Goal: Use online tool/utility: Utilize a website feature to perform a specific function

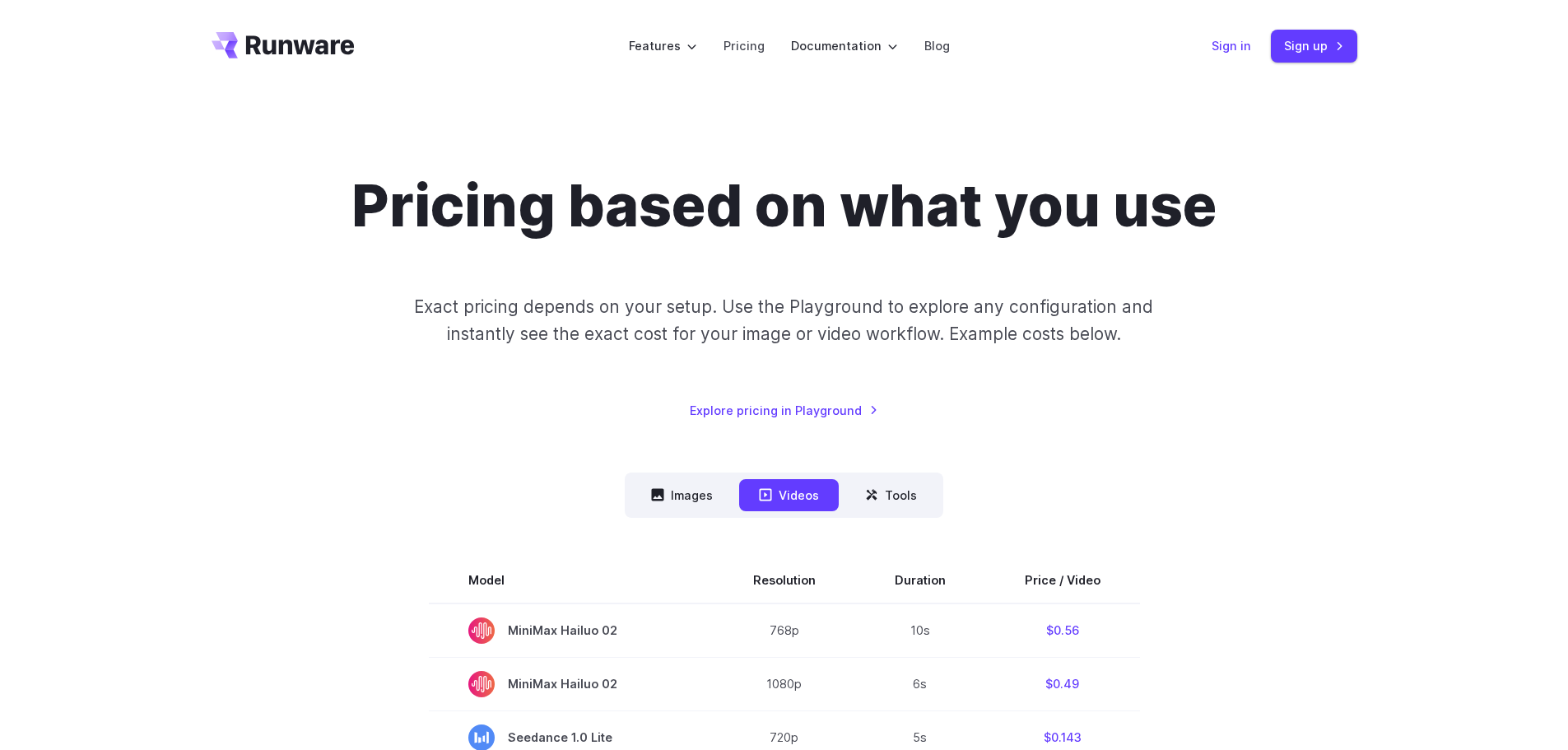
click at [1215, 55] on link "Sign in" at bounding box center [1232, 45] width 39 height 19
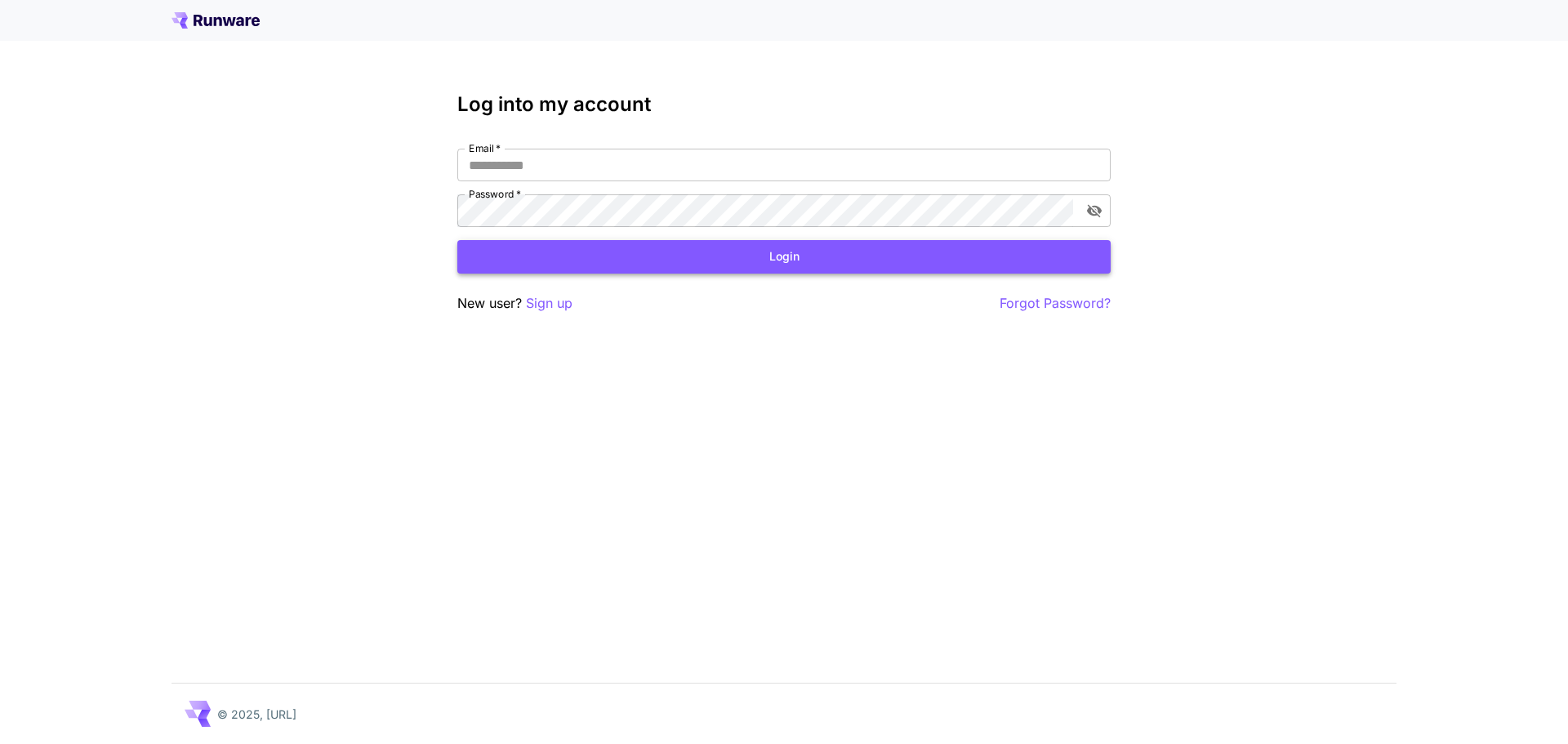
type input "**********"
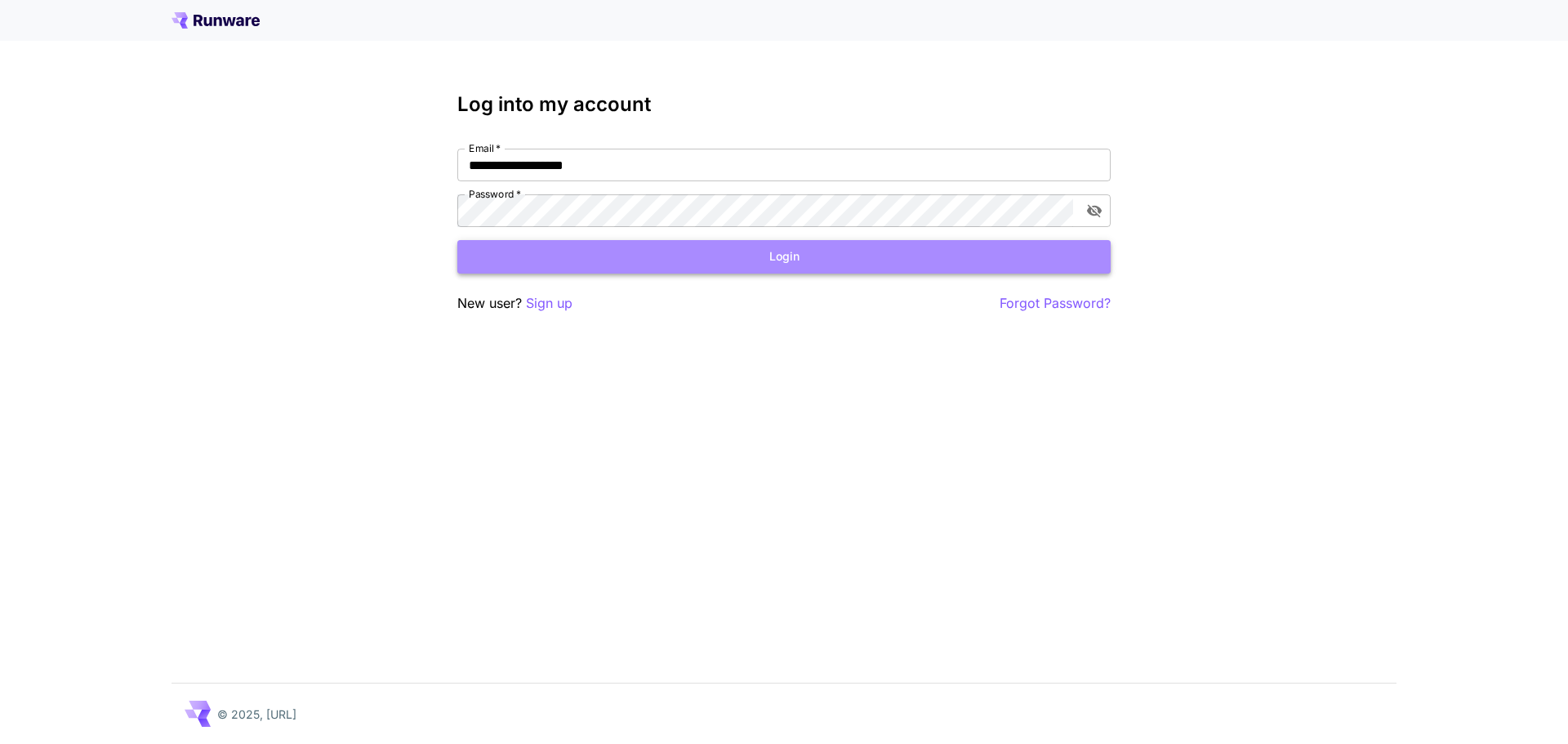
click at [666, 256] on button "Login" at bounding box center [784, 257] width 653 height 34
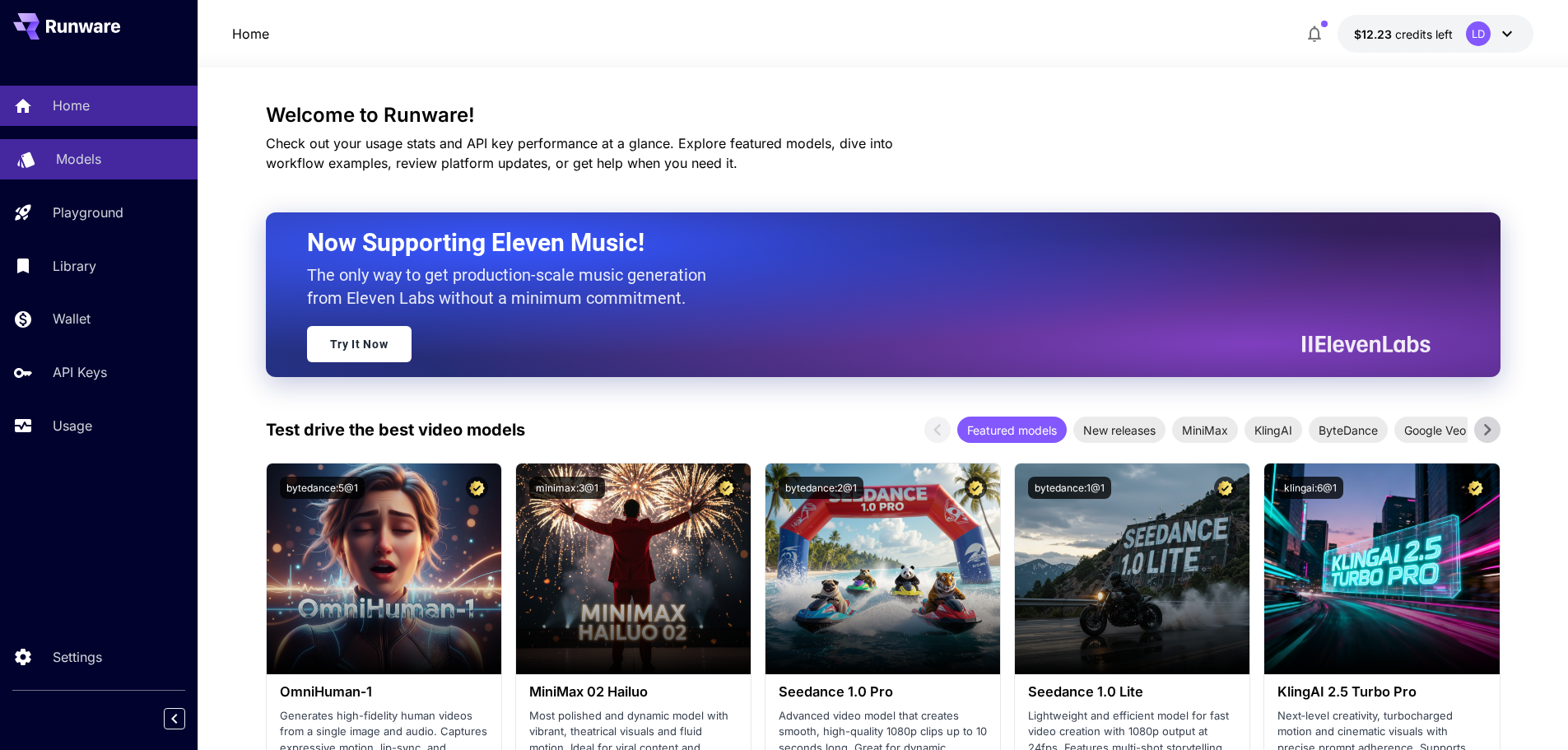
click at [123, 154] on div "Models" at bounding box center [120, 159] width 129 height 20
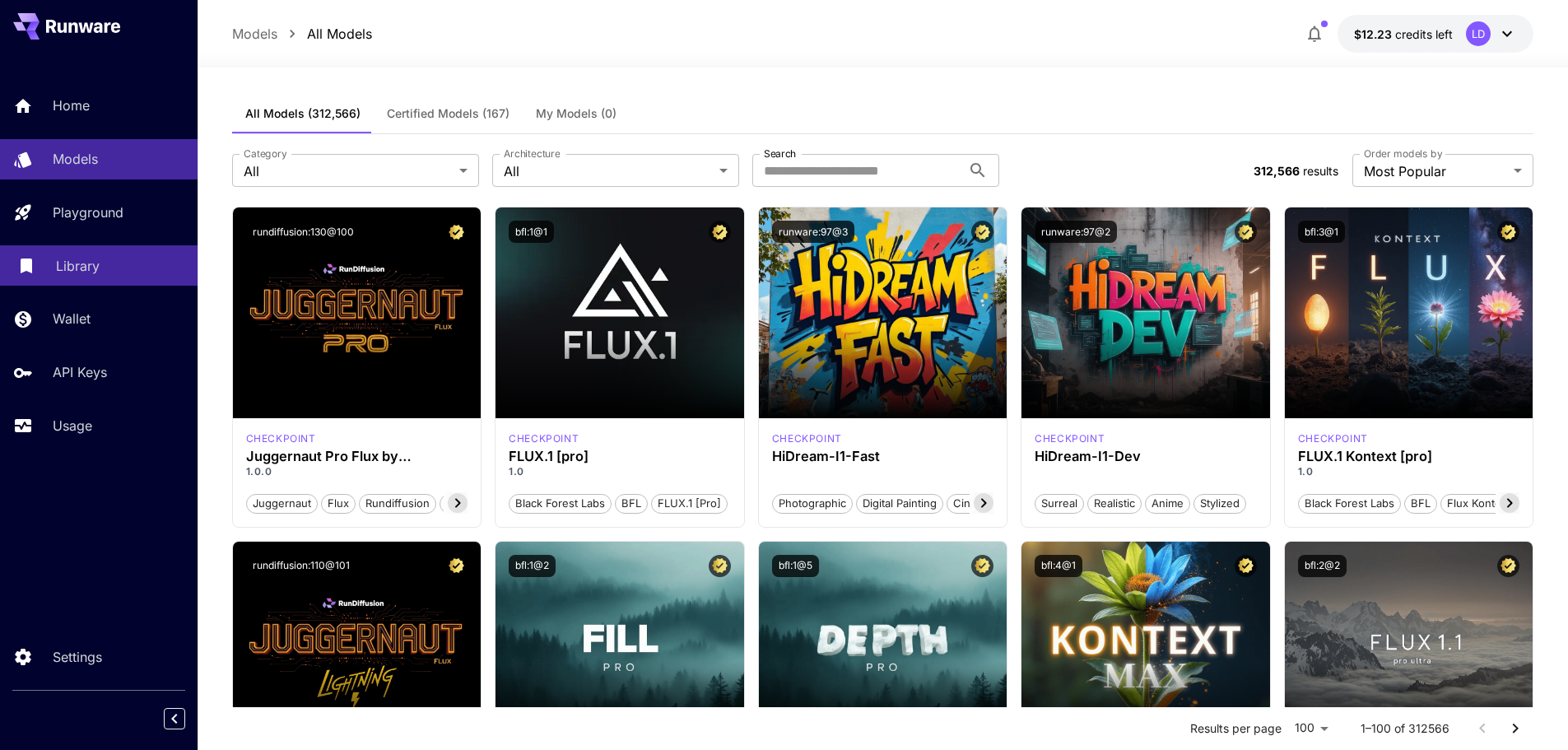
click at [110, 270] on div "Library" at bounding box center [120, 265] width 129 height 20
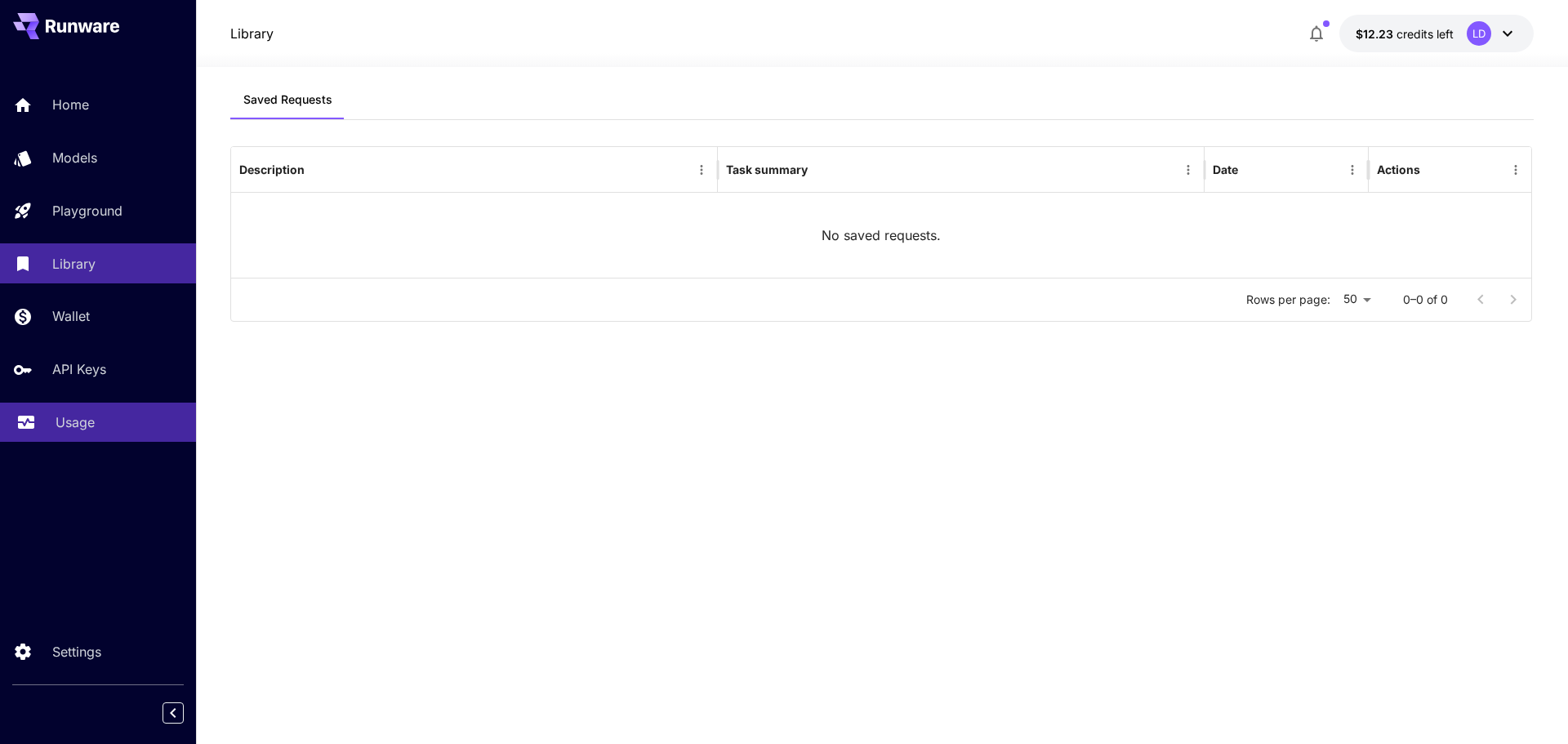
click at [90, 419] on p "Usage" at bounding box center [75, 422] width 39 height 19
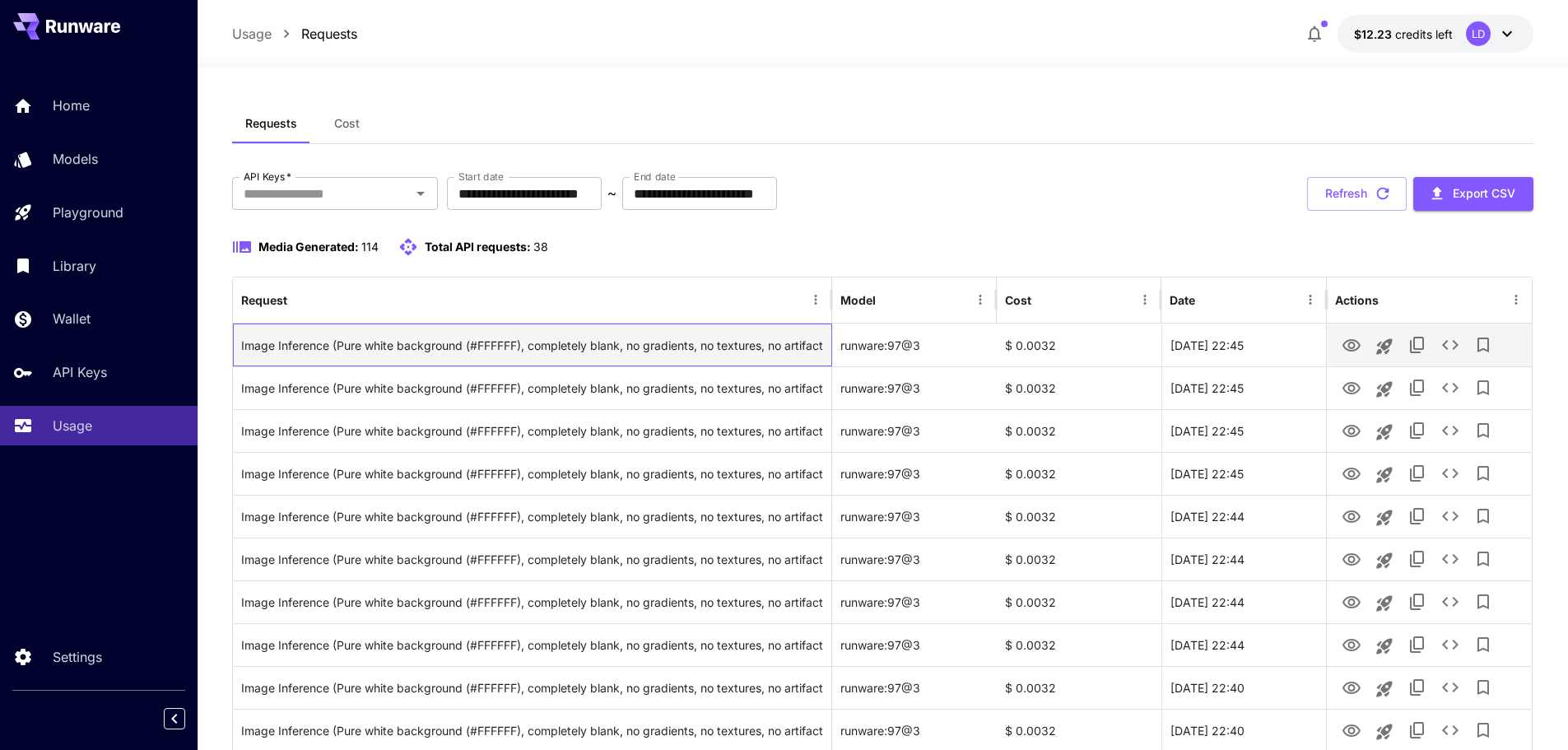
click at [790, 334] on div "Image Inference (Pure white background (#FFFFFF), completely blank, no gradient…" at bounding box center [532, 345] width 582 height 42
click at [1355, 353] on icon "View" at bounding box center [1351, 346] width 20 height 20
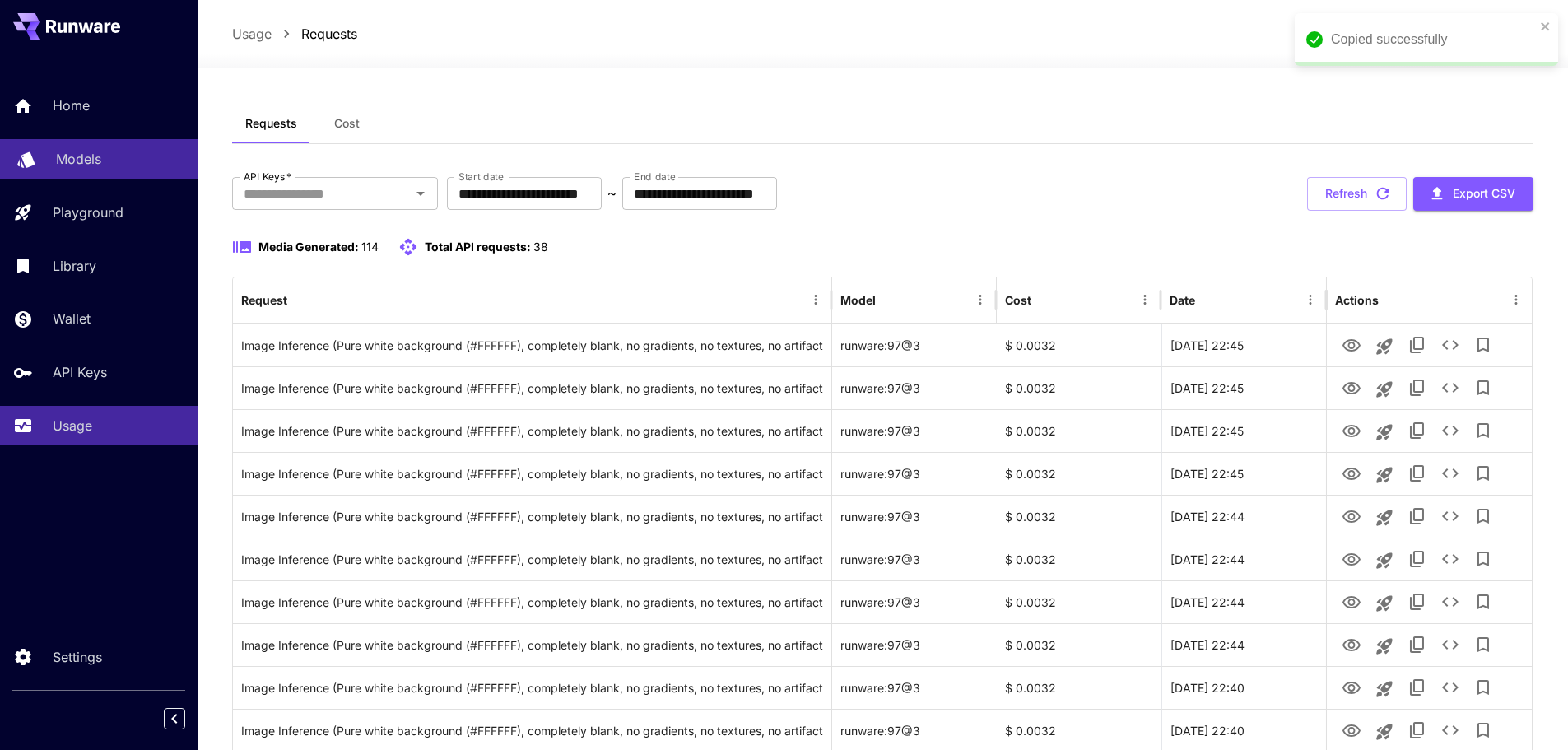
click at [90, 143] on link "Models" at bounding box center [99, 159] width 198 height 40
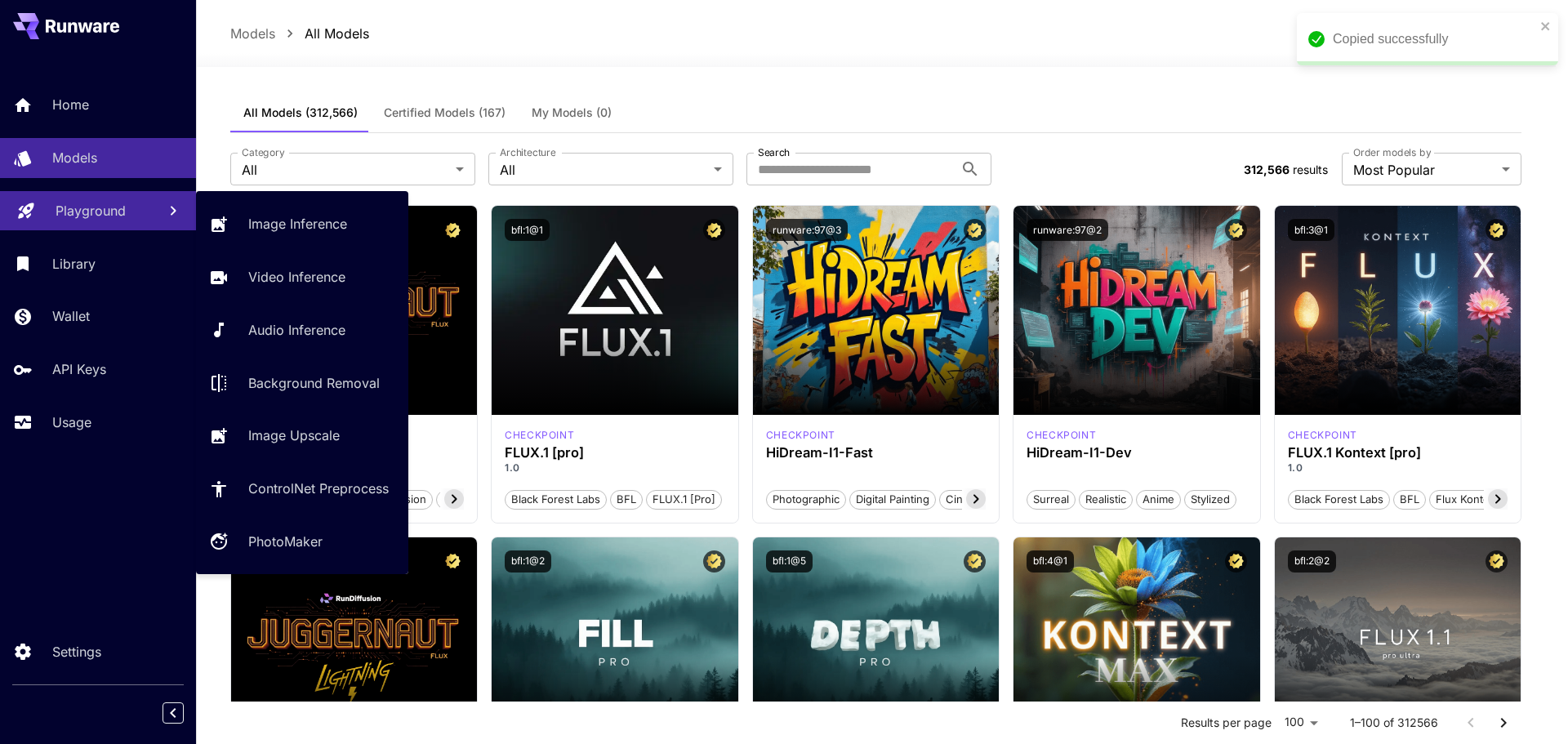
click at [119, 212] on p "Playground" at bounding box center [91, 210] width 70 height 19
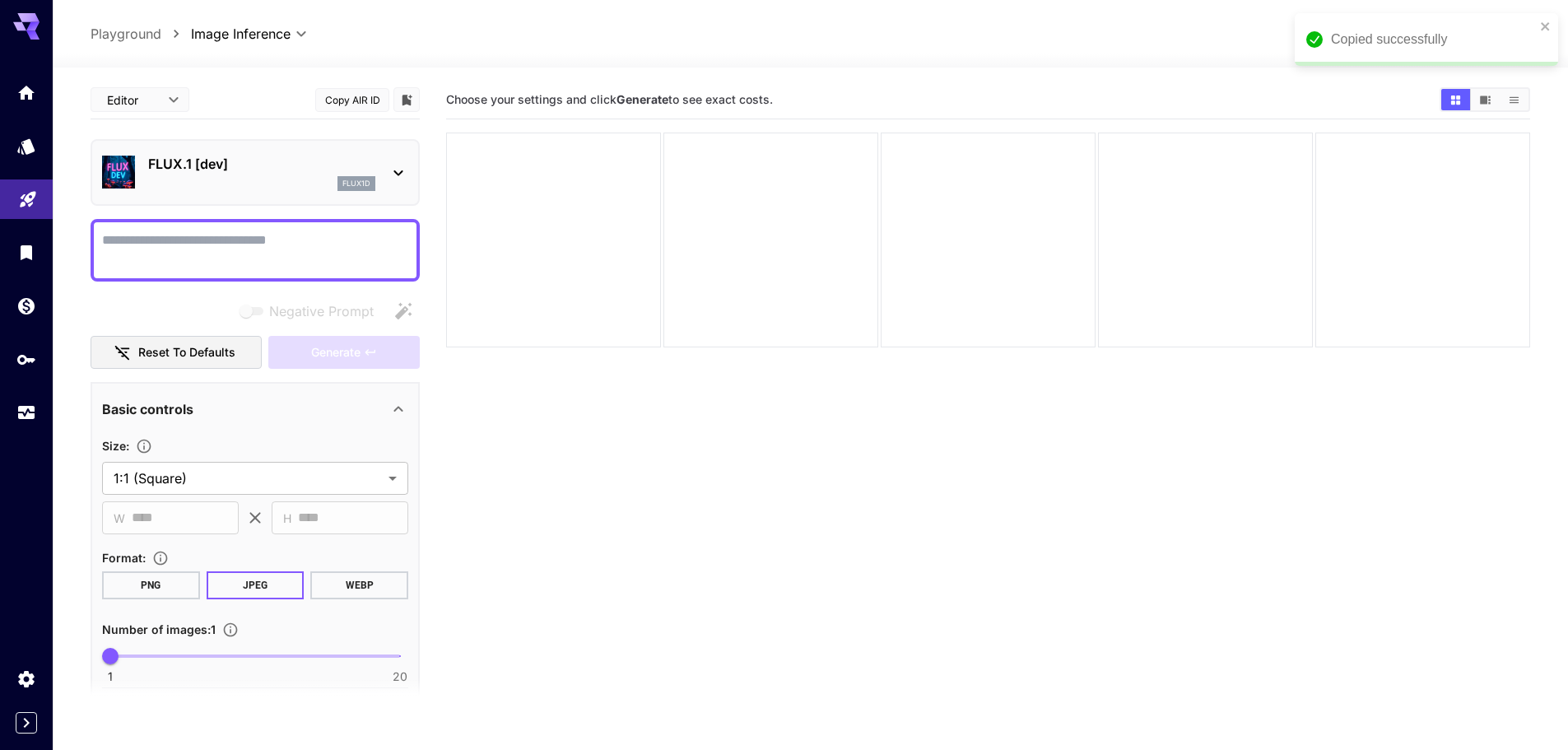
click at [186, 169] on p "FLUX.1 [dev]" at bounding box center [262, 163] width 227 height 20
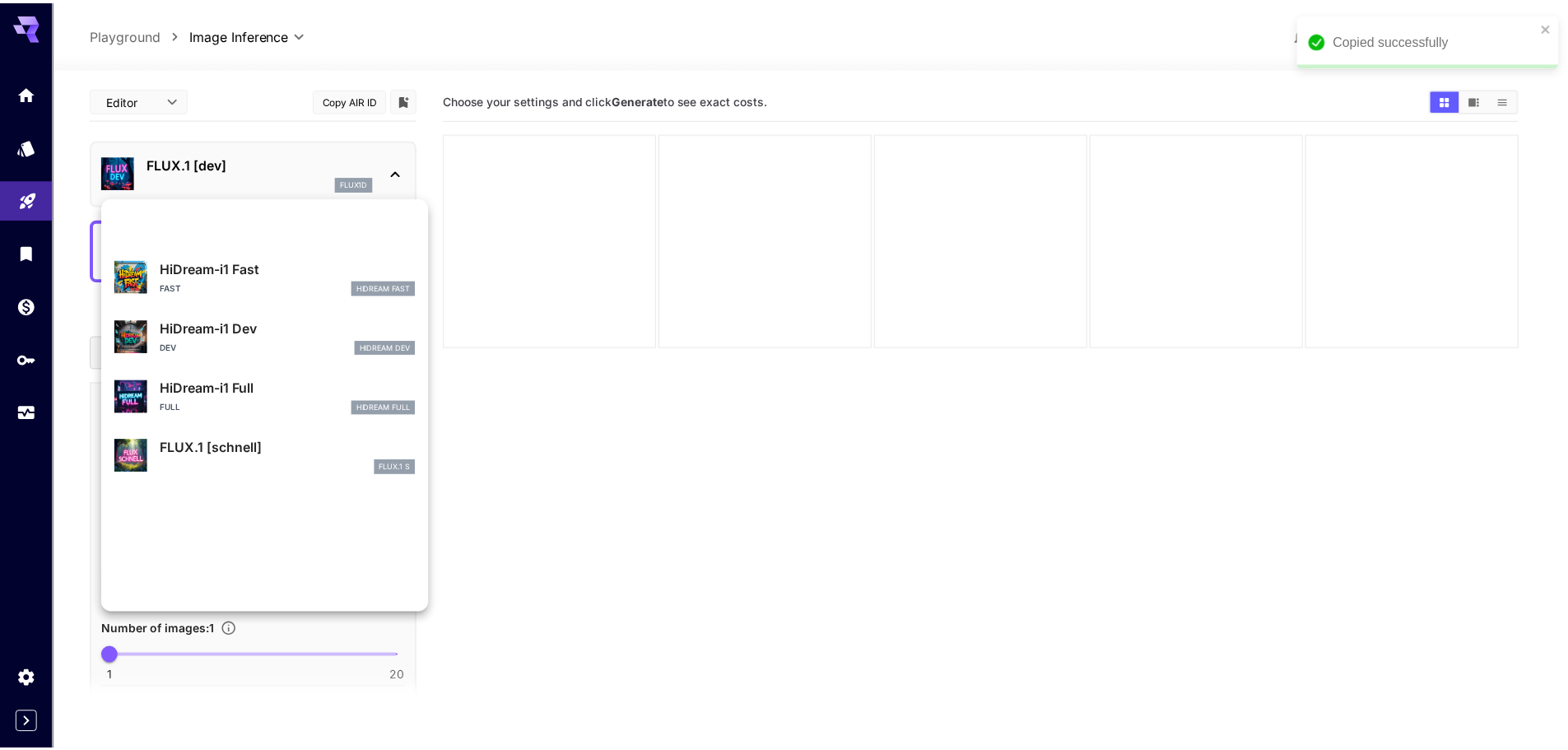
scroll to position [2064, 0]
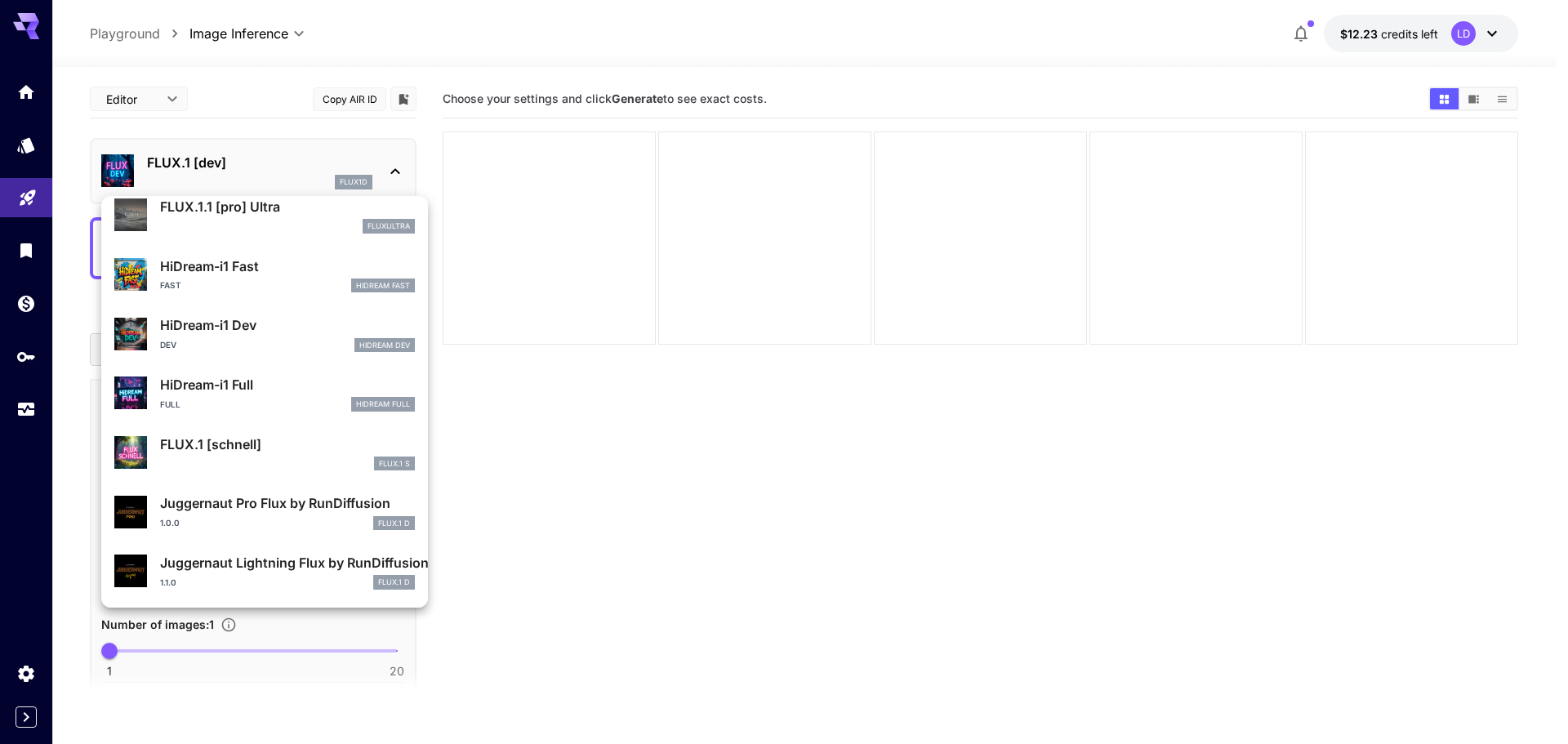
click at [340, 586] on div "1.1.0 FLUX.1 D" at bounding box center [287, 581] width 255 height 14
type input "*"
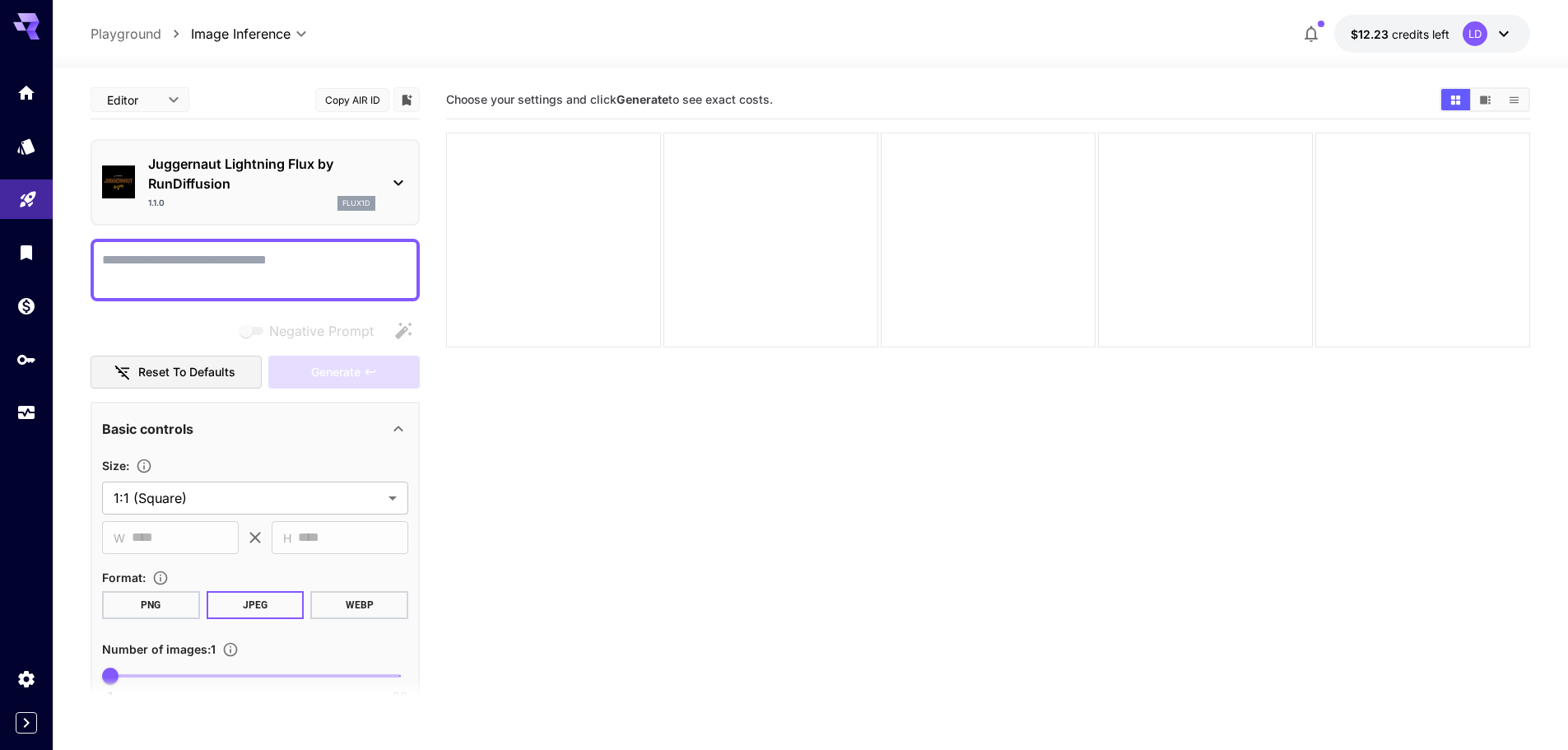
click at [981, 608] on section "Choose your settings and click Generate to see exact costs." at bounding box center [988, 456] width 1084 height 750
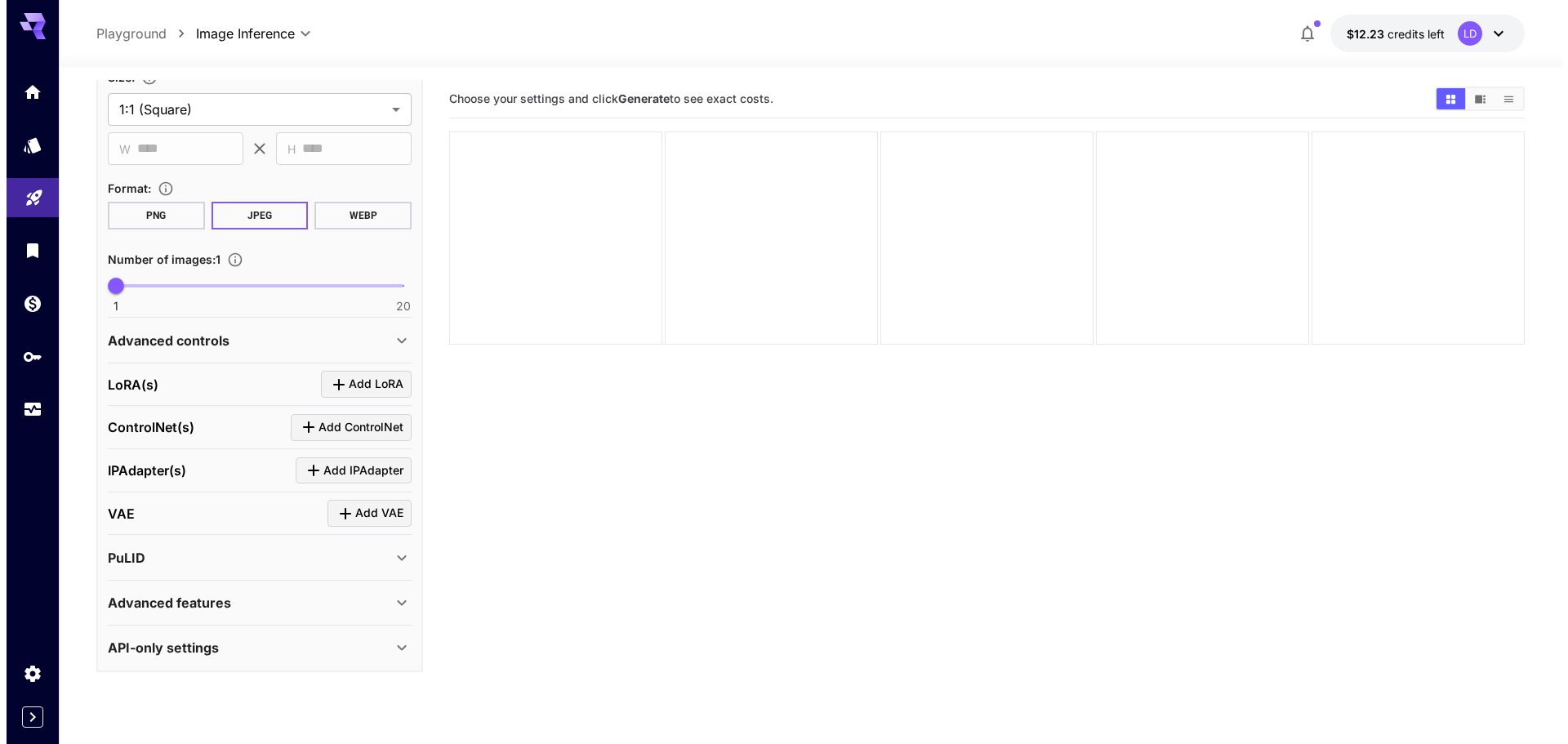
scroll to position [385, 0]
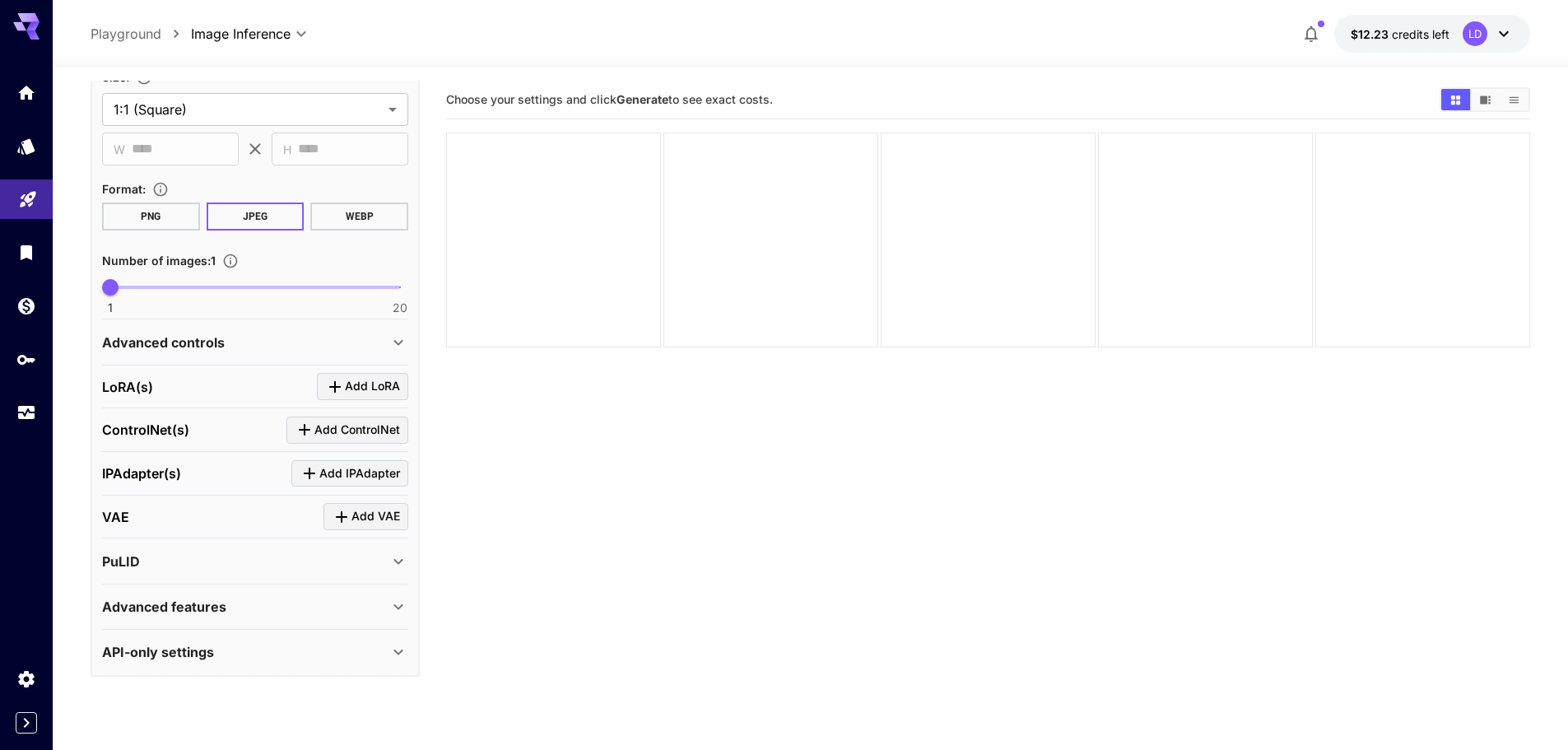
click at [388, 386] on span "Add LoRA" at bounding box center [372, 387] width 55 height 20
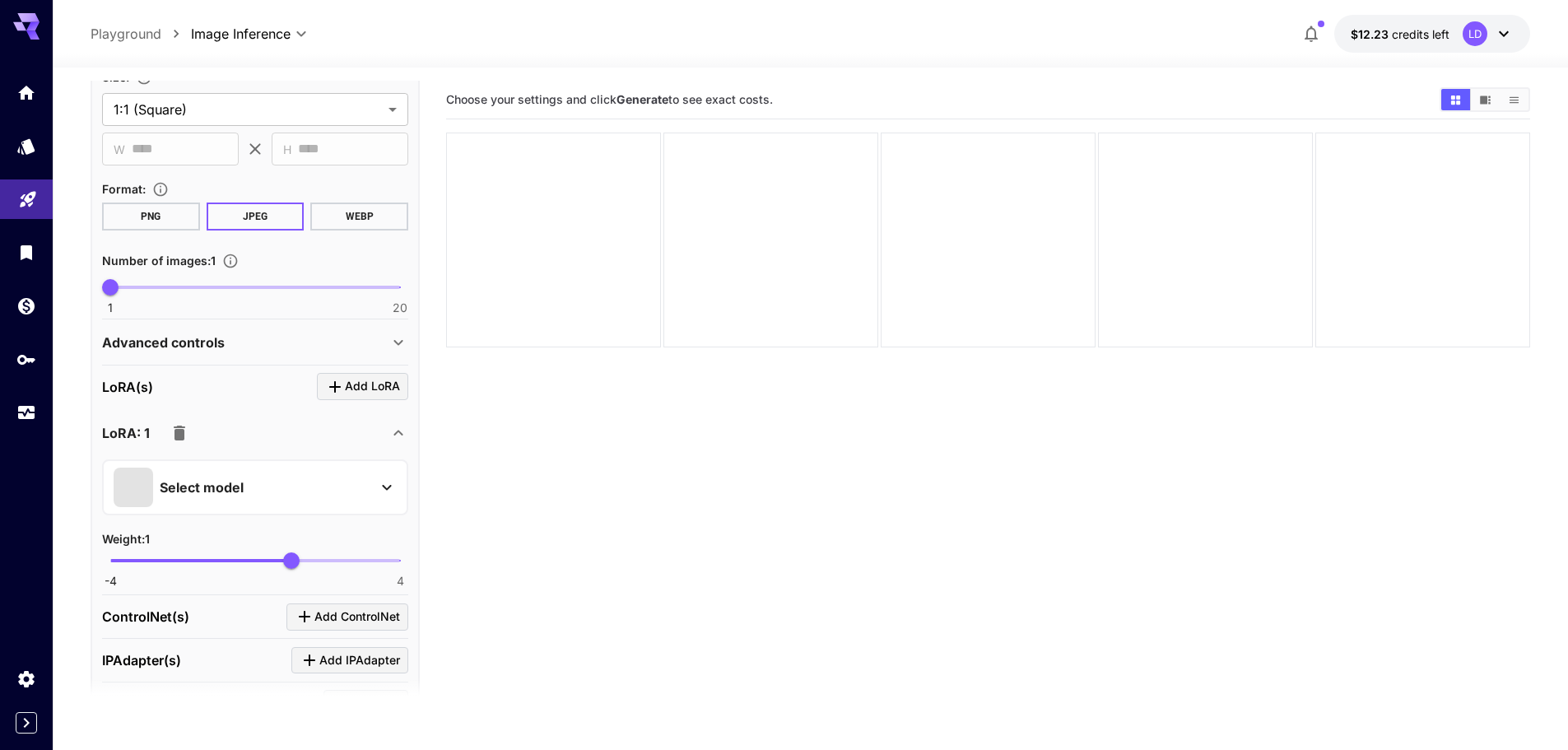
click at [290, 470] on div "Select model" at bounding box center [241, 487] width 257 height 39
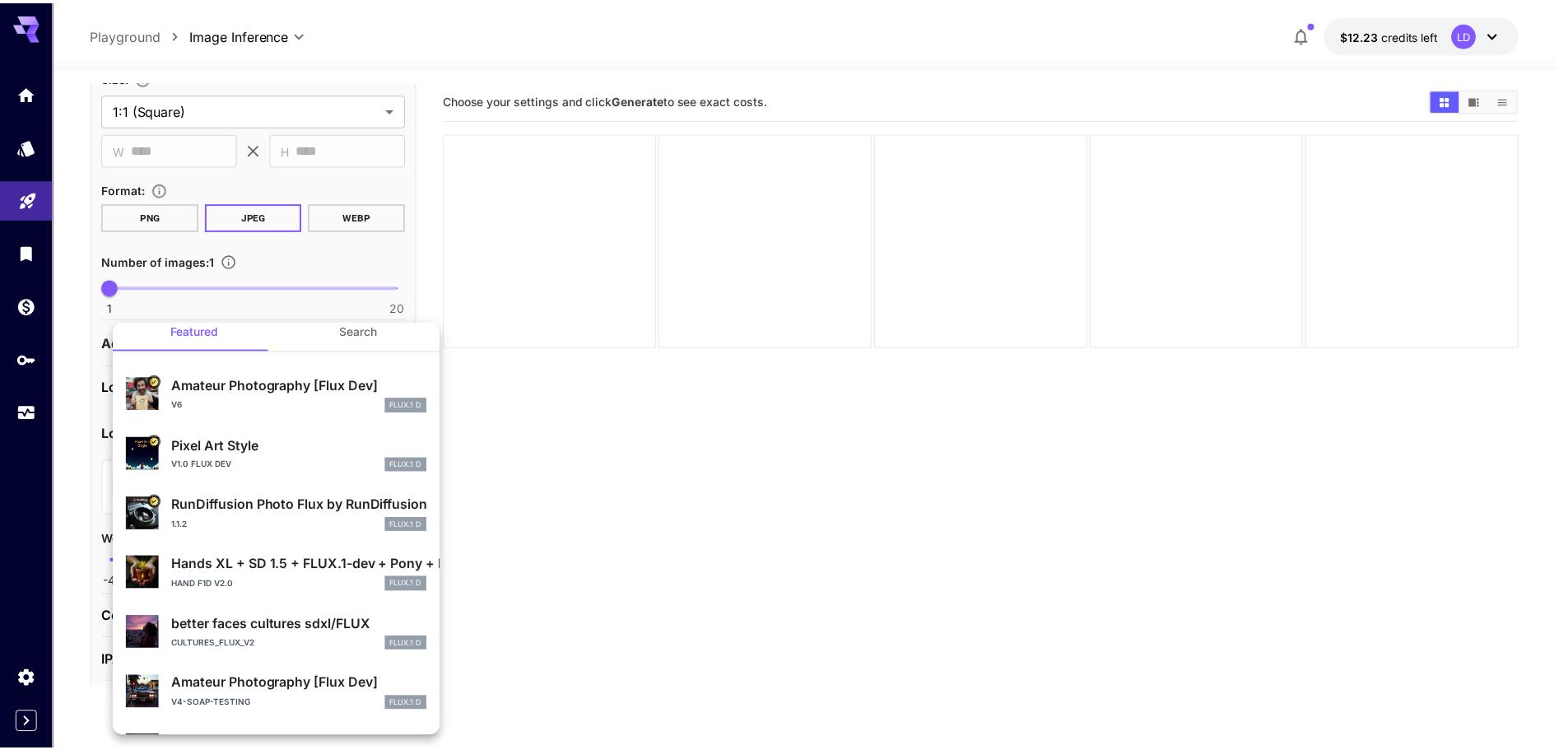
scroll to position [0, 0]
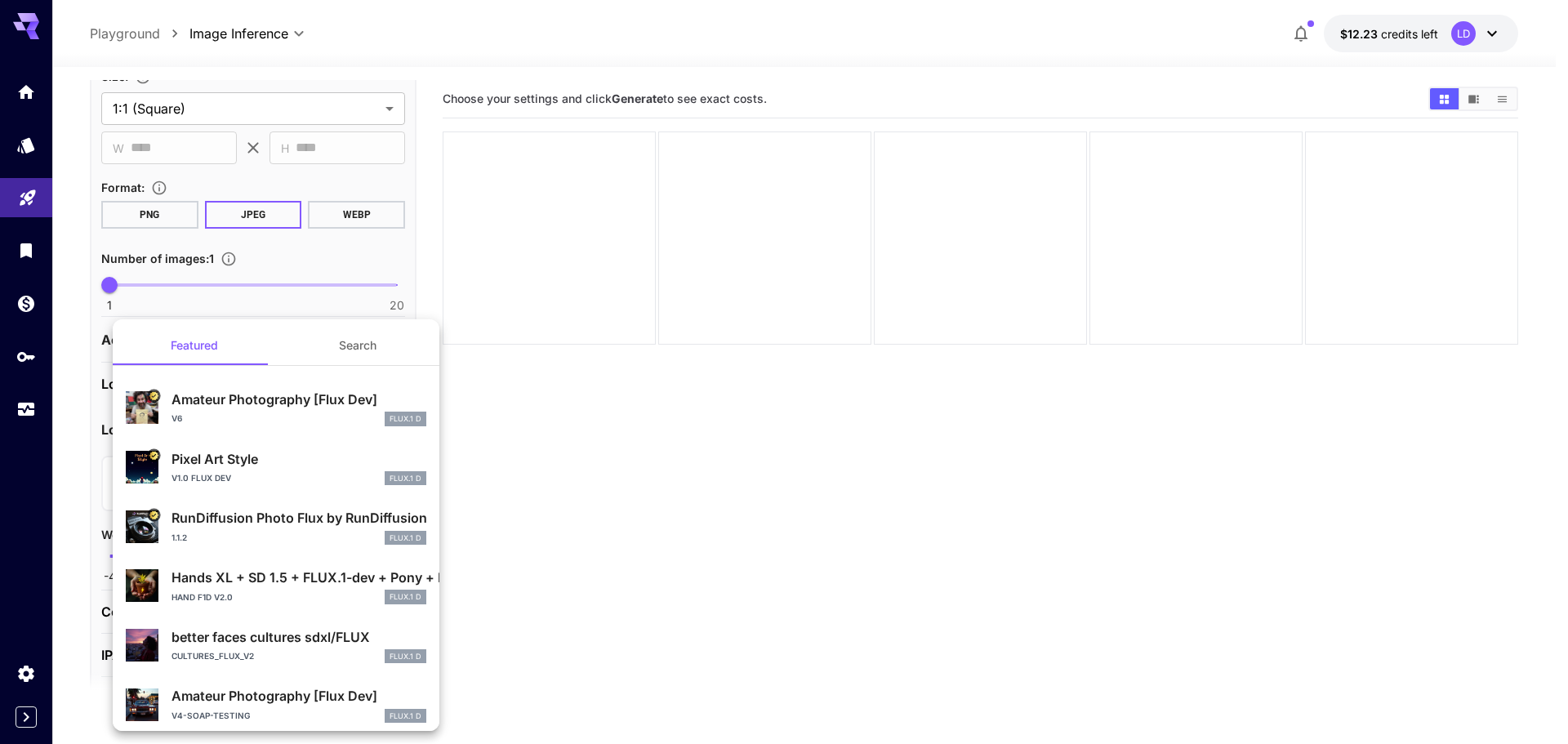
click at [694, 526] on div at bounding box center [784, 372] width 1568 height 744
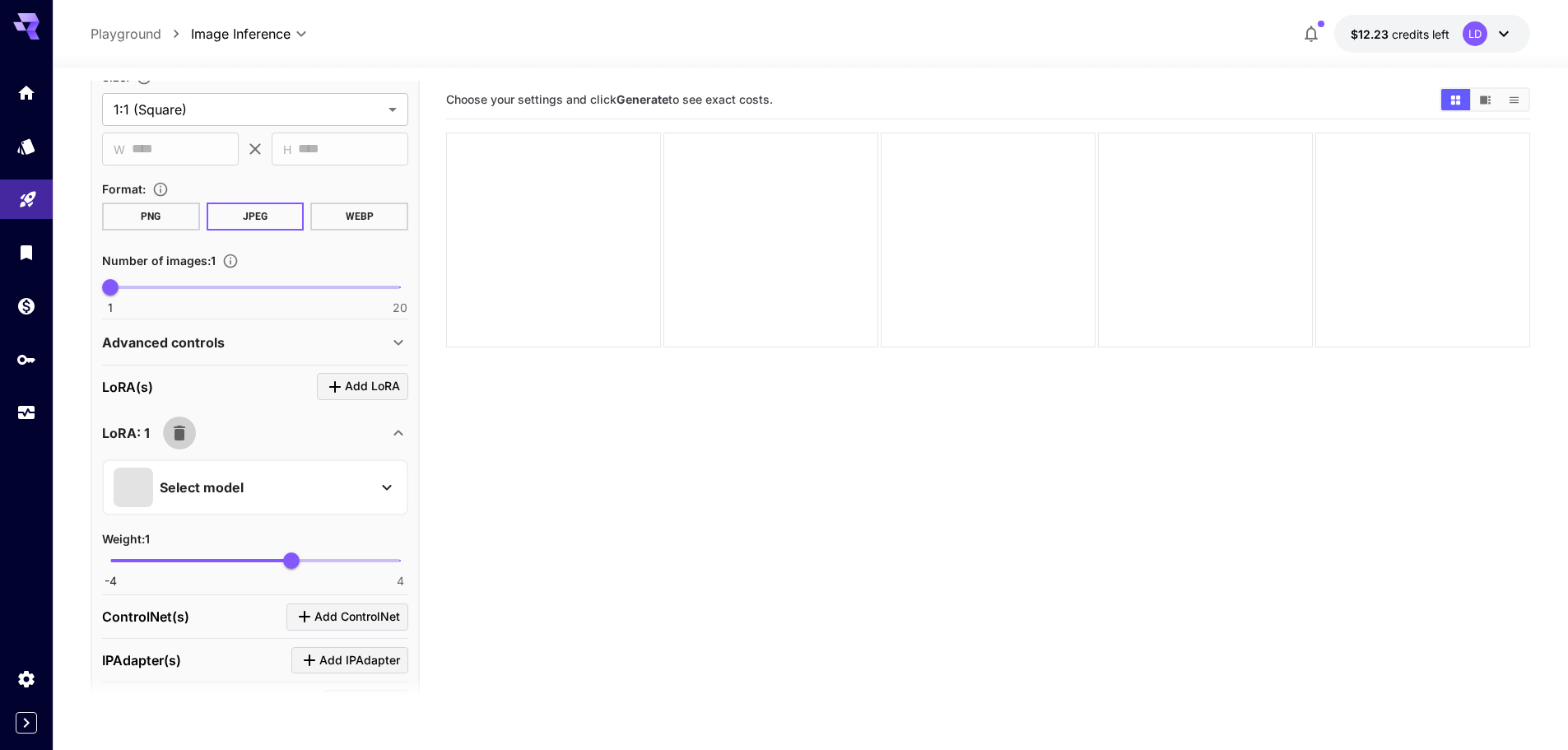
click at [171, 436] on icon "button" at bounding box center [179, 433] width 20 height 20
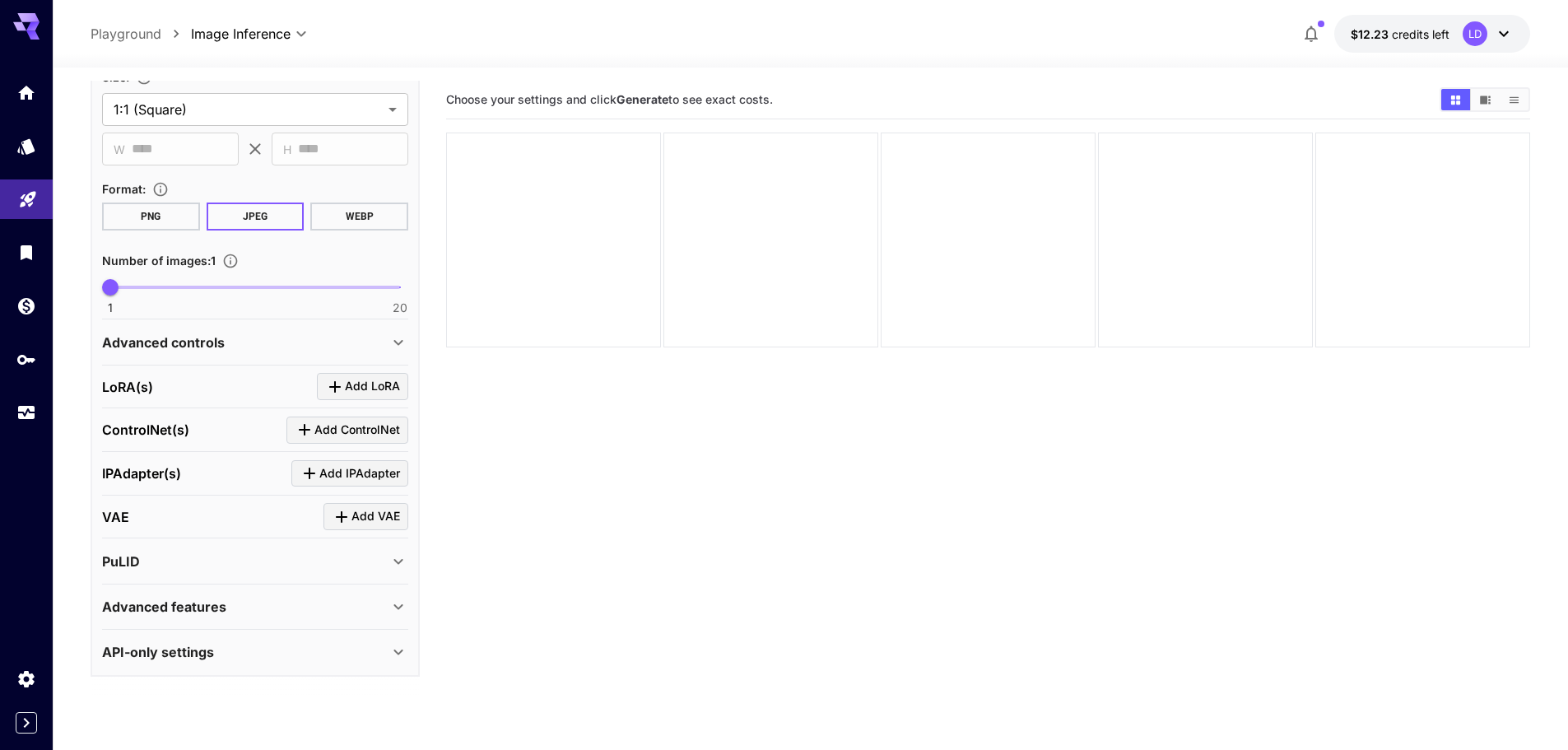
click at [363, 512] on span "Add VAE" at bounding box center [375, 516] width 49 height 20
click at [218, 603] on div "Select model" at bounding box center [241, 618] width 257 height 39
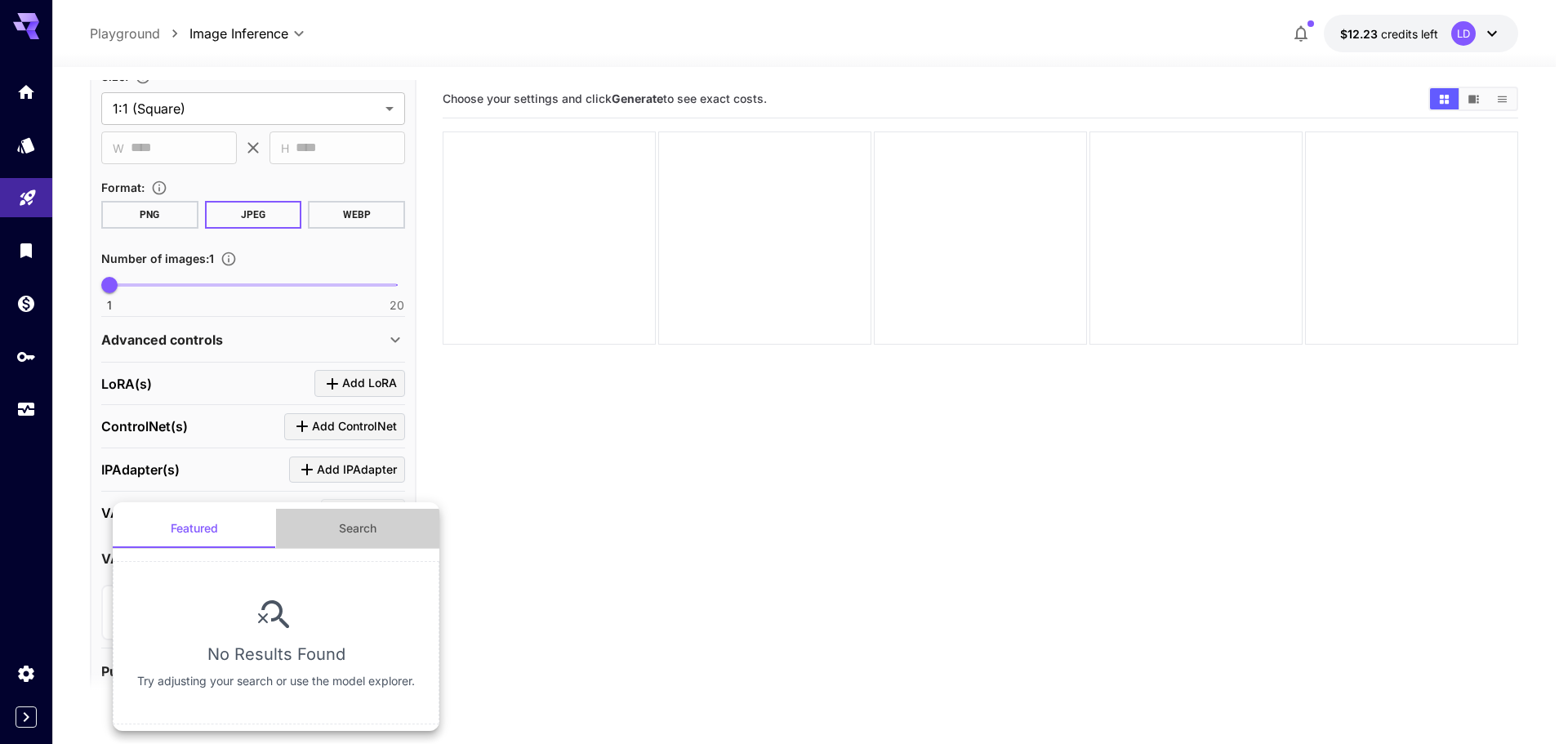
click at [378, 522] on button "Search" at bounding box center [357, 528] width 163 height 39
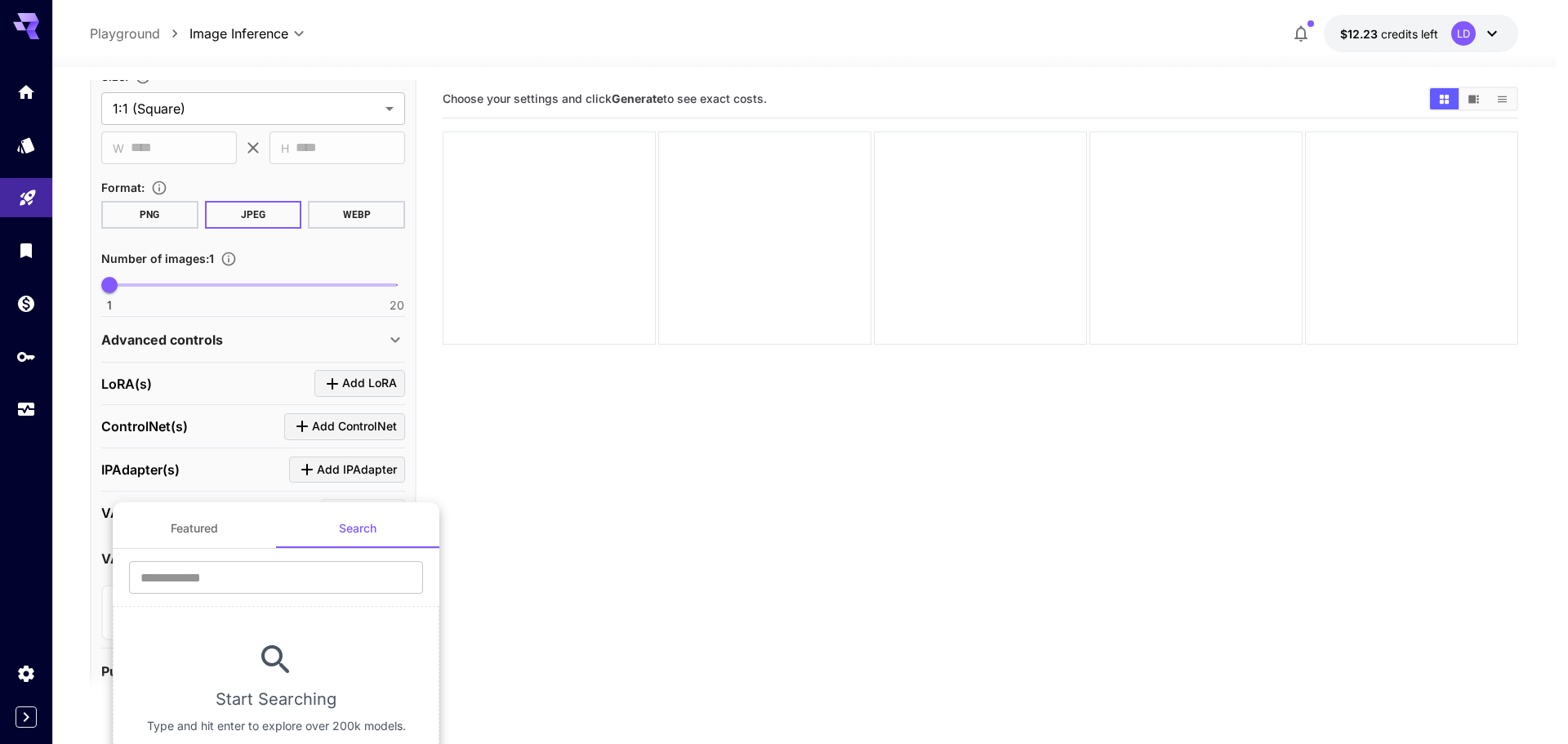
click at [238, 517] on button "Featured" at bounding box center [194, 528] width 163 height 39
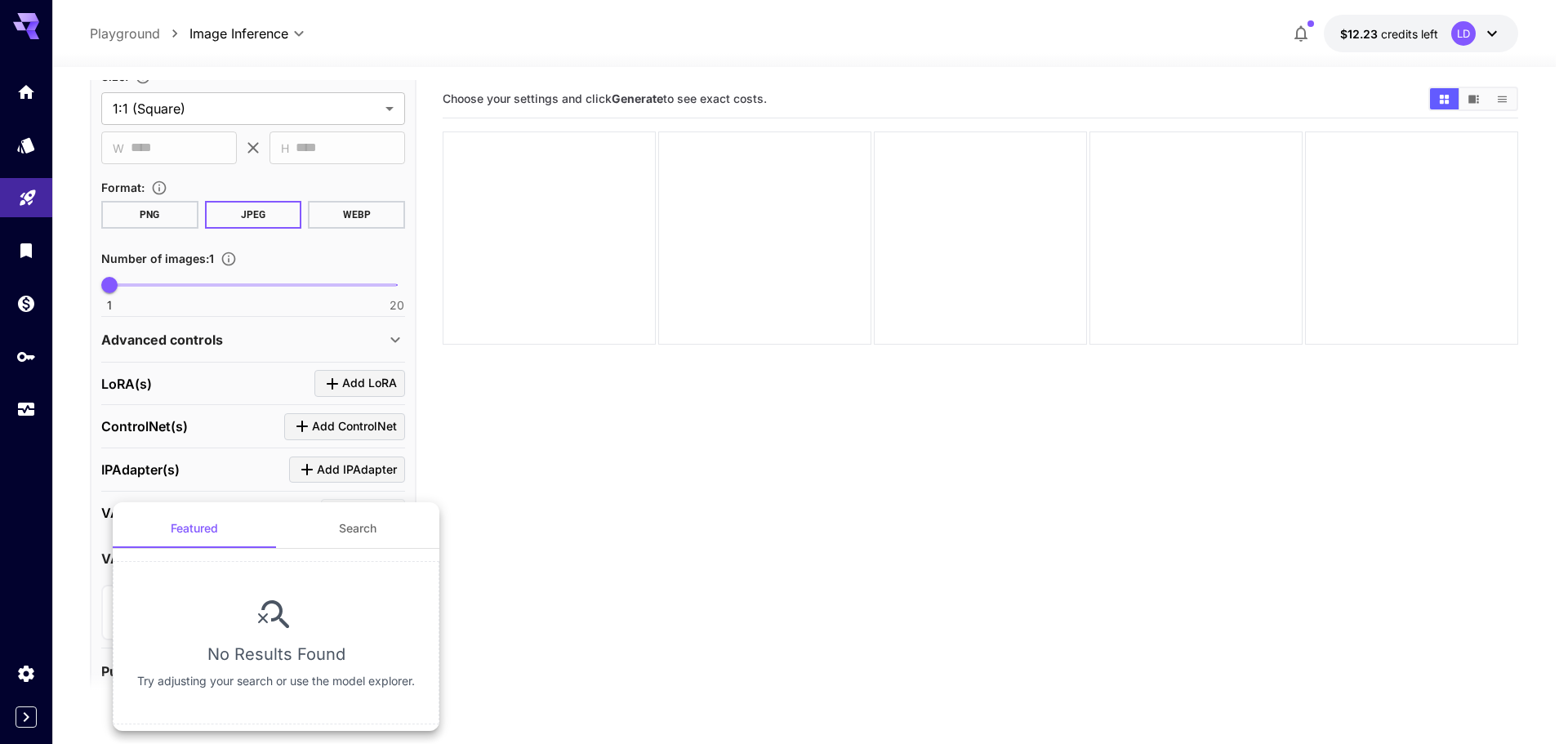
click at [586, 586] on div at bounding box center [784, 372] width 1568 height 744
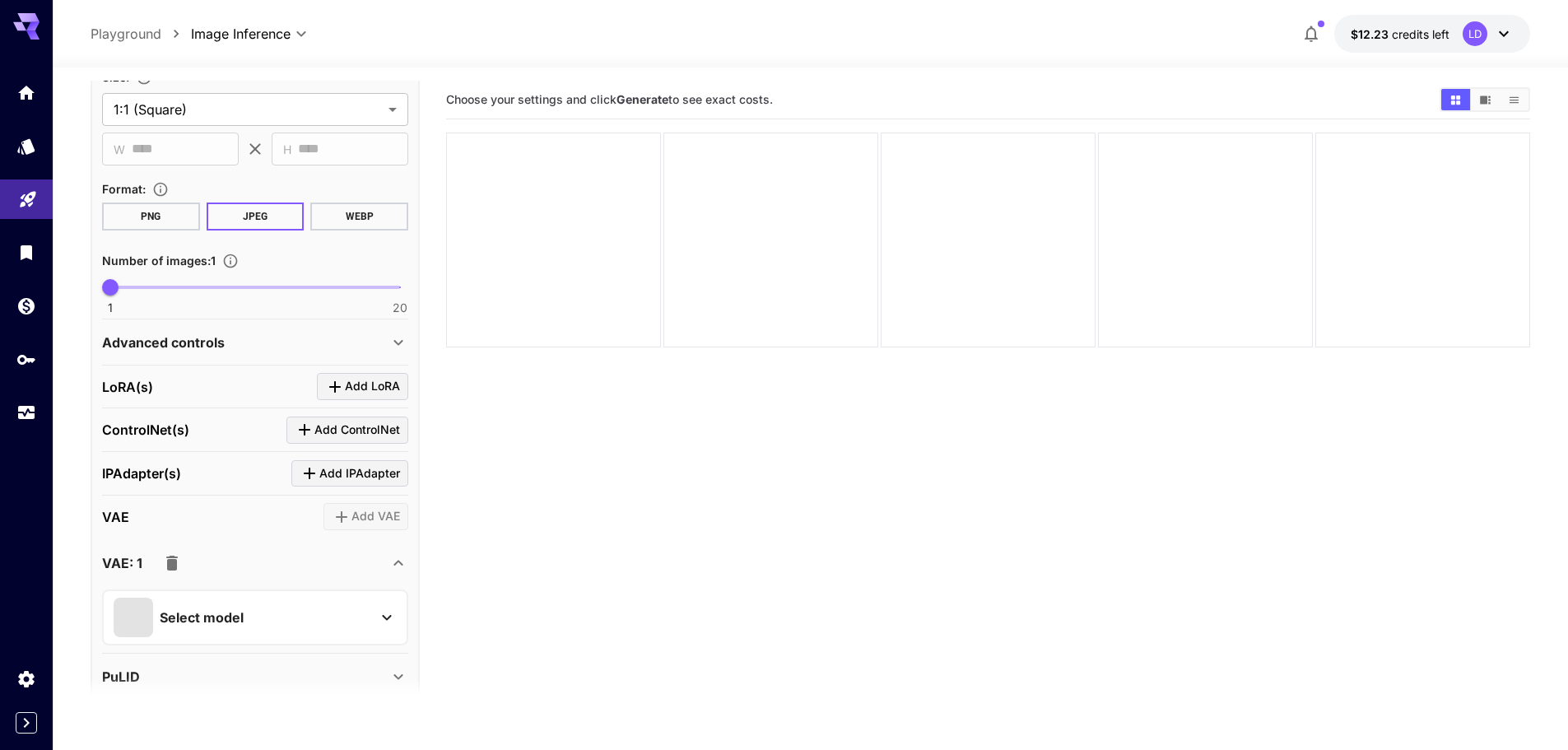
click at [186, 566] on div "VAE: 1" at bounding box center [246, 563] width 287 height 33
click at [177, 565] on icon "button" at bounding box center [171, 563] width 20 height 20
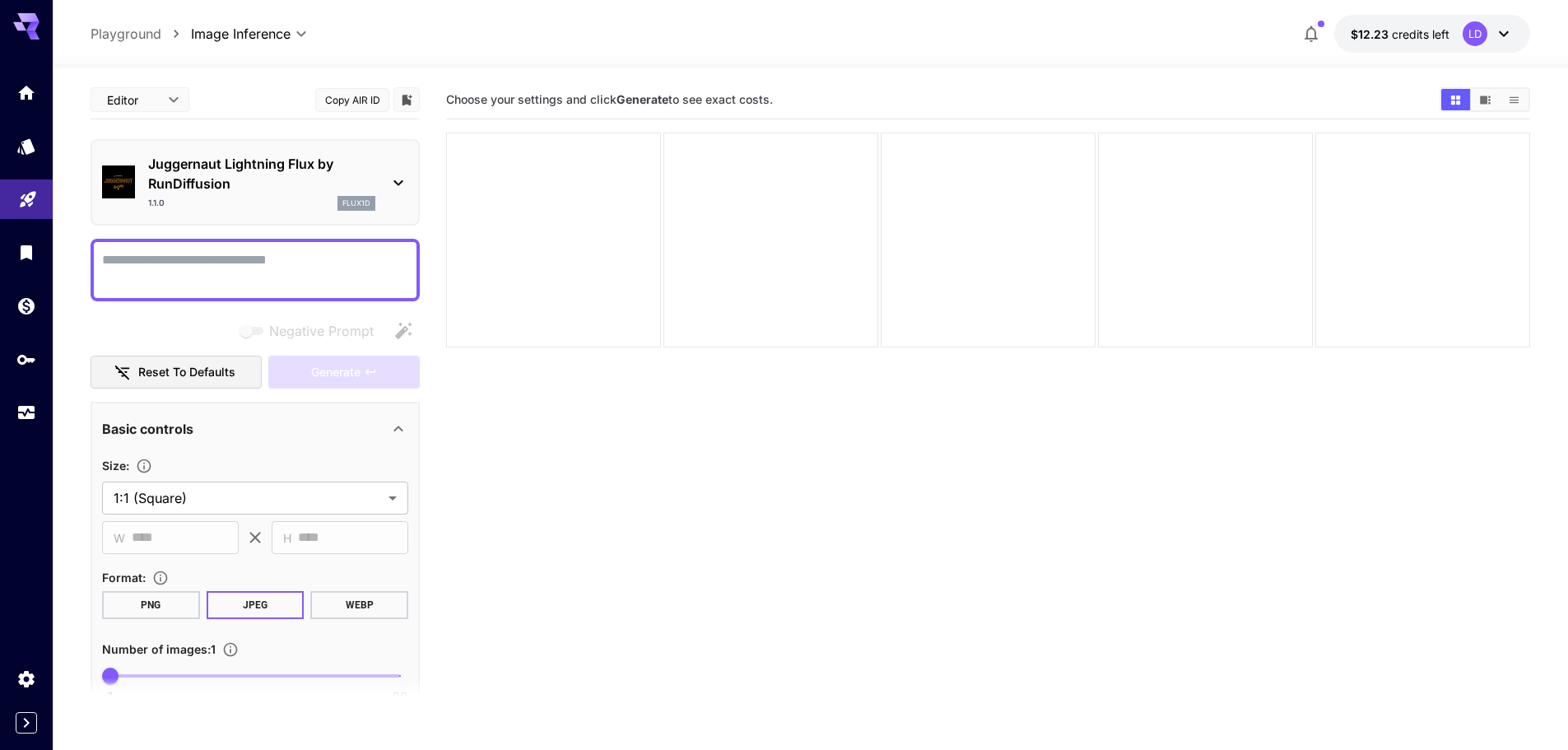
click at [292, 216] on div "Juggernaut Lightning Flux by RunDiffusion 1.1.0 flux1d" at bounding box center [255, 183] width 306 height 70
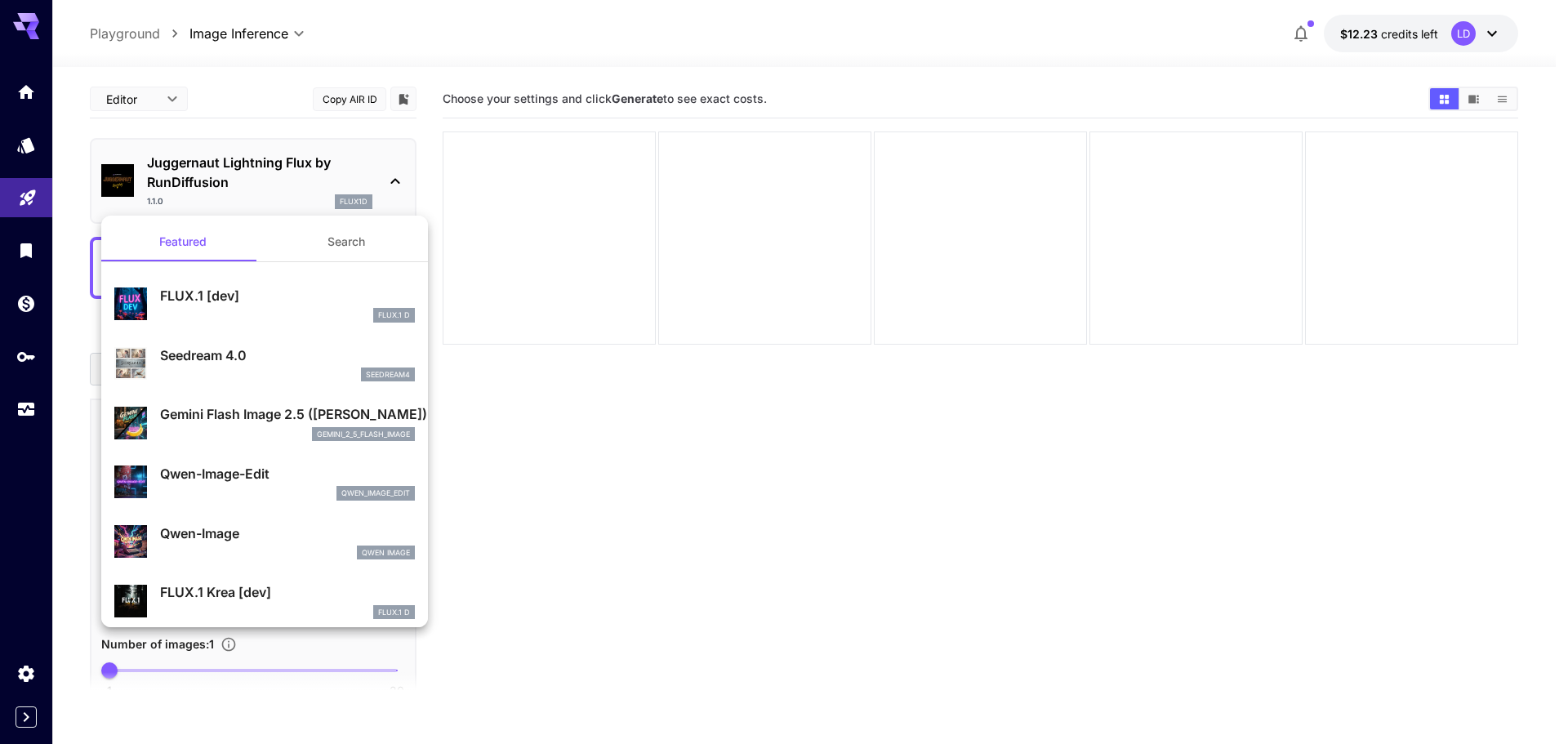
click at [804, 560] on div at bounding box center [784, 372] width 1568 height 744
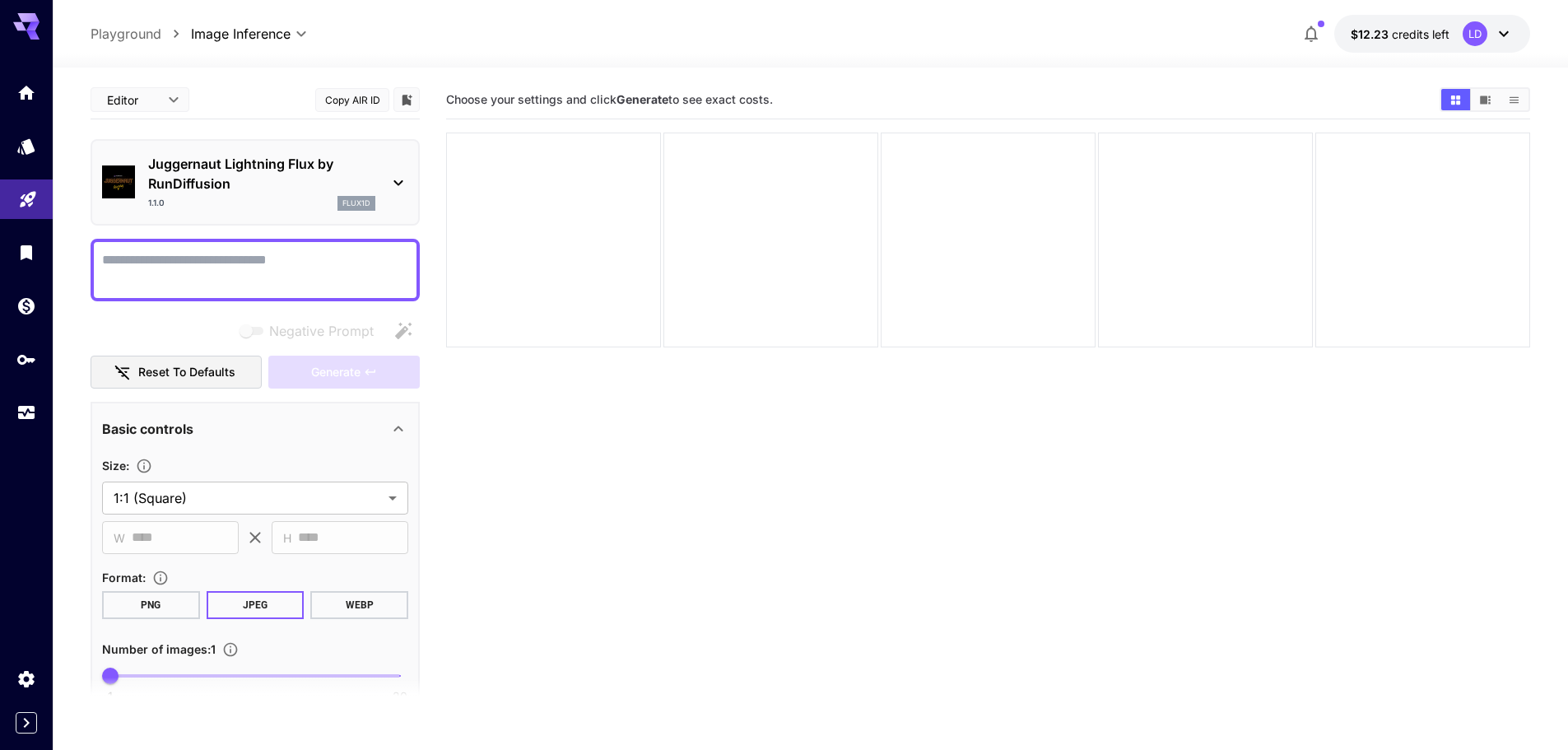
click at [276, 177] on p "Juggernaut Lightning Flux by RunDiffusion" at bounding box center [262, 173] width 227 height 39
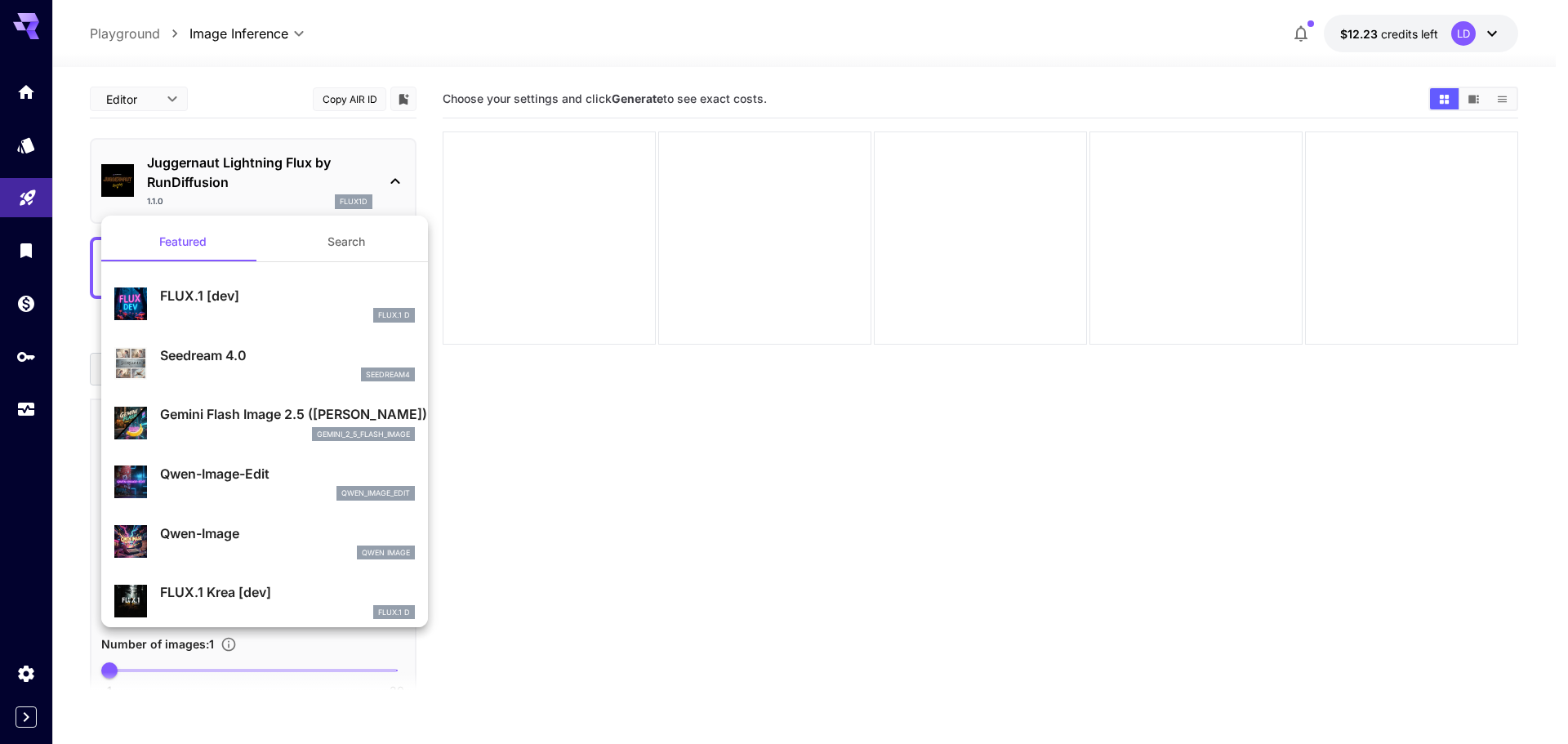
click at [255, 197] on div at bounding box center [784, 372] width 1568 height 744
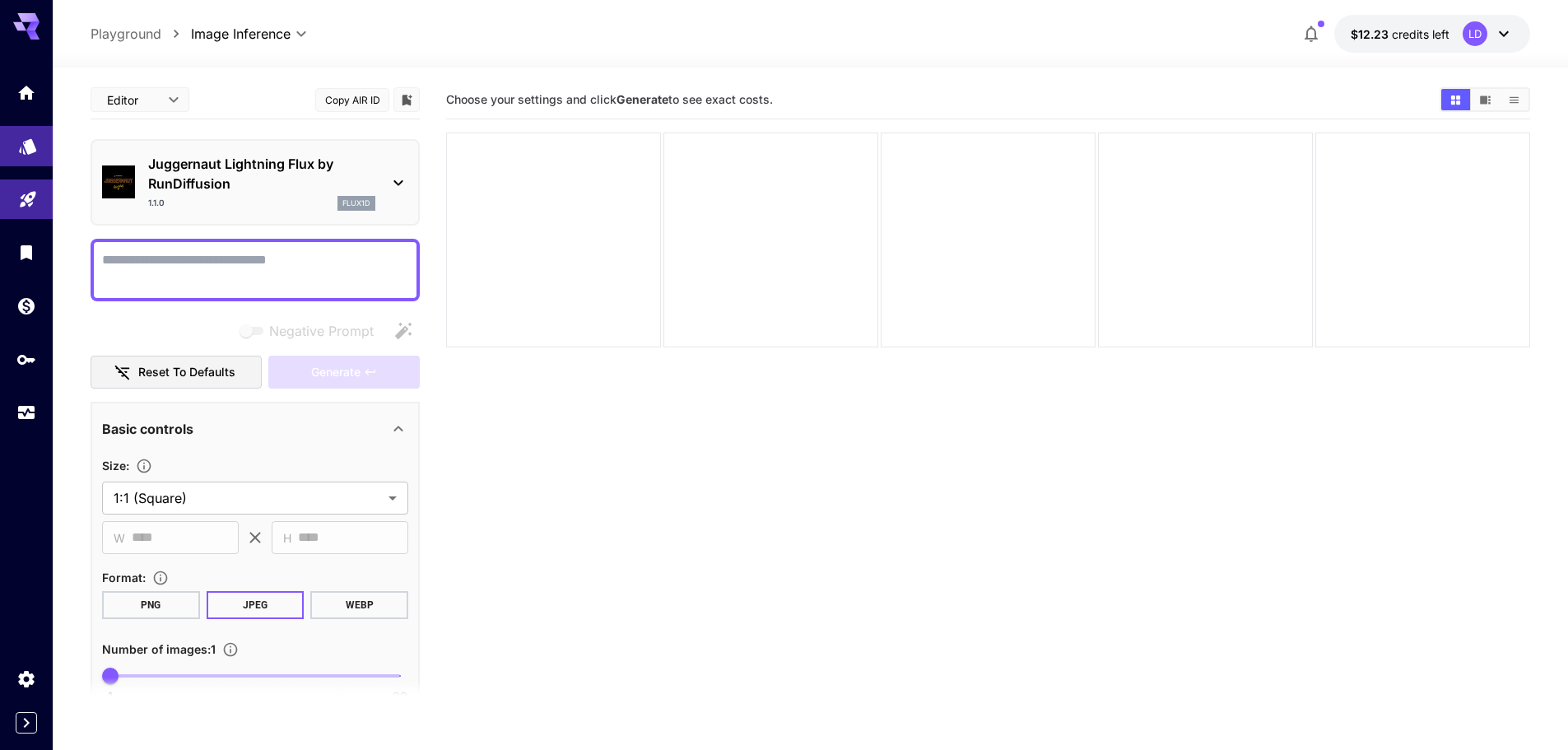
click at [27, 159] on link at bounding box center [26, 146] width 53 height 40
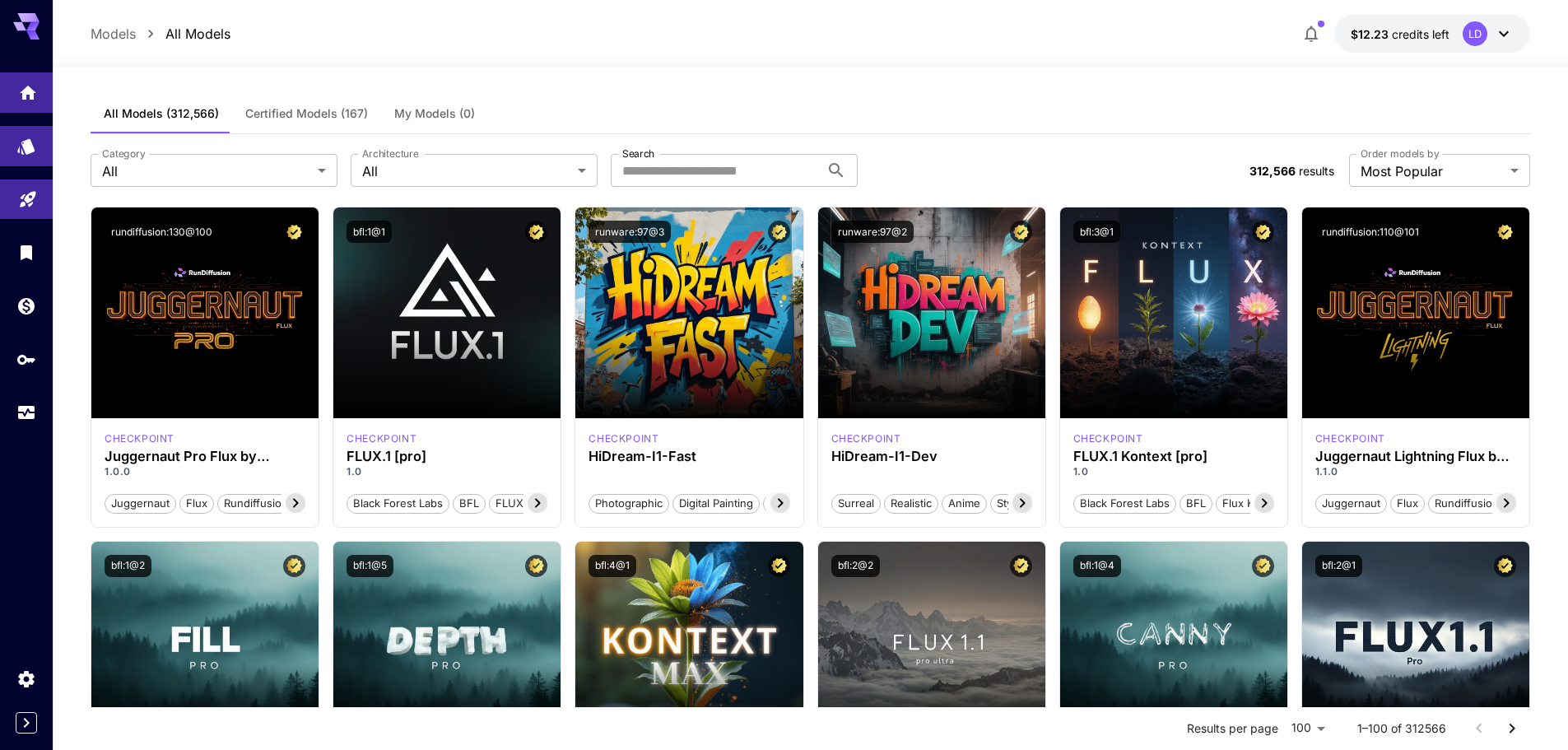
click at [32, 103] on link at bounding box center [26, 92] width 53 height 40
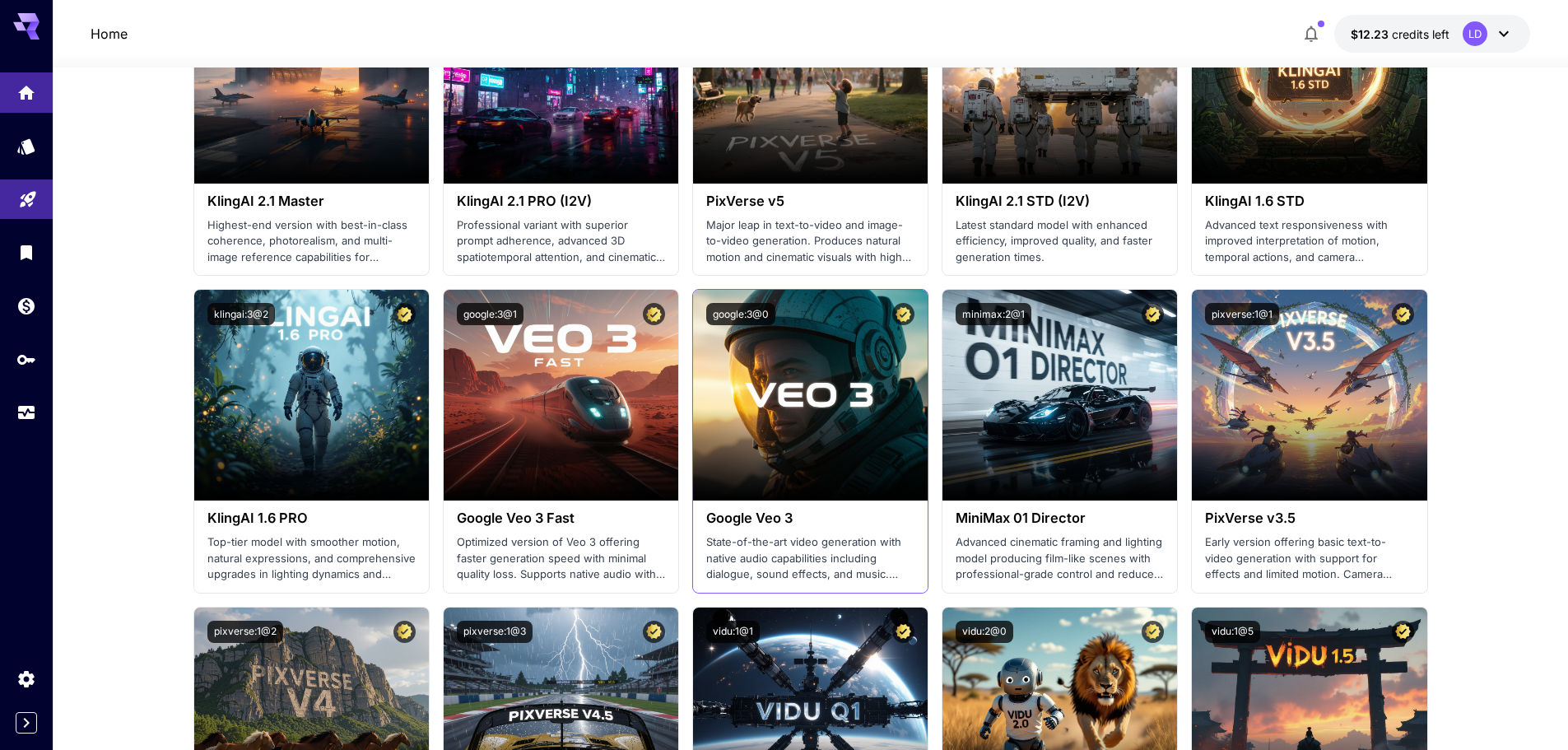
scroll to position [823, 0]
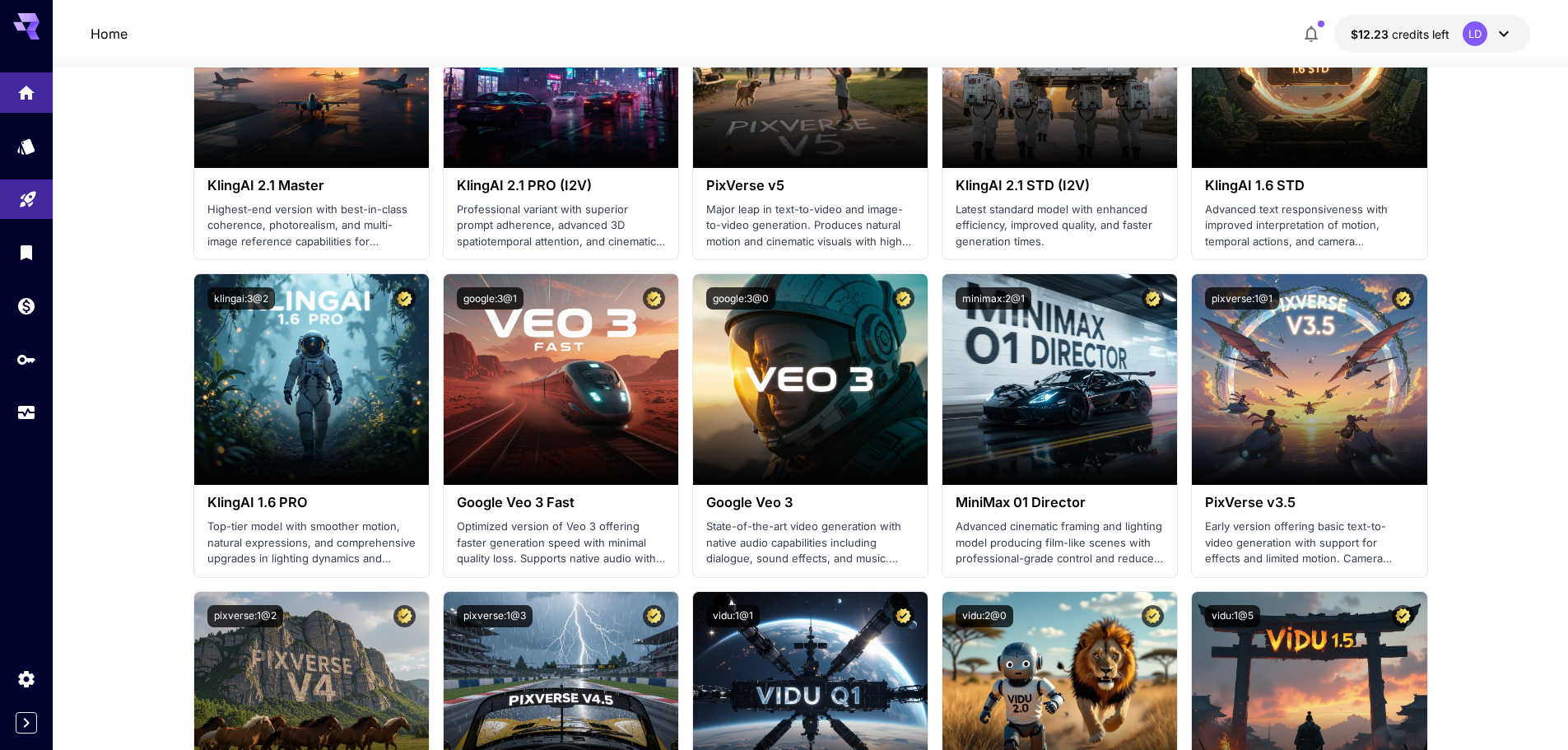
click at [24, 17] on icon at bounding box center [26, 21] width 26 height 17
click at [35, 400] on icon "Usage" at bounding box center [27, 407] width 20 height 20
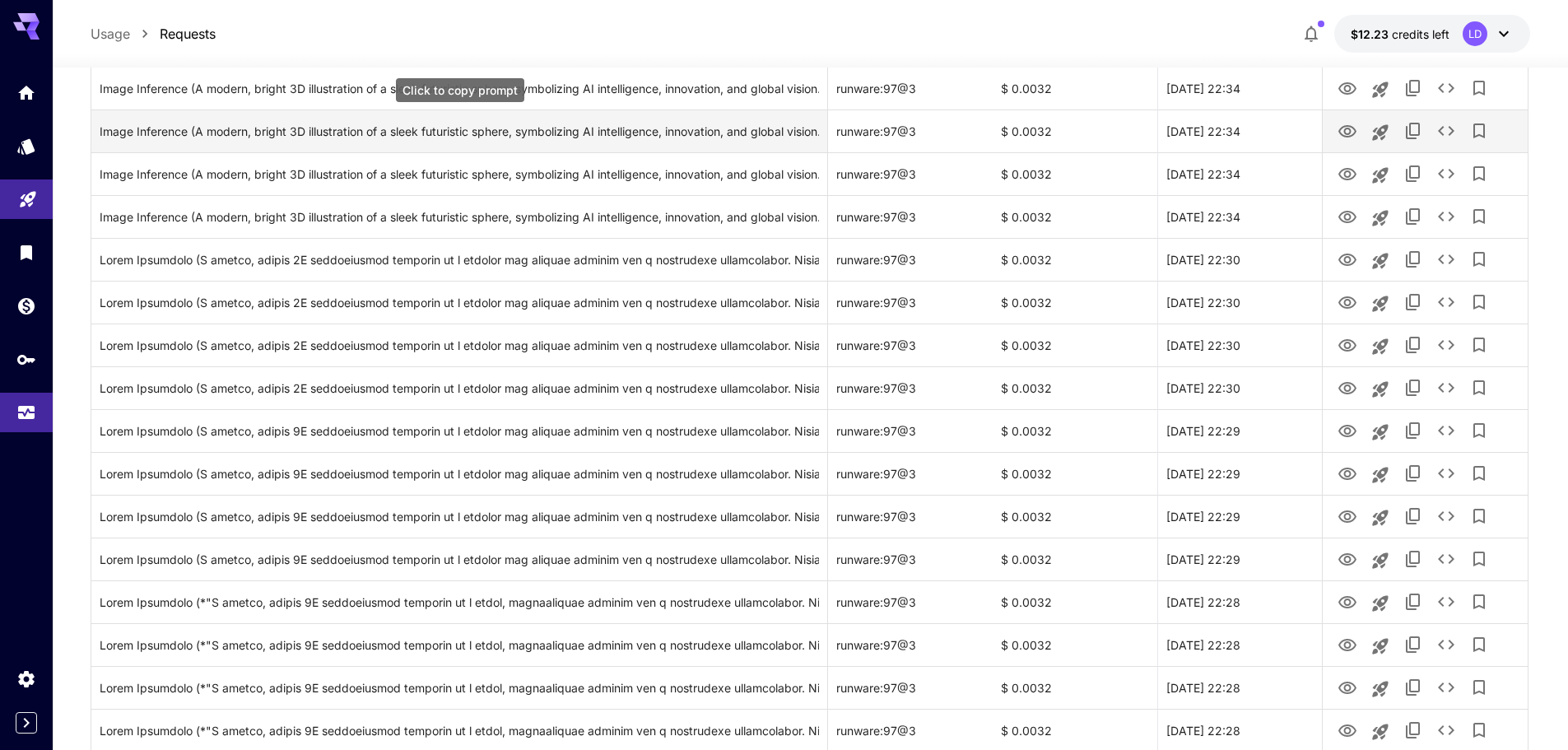
scroll to position [1808, 0]
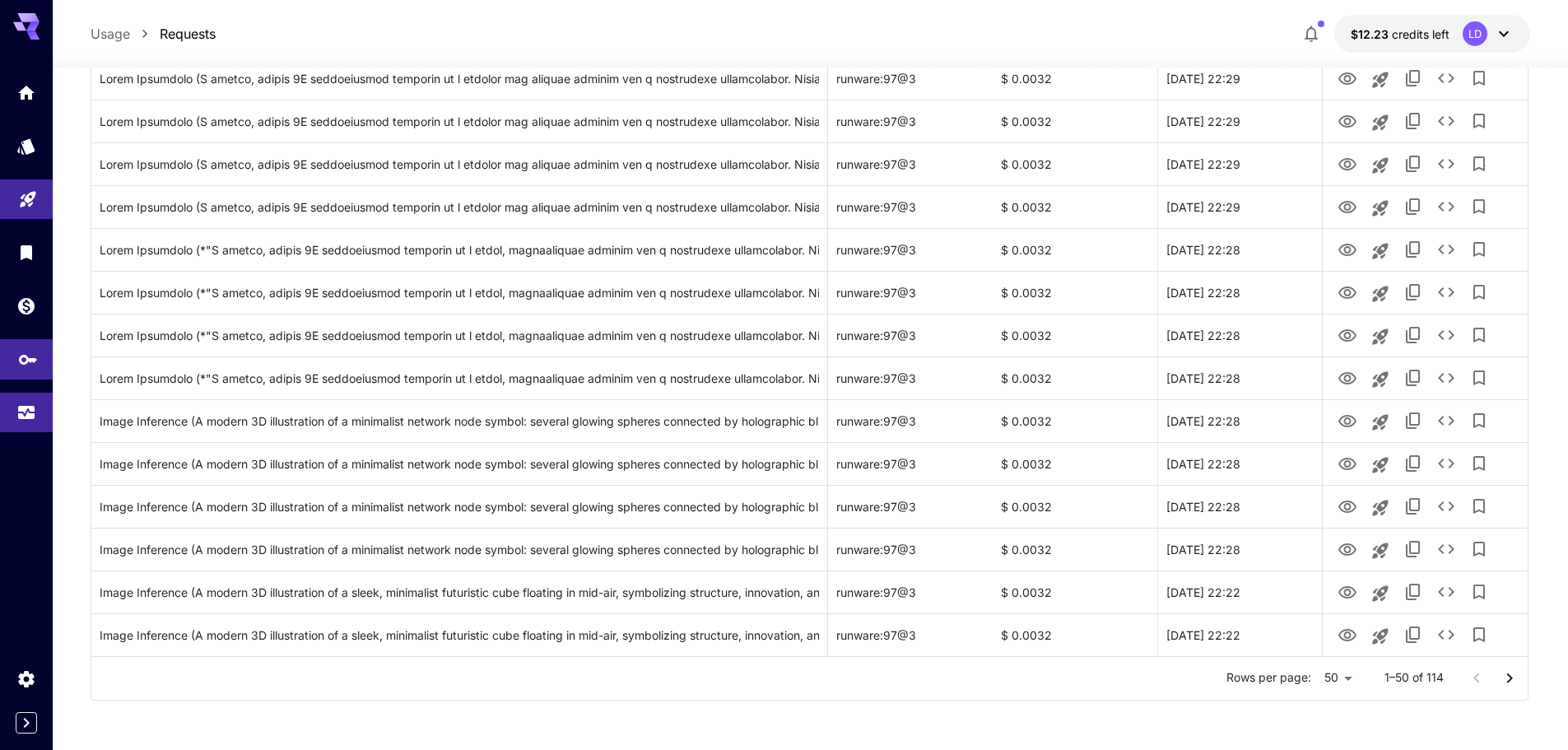
click at [15, 345] on link at bounding box center [26, 359] width 53 height 40
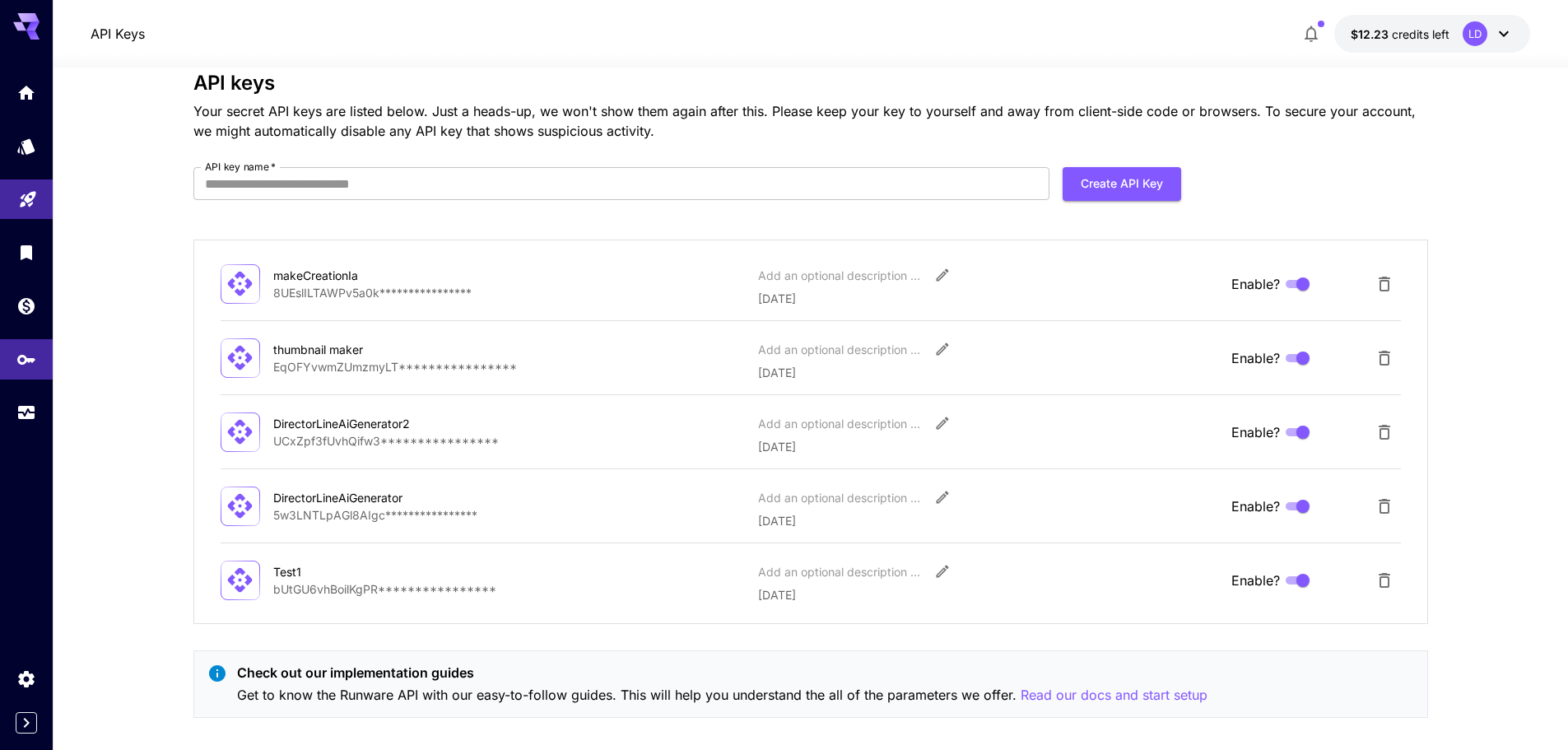
scroll to position [49, 0]
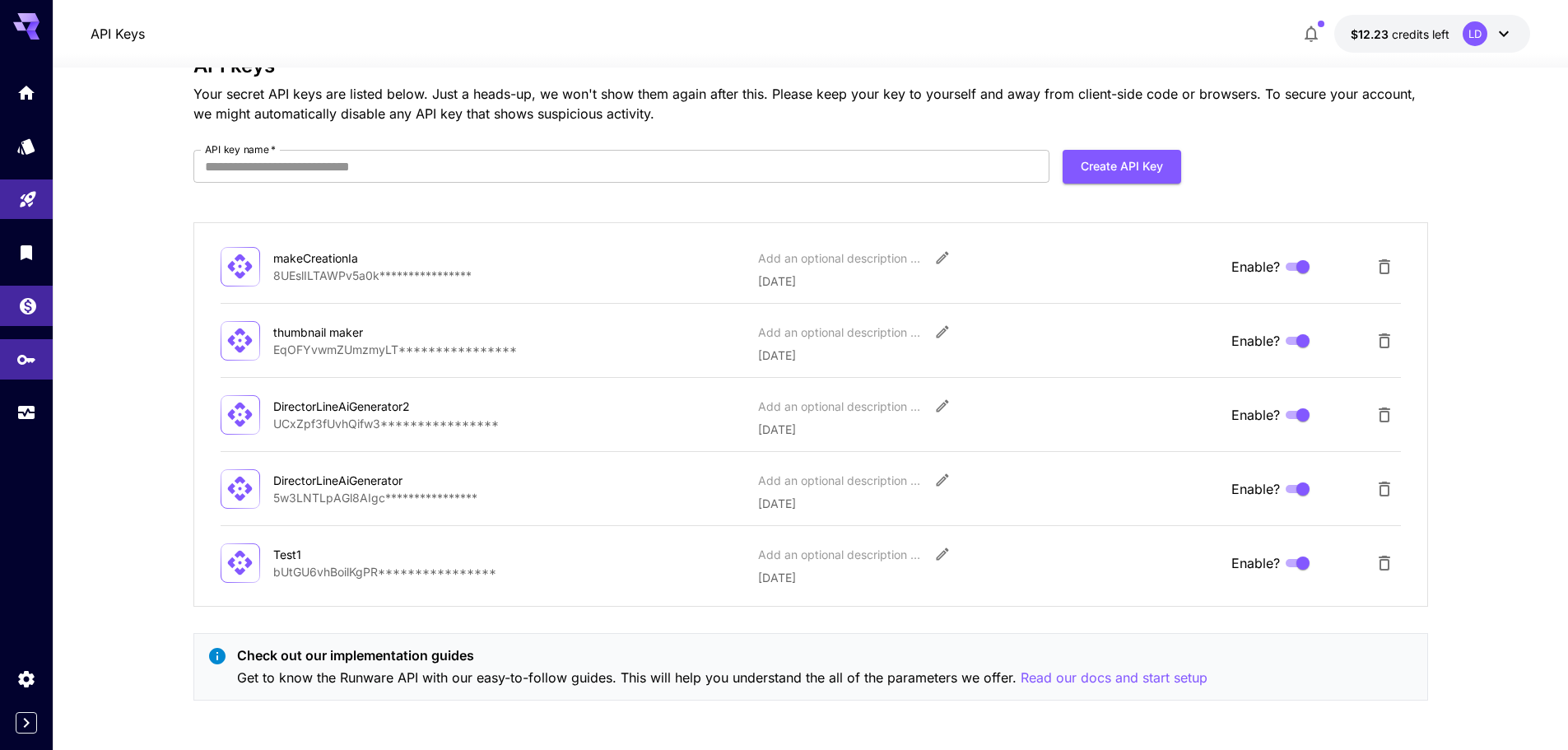
click at [20, 322] on link at bounding box center [26, 305] width 53 height 40
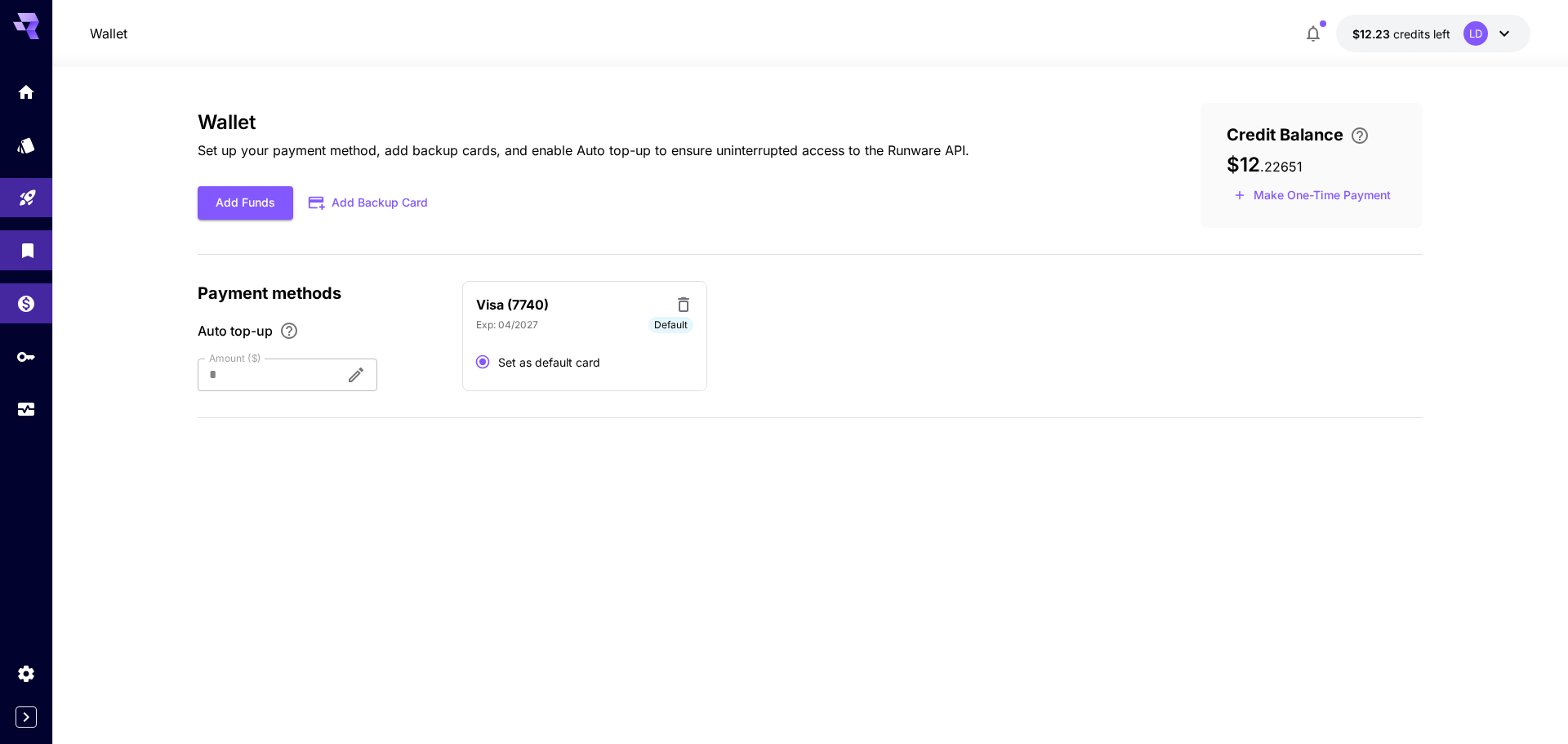
click at [13, 239] on link at bounding box center [26, 250] width 52 height 40
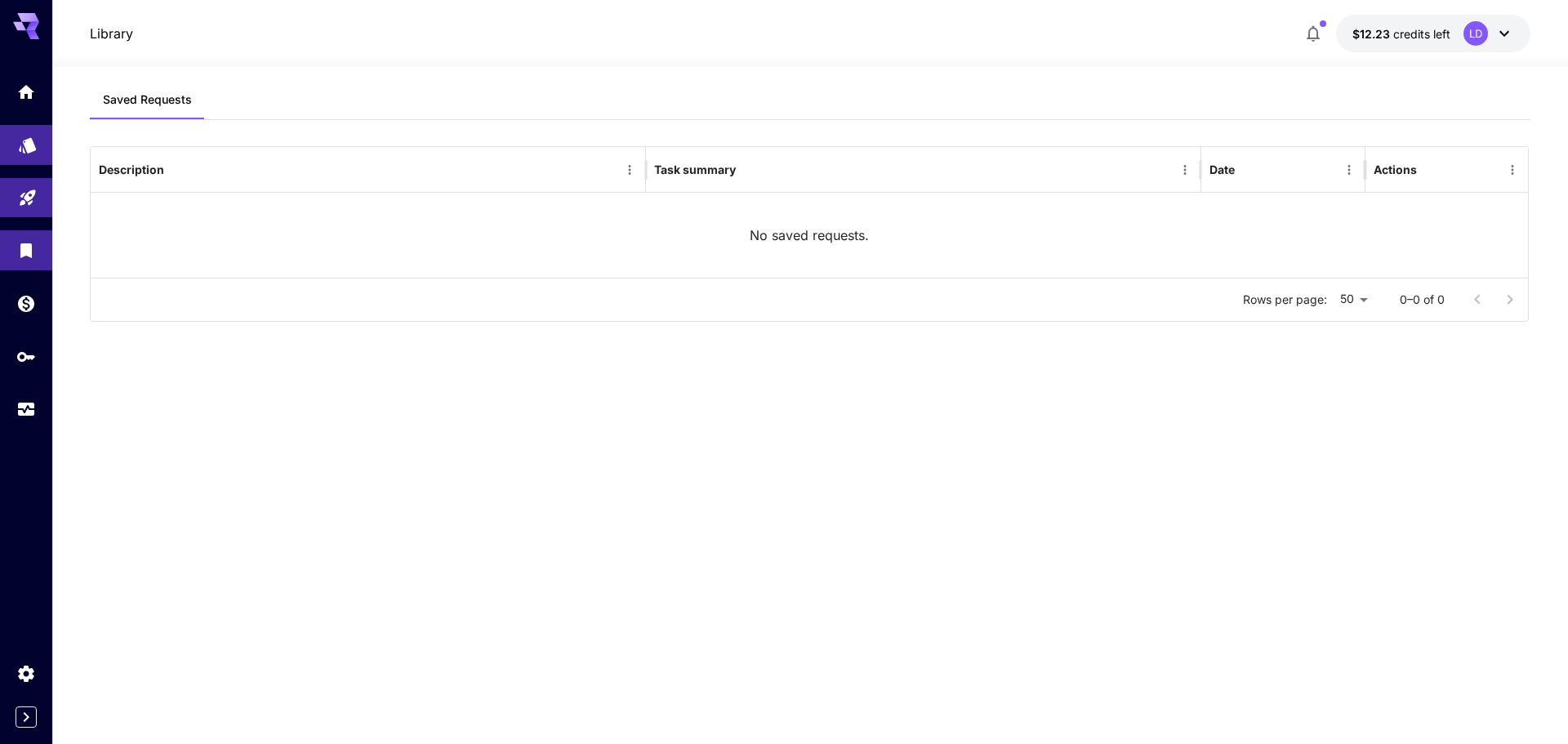
click at [27, 161] on link at bounding box center [26, 145] width 52 height 40
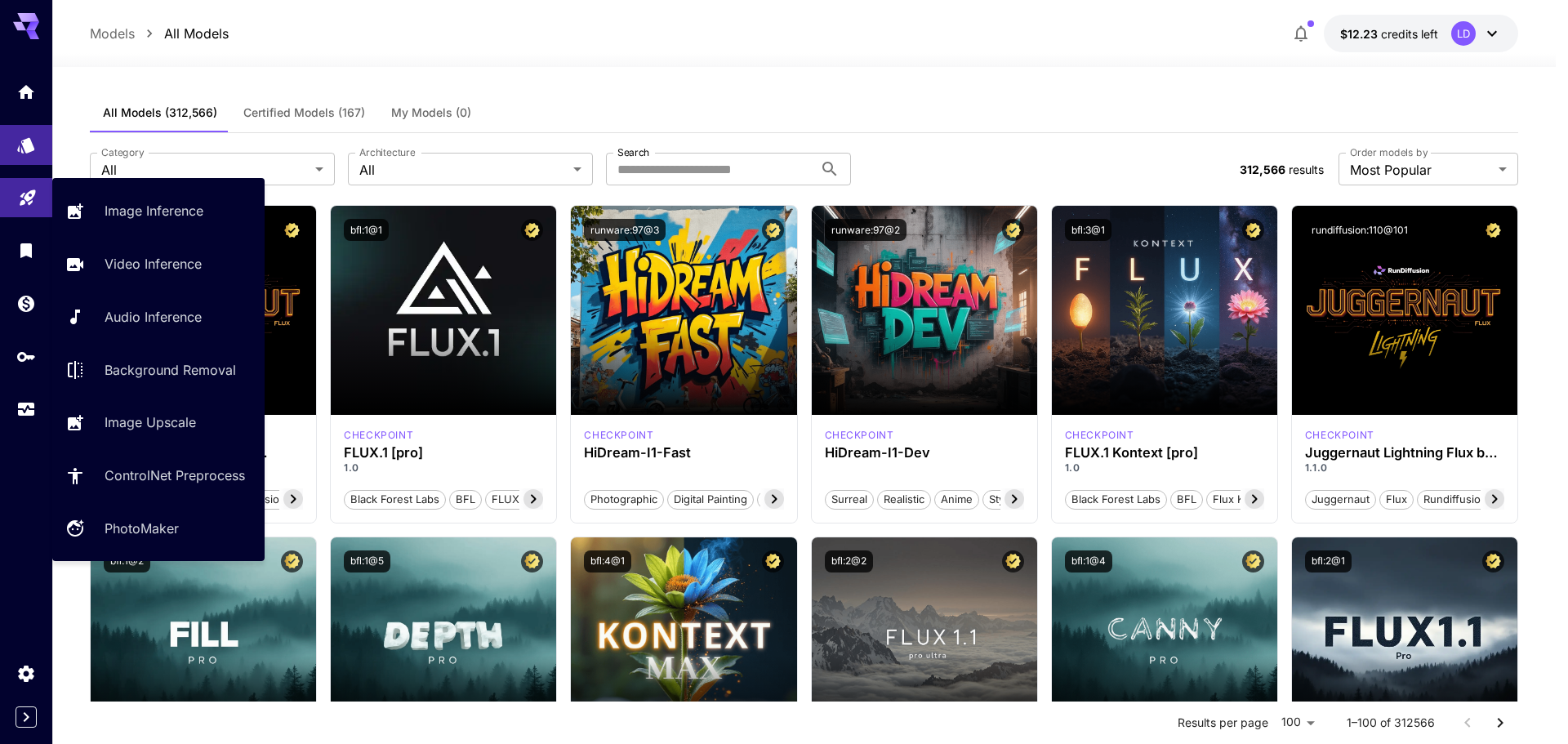
click at [20, 214] on link at bounding box center [26, 197] width 52 height 40
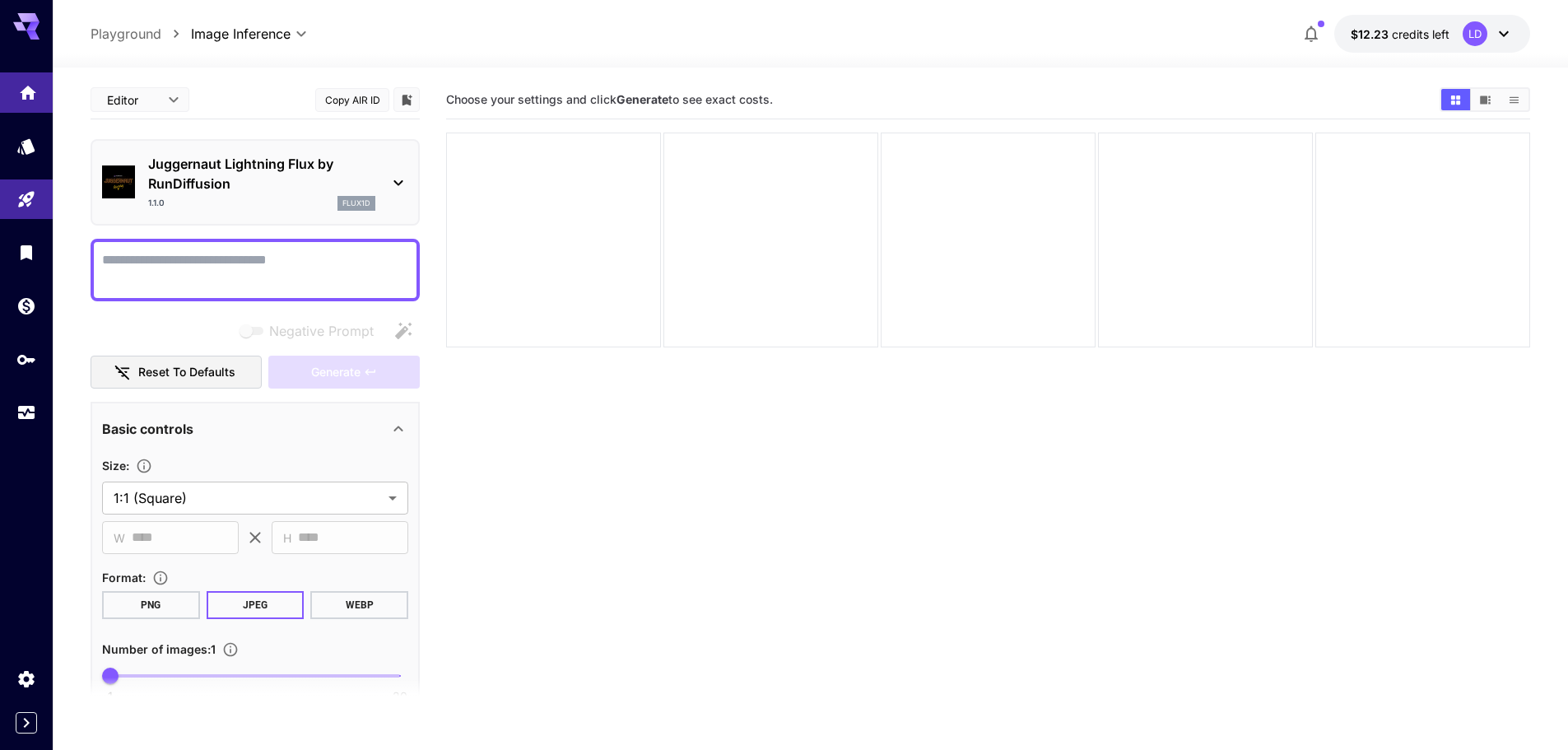
click at [45, 102] on link at bounding box center [26, 92] width 53 height 40
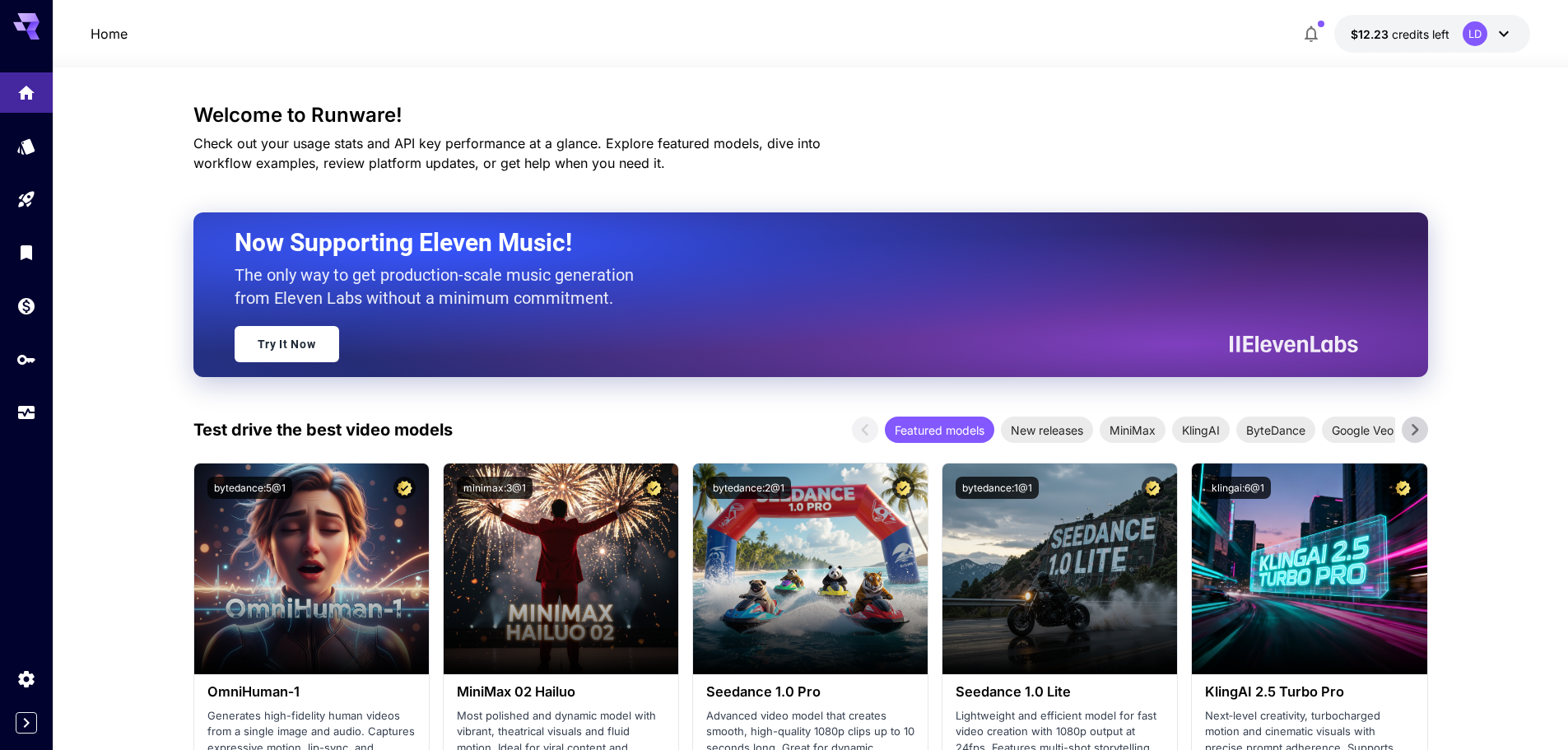
click at [121, 53] on div at bounding box center [810, 57] width 1516 height 20
click at [112, 22] on div "Home $12.23 credits left LD" at bounding box center [810, 33] width 1440 height 38
drag, startPoint x: 112, startPoint y: 22, endPoint x: 110, endPoint y: 34, distance: 12.2
click at [110, 30] on div "Home $12.23 credits left LD" at bounding box center [810, 33] width 1440 height 38
click at [110, 34] on p "Home" at bounding box center [108, 33] width 37 height 20
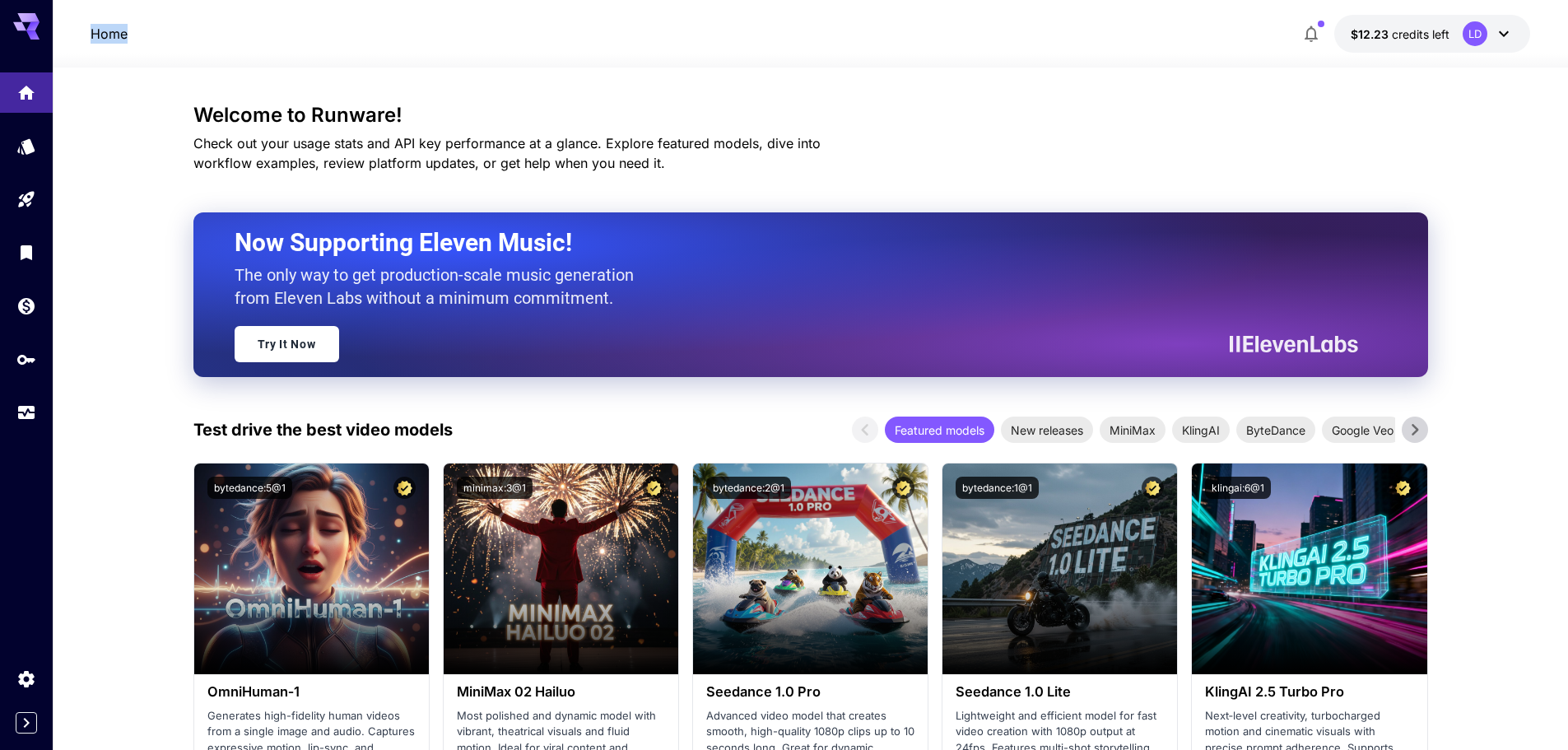
click at [1489, 20] on button "$12.23 credits left LD" at bounding box center [1432, 33] width 196 height 38
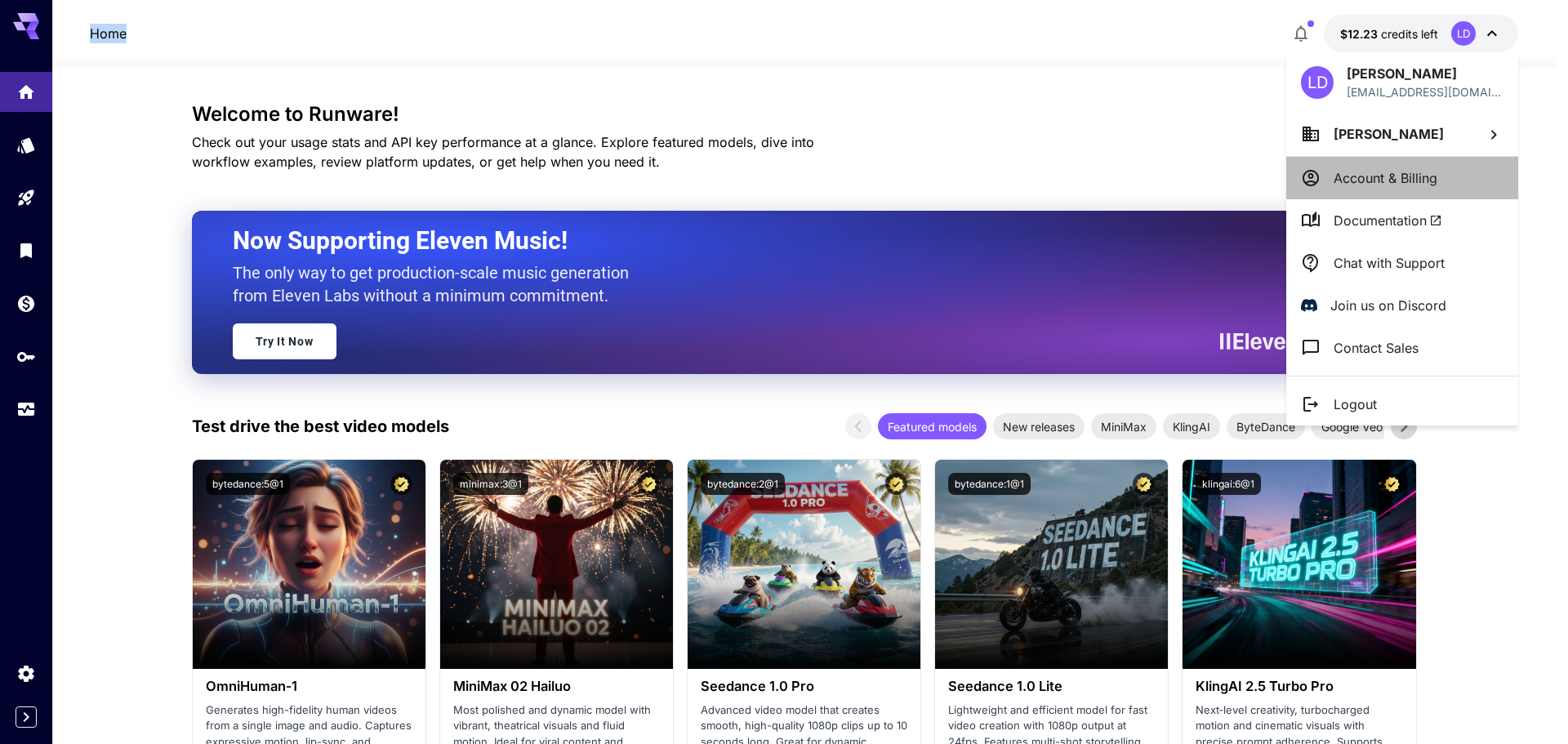
click at [1336, 183] on p "Account & Billing" at bounding box center [1385, 178] width 104 height 19
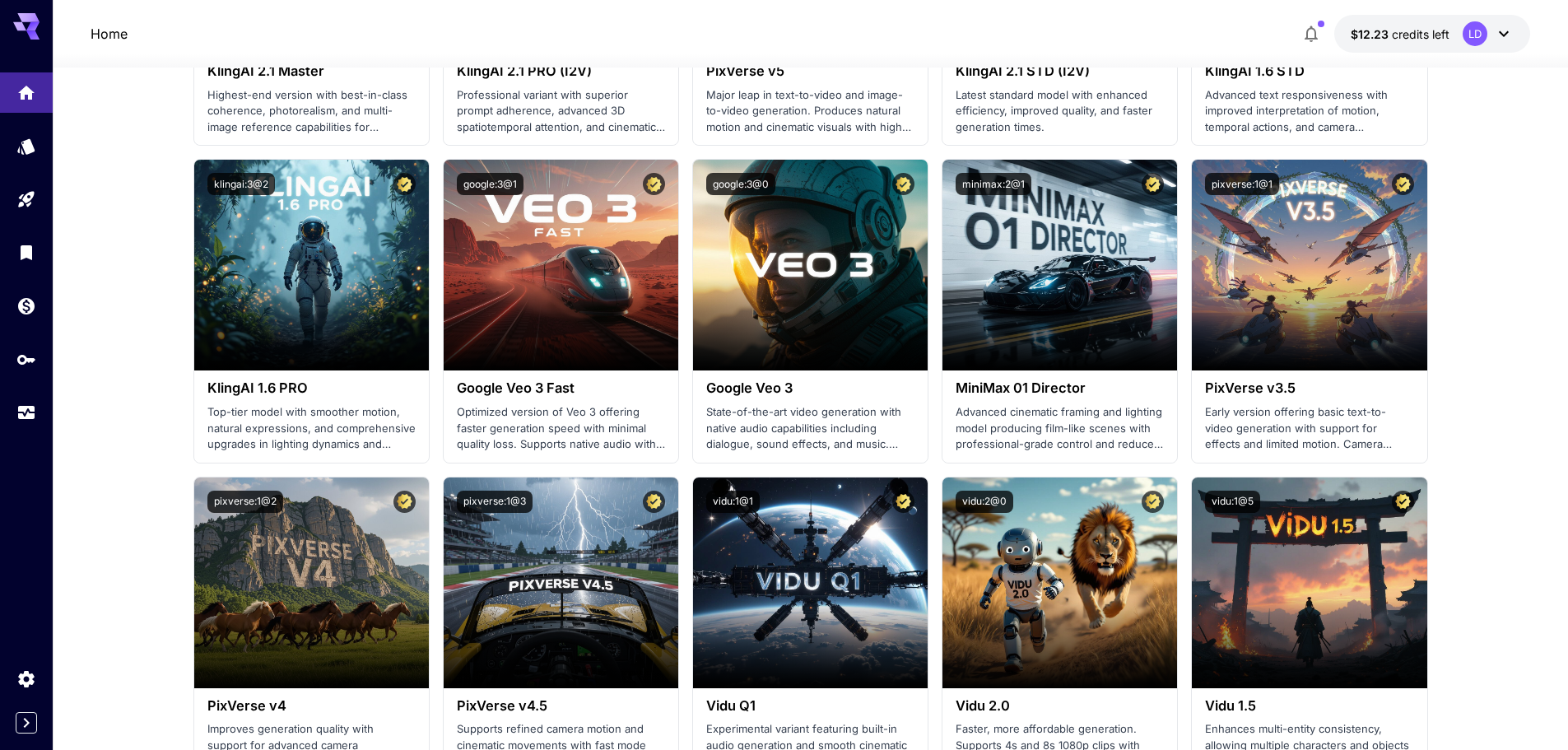
scroll to position [1097, 0]
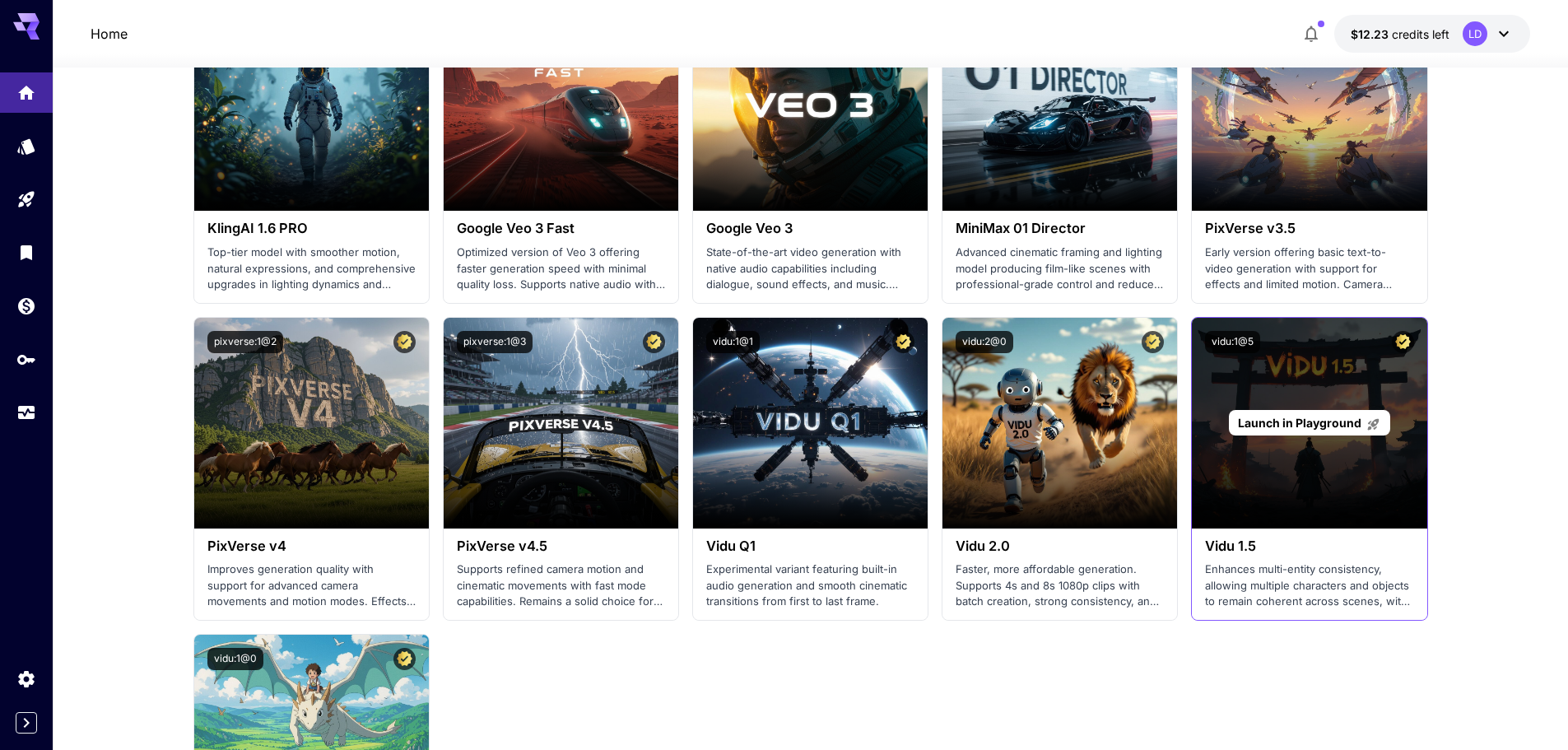
click at [1325, 506] on div "Launch in Playground" at bounding box center [1309, 423] width 235 height 211
click at [1326, 427] on span "Launch in Playground" at bounding box center [1299, 422] width 124 height 14
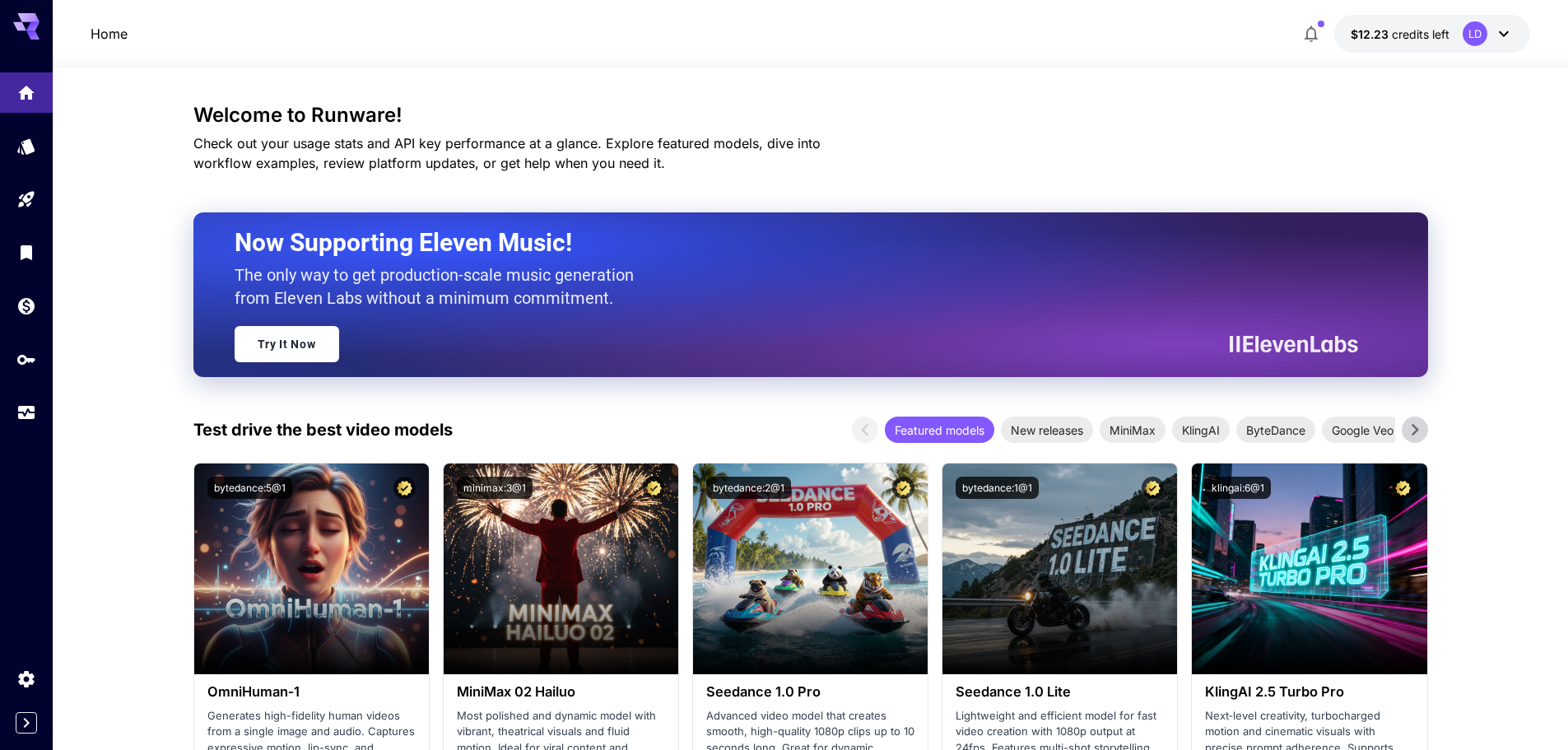
scroll to position [1097, 0]
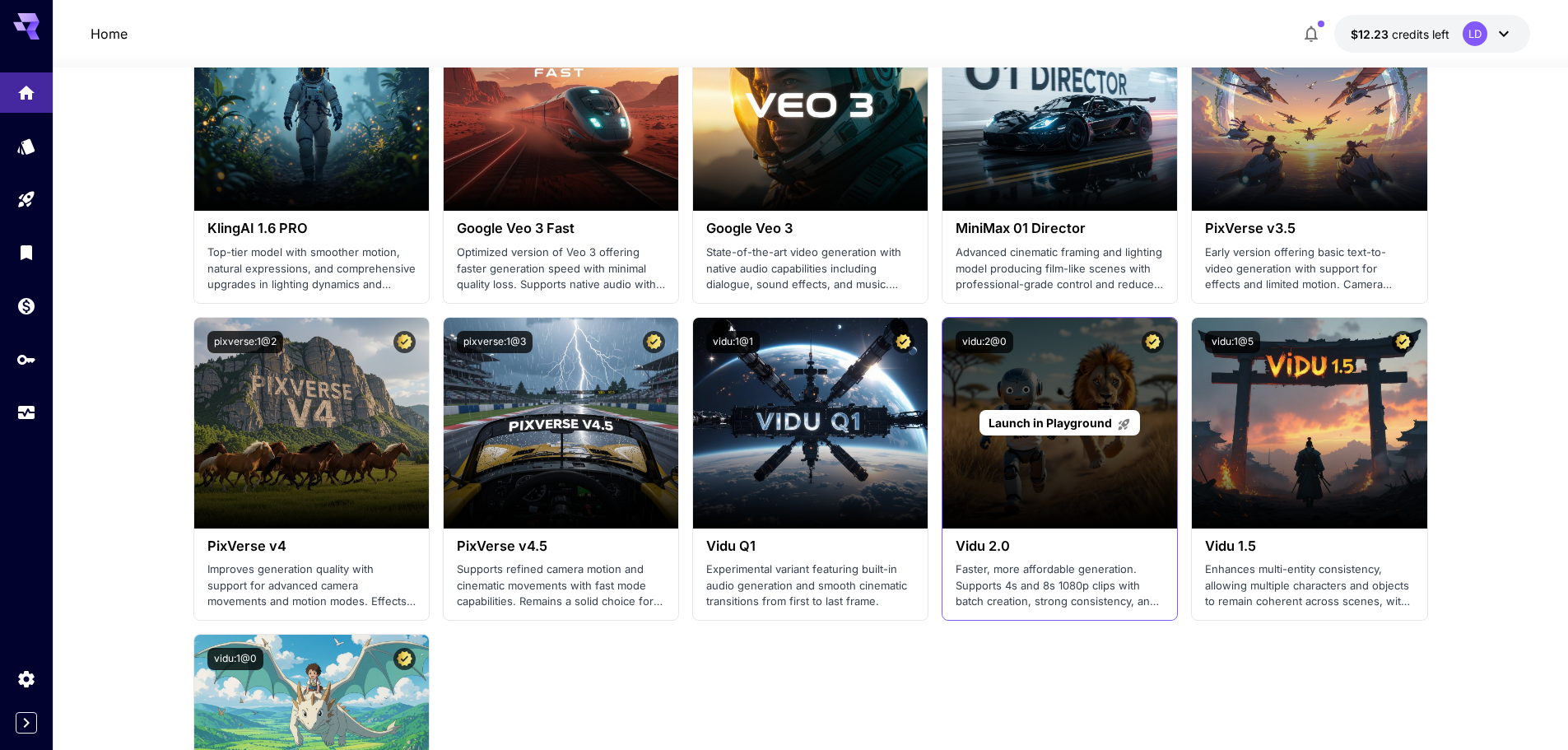
click at [1047, 414] on p "Launch in Playground" at bounding box center [1060, 422] width 142 height 17
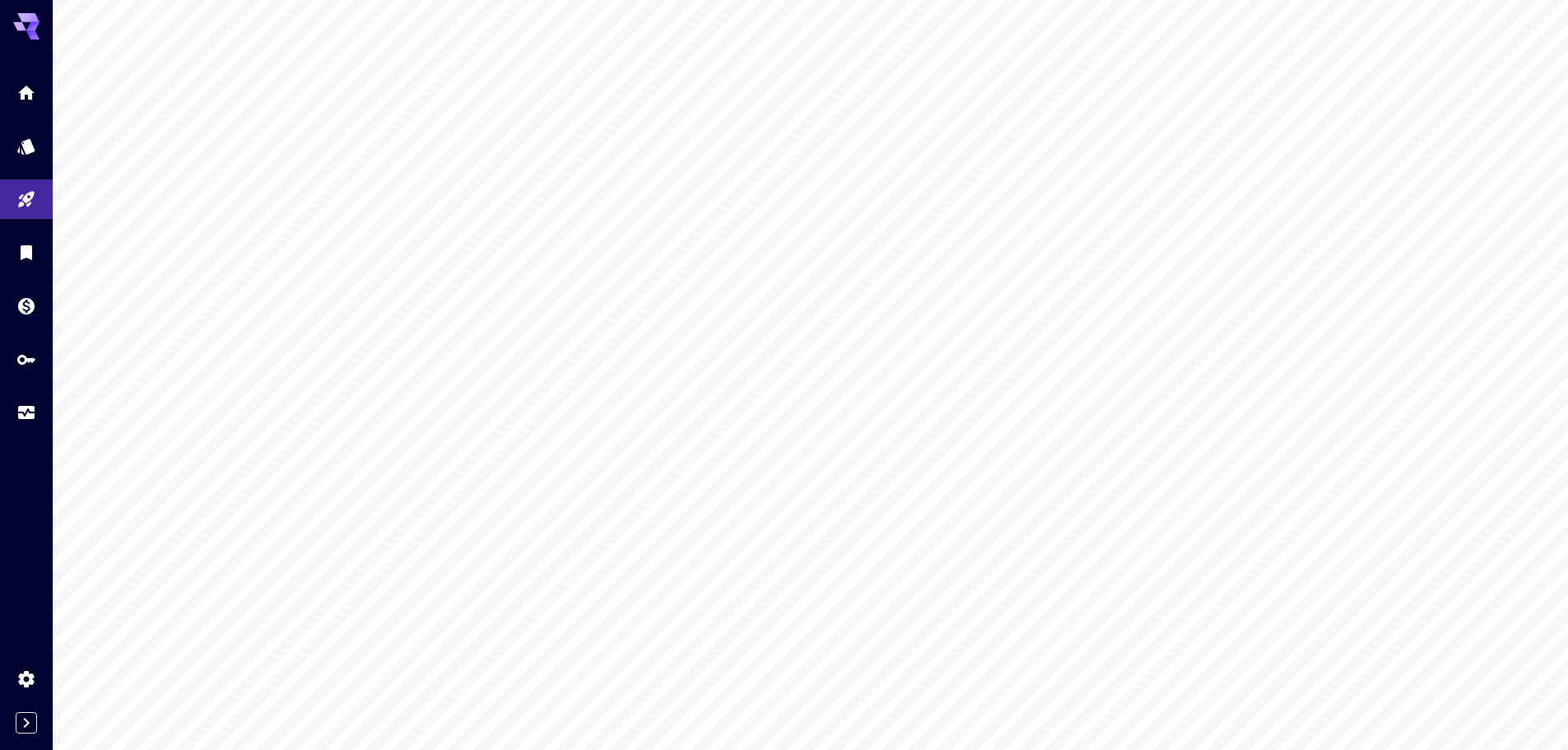
scroll to position [130, 0]
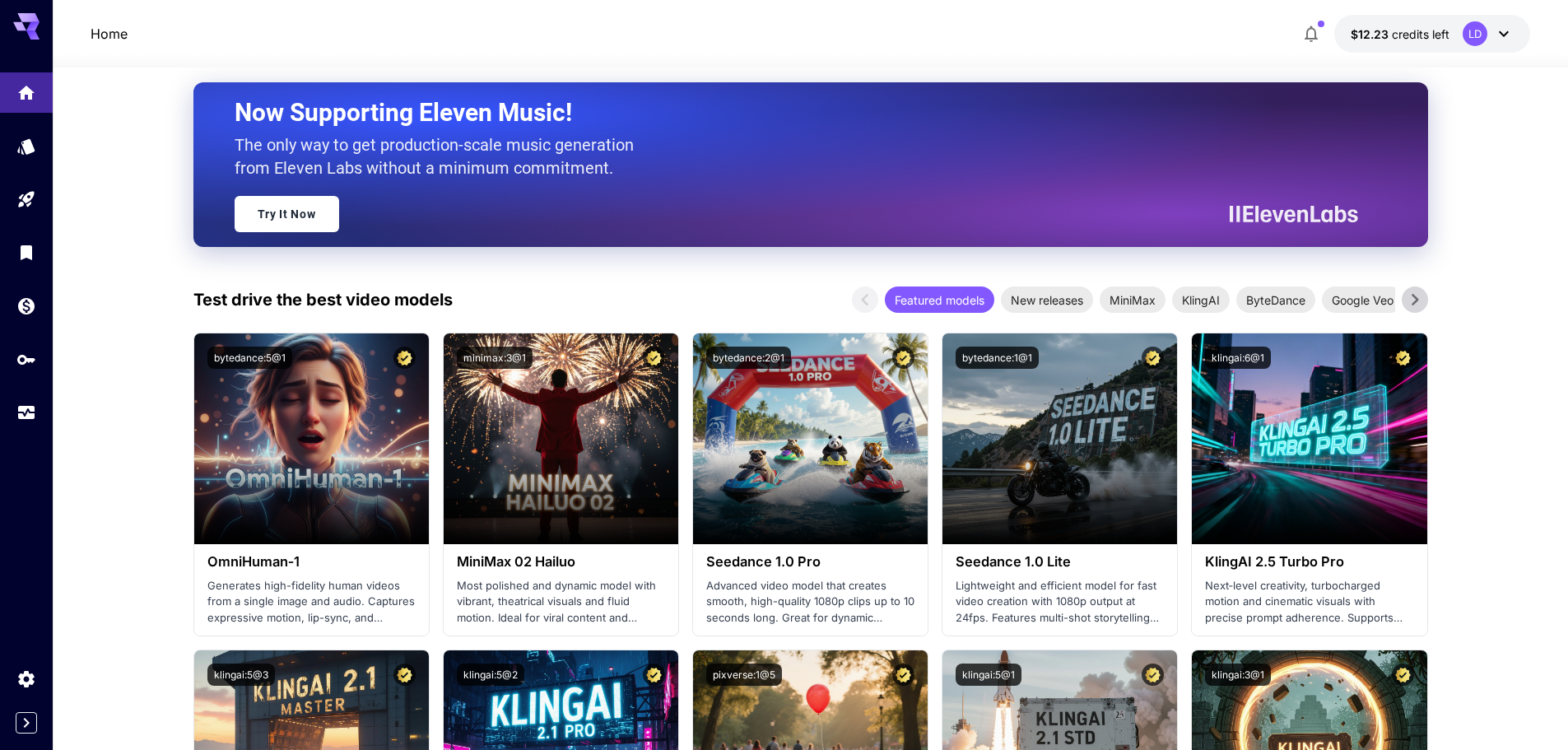
scroll to position [1097, 0]
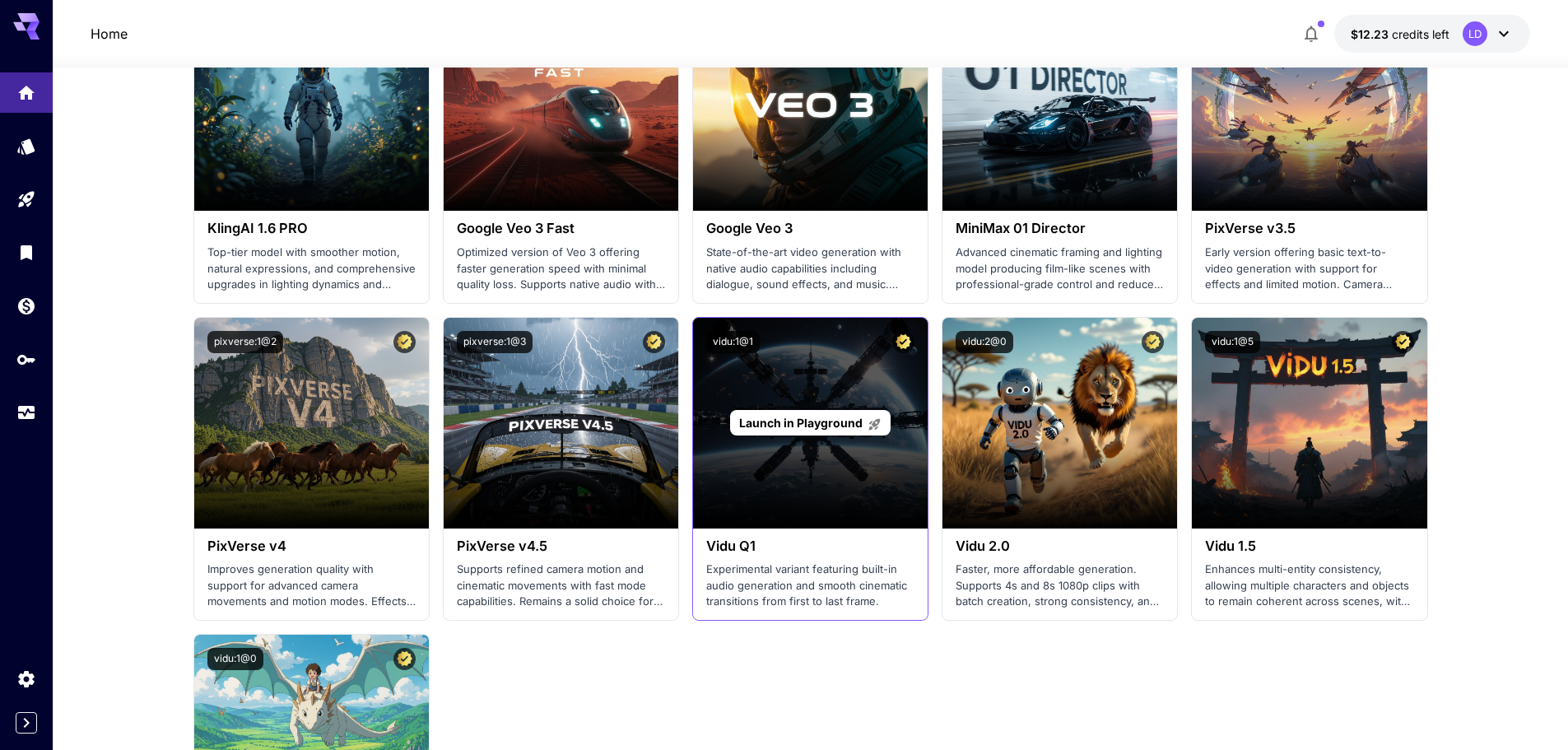
click at [775, 440] on div "Launch in Playground" at bounding box center [810, 423] width 235 height 211
click at [782, 421] on span "Launch in Playground" at bounding box center [801, 422] width 124 height 14
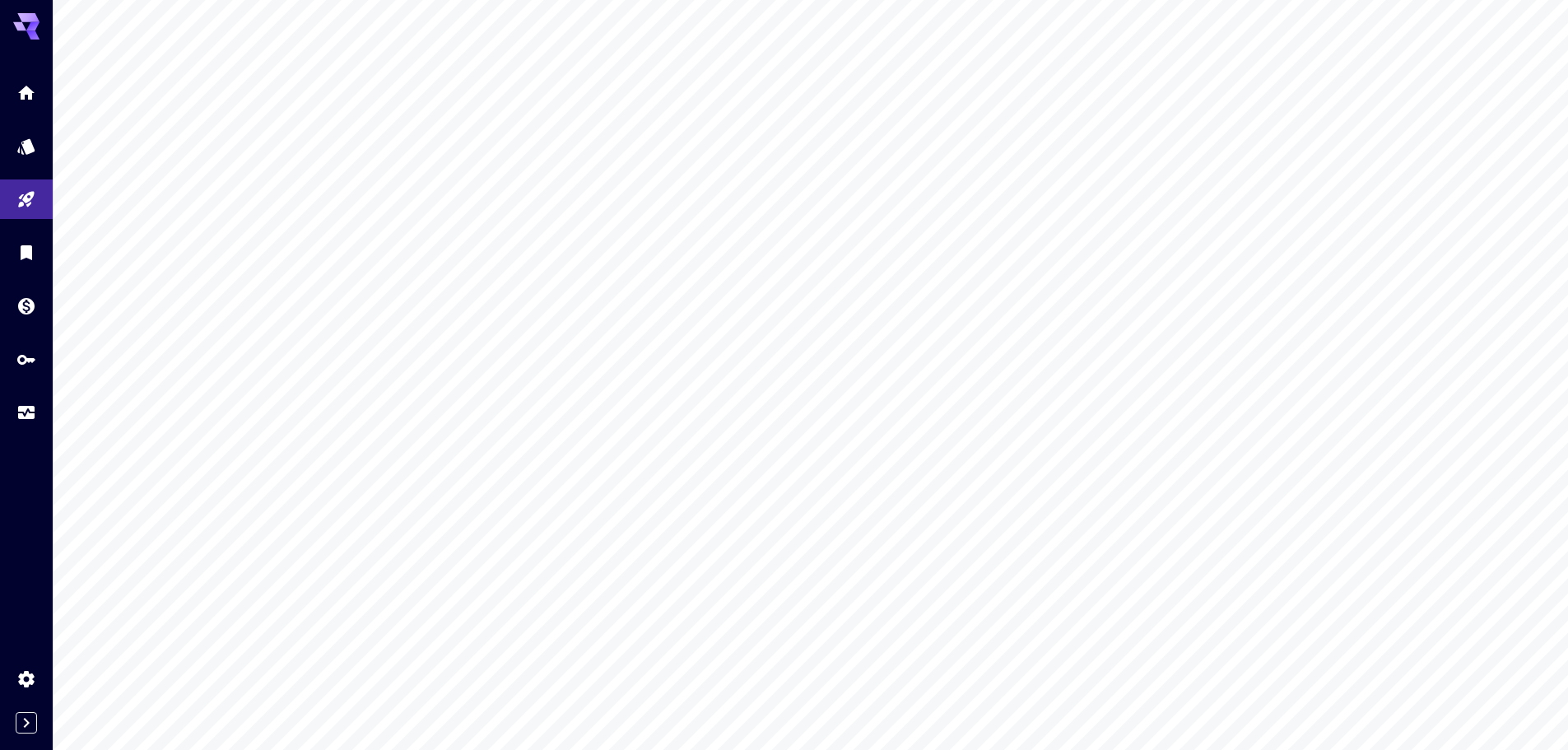
scroll to position [130, 0]
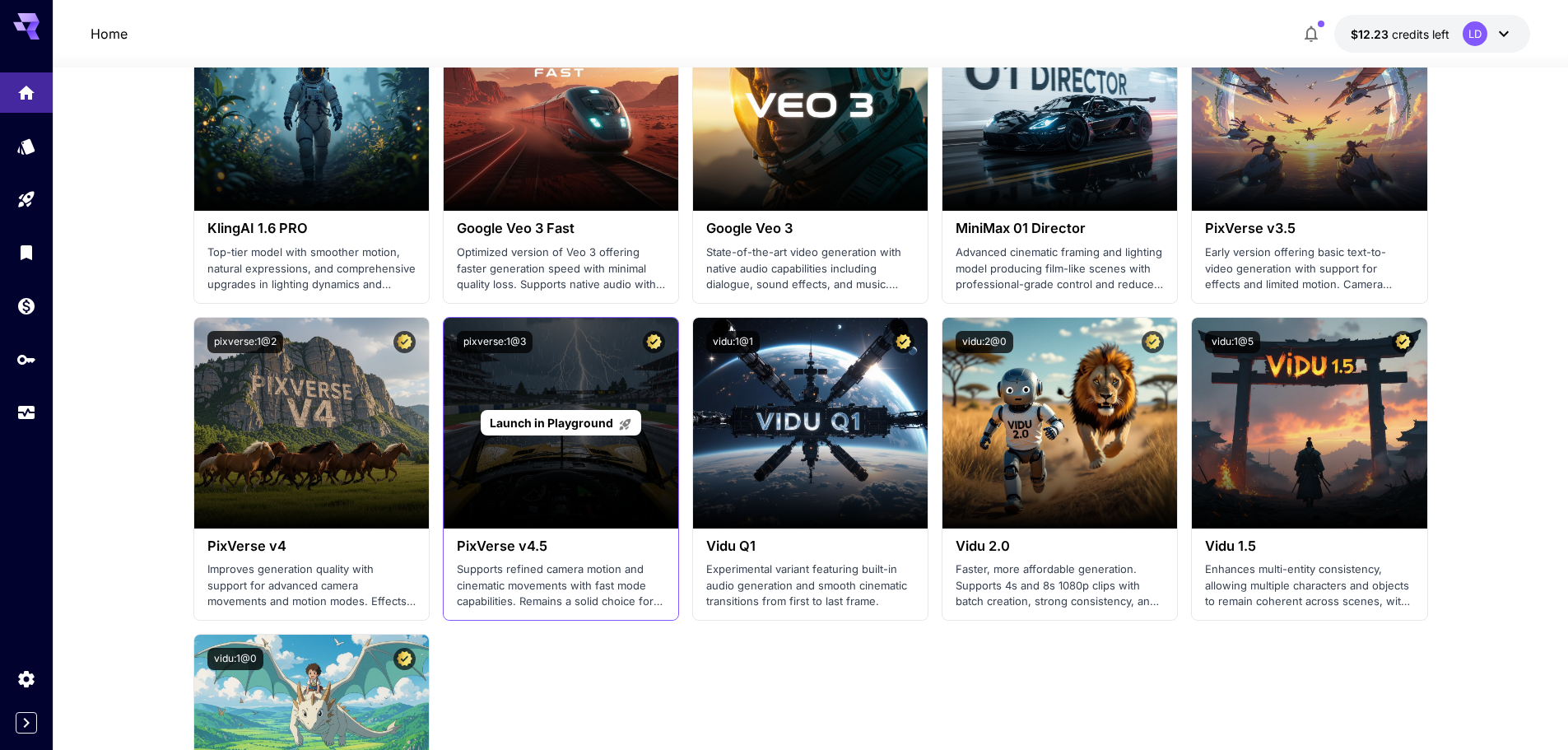
click at [543, 417] on span "Launch in Playground" at bounding box center [551, 422] width 124 height 14
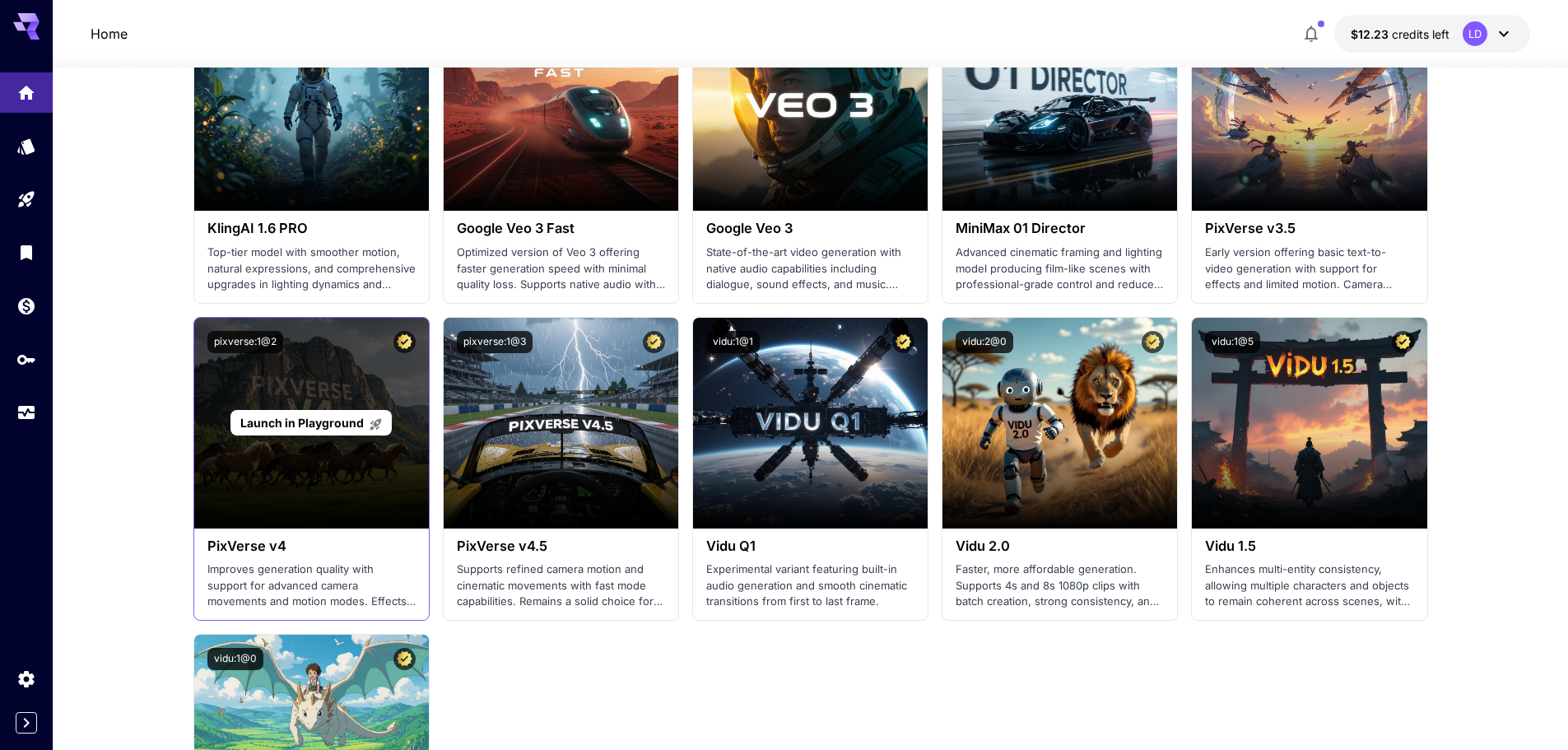
click at [281, 431] on p "Launch in Playground" at bounding box center [311, 422] width 142 height 17
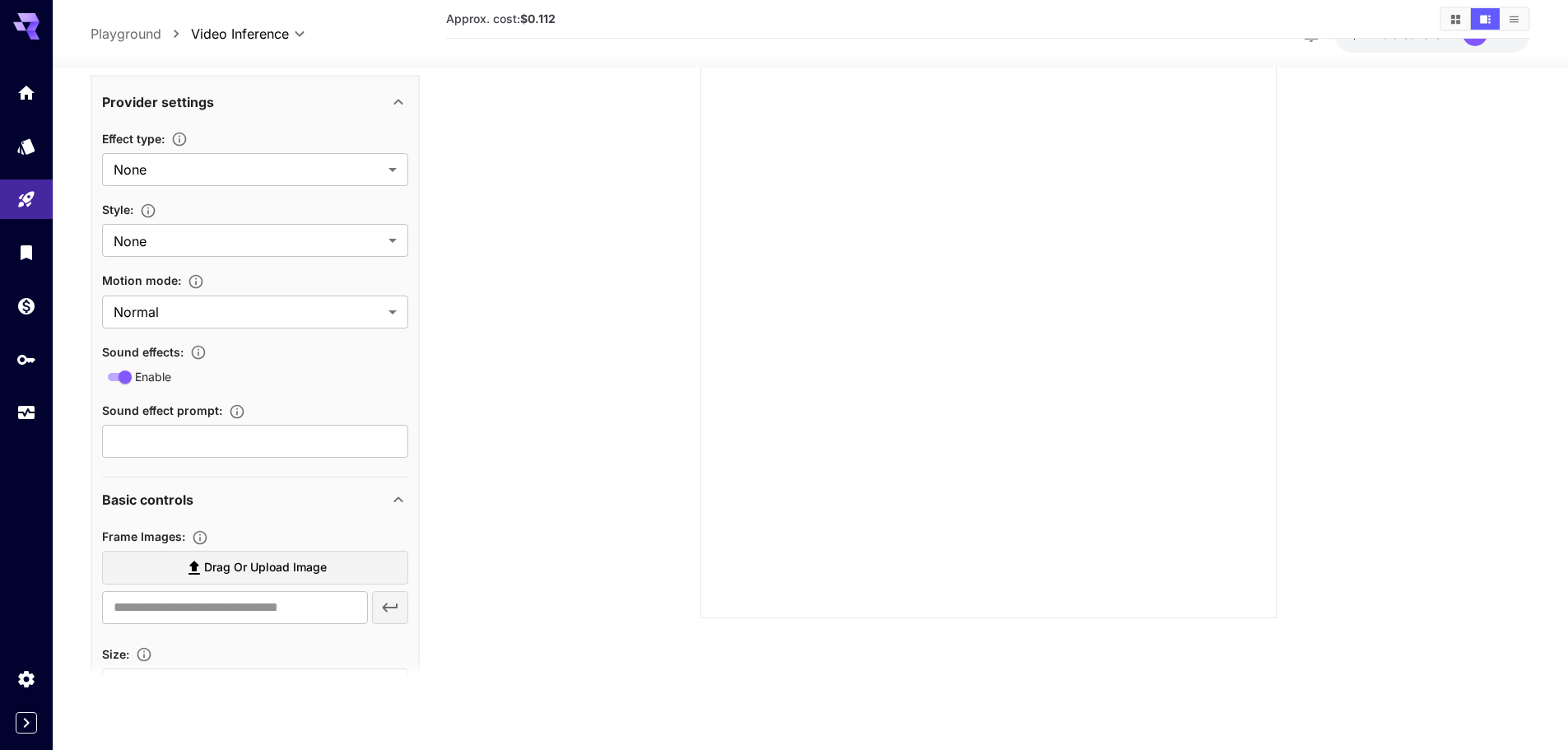
scroll to position [274, 0]
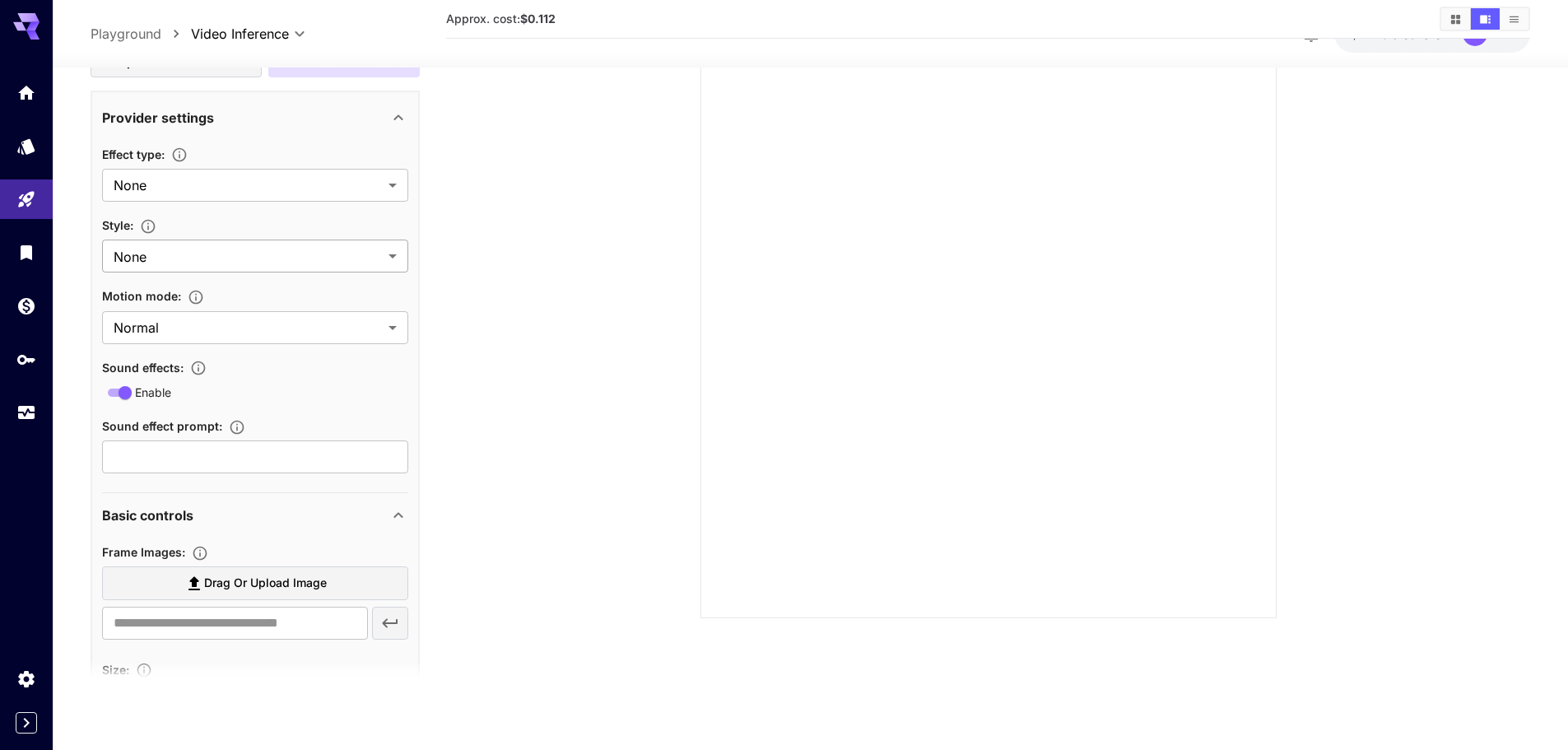
click at [223, 259] on body "**********" at bounding box center [784, 311] width 1568 height 881
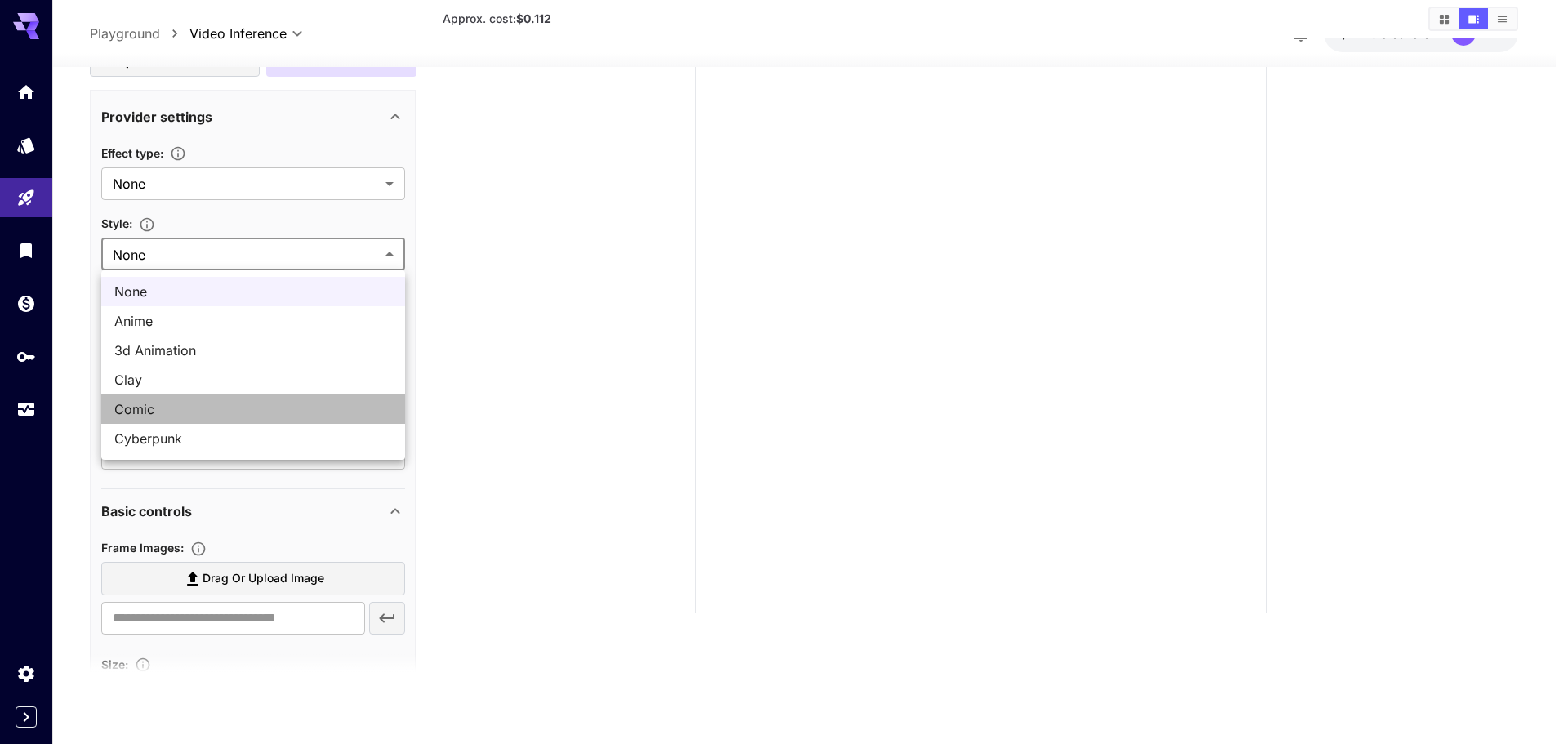
click at [142, 412] on span "Comic" at bounding box center [253, 409] width 278 height 19
type input "*****"
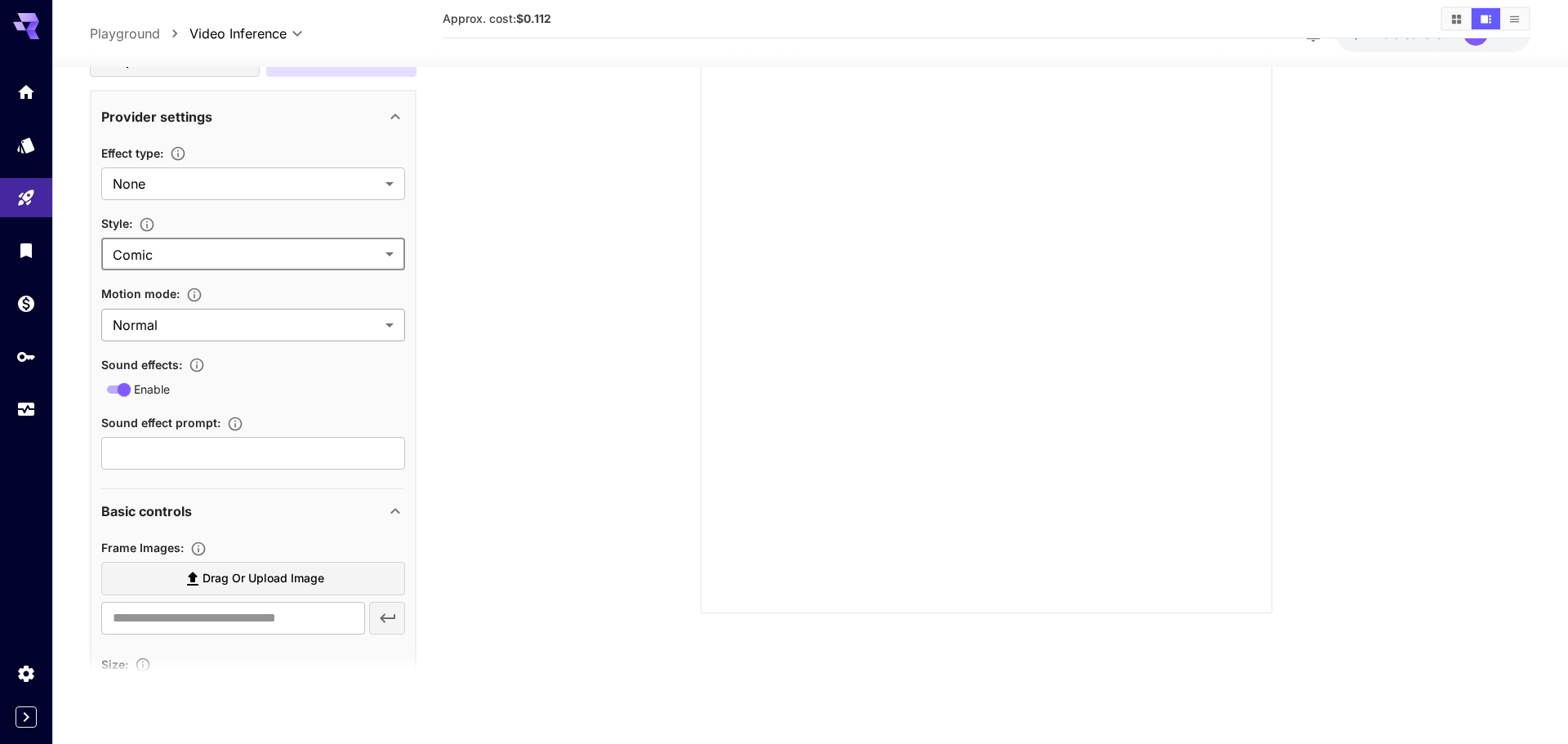
click at [183, 338] on body "**********" at bounding box center [784, 308] width 1568 height 874
click at [187, 328] on div at bounding box center [784, 372] width 1568 height 744
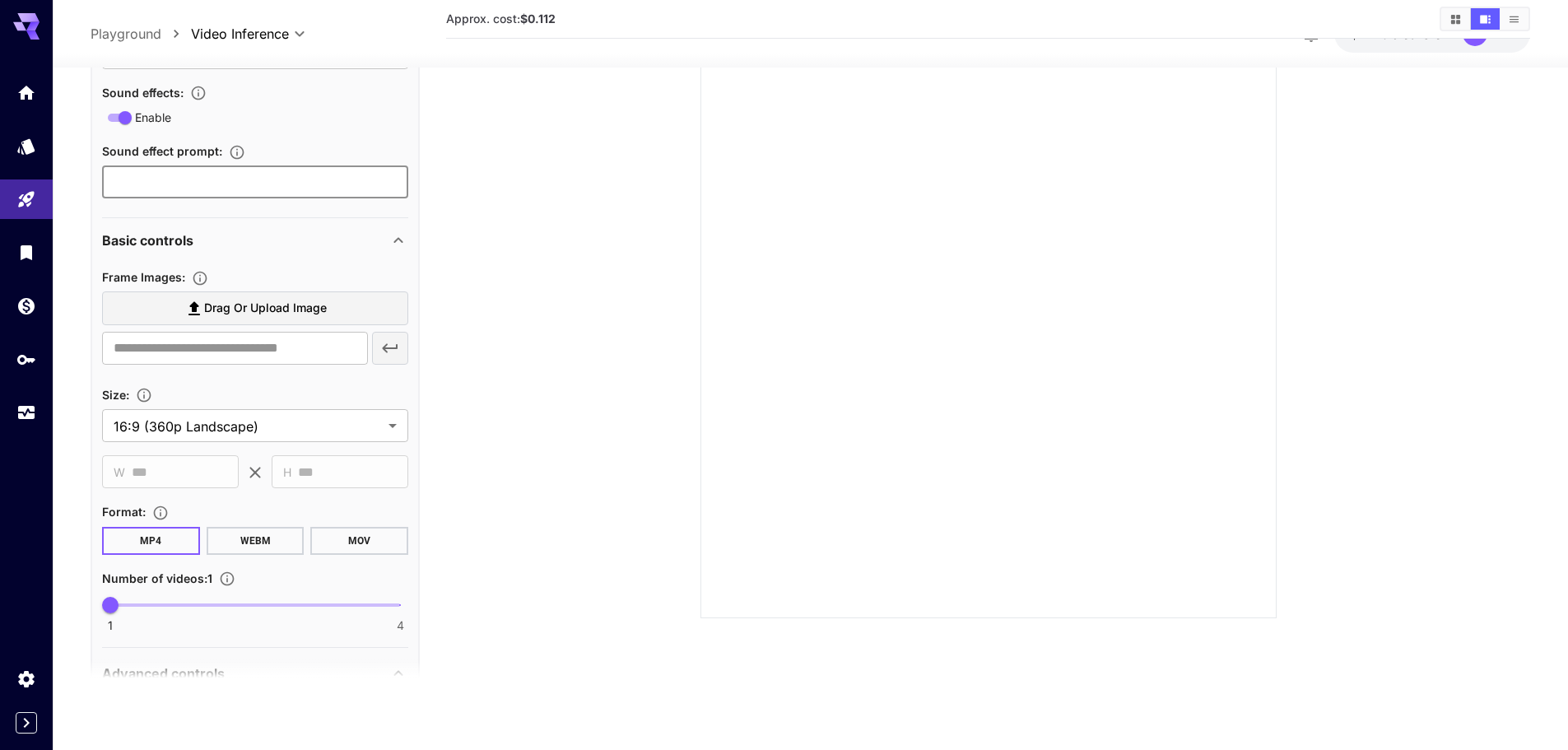
click at [229, 177] on input "text" at bounding box center [255, 182] width 306 height 33
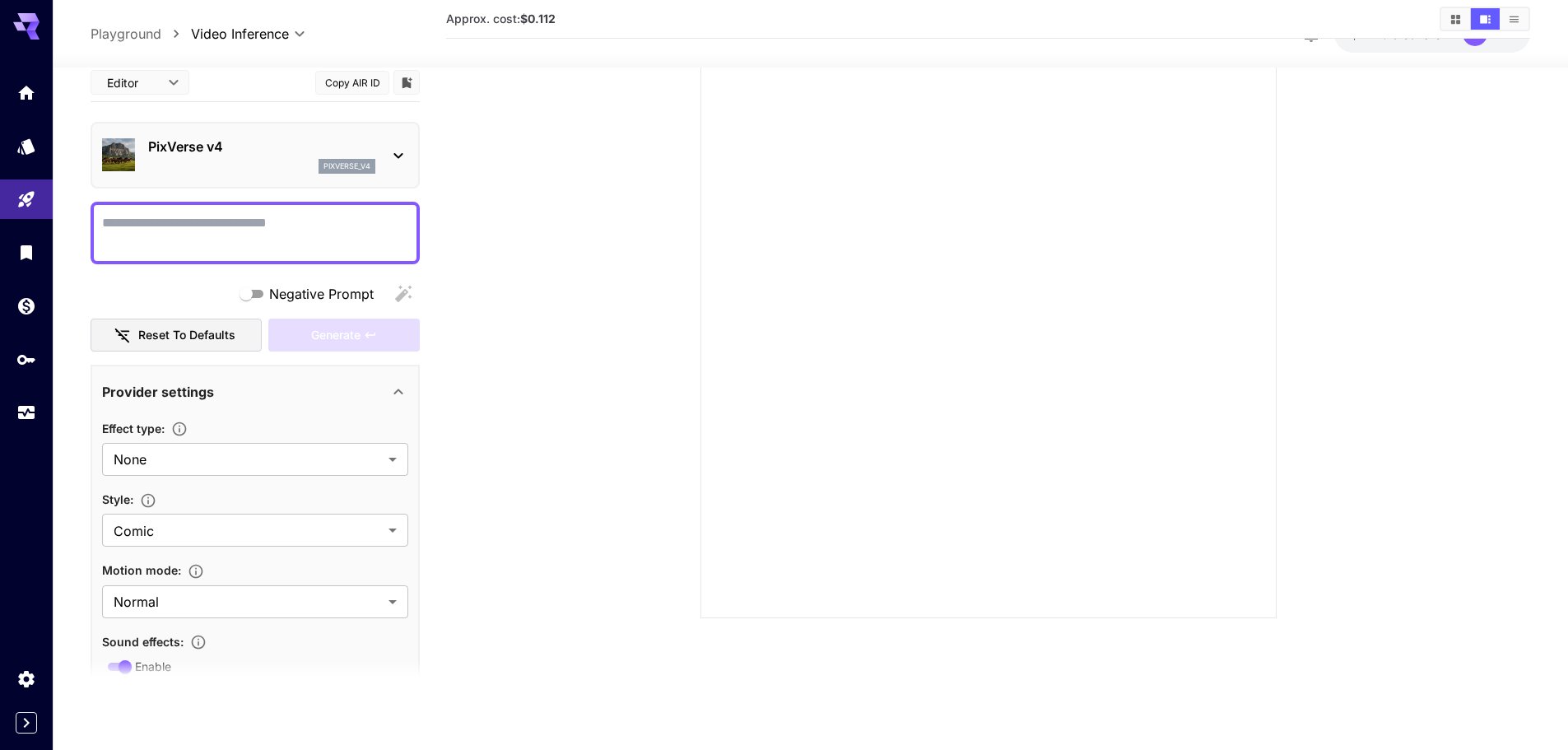
click at [202, 218] on textarea "Negative Prompt" at bounding box center [255, 232] width 306 height 39
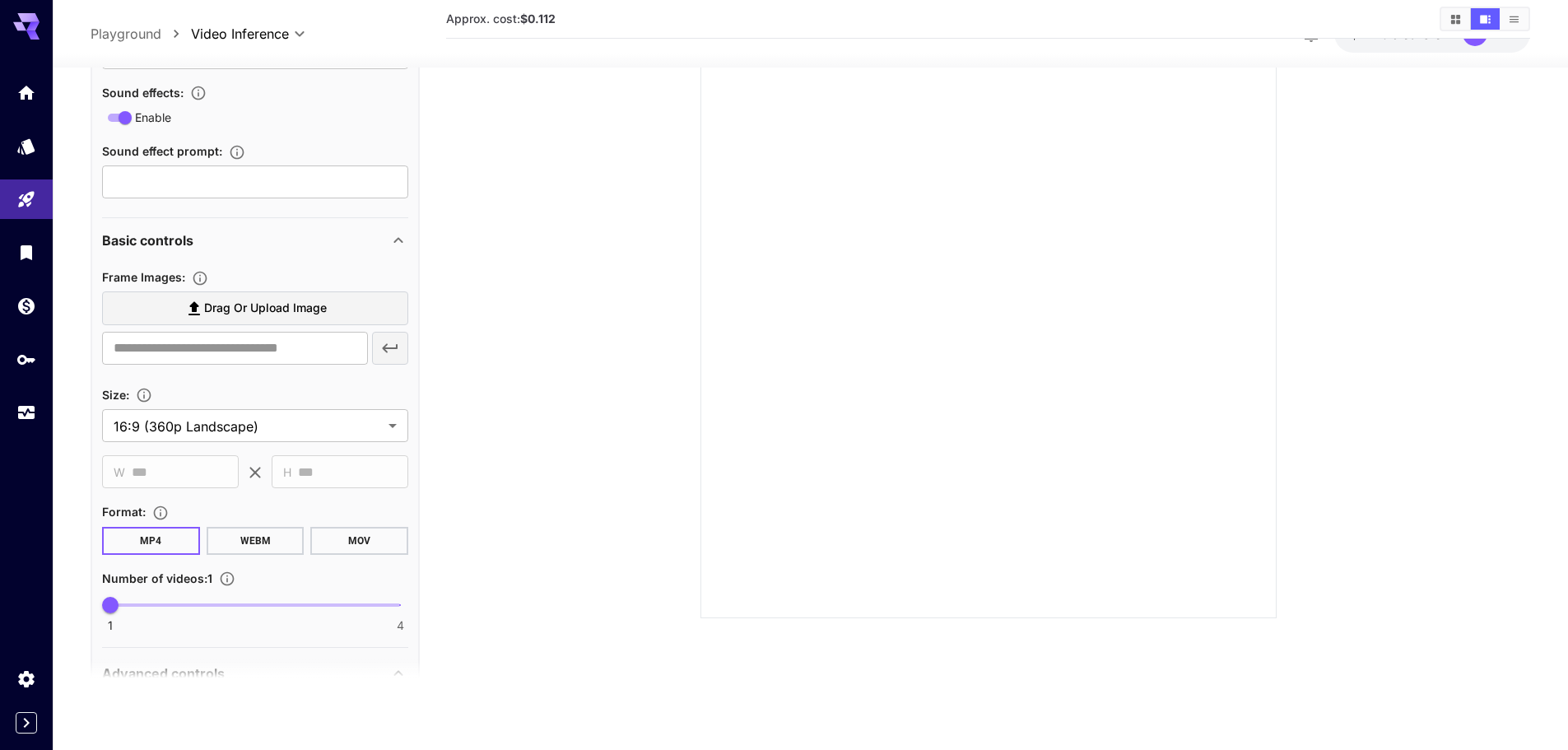
scroll to position [788, 0]
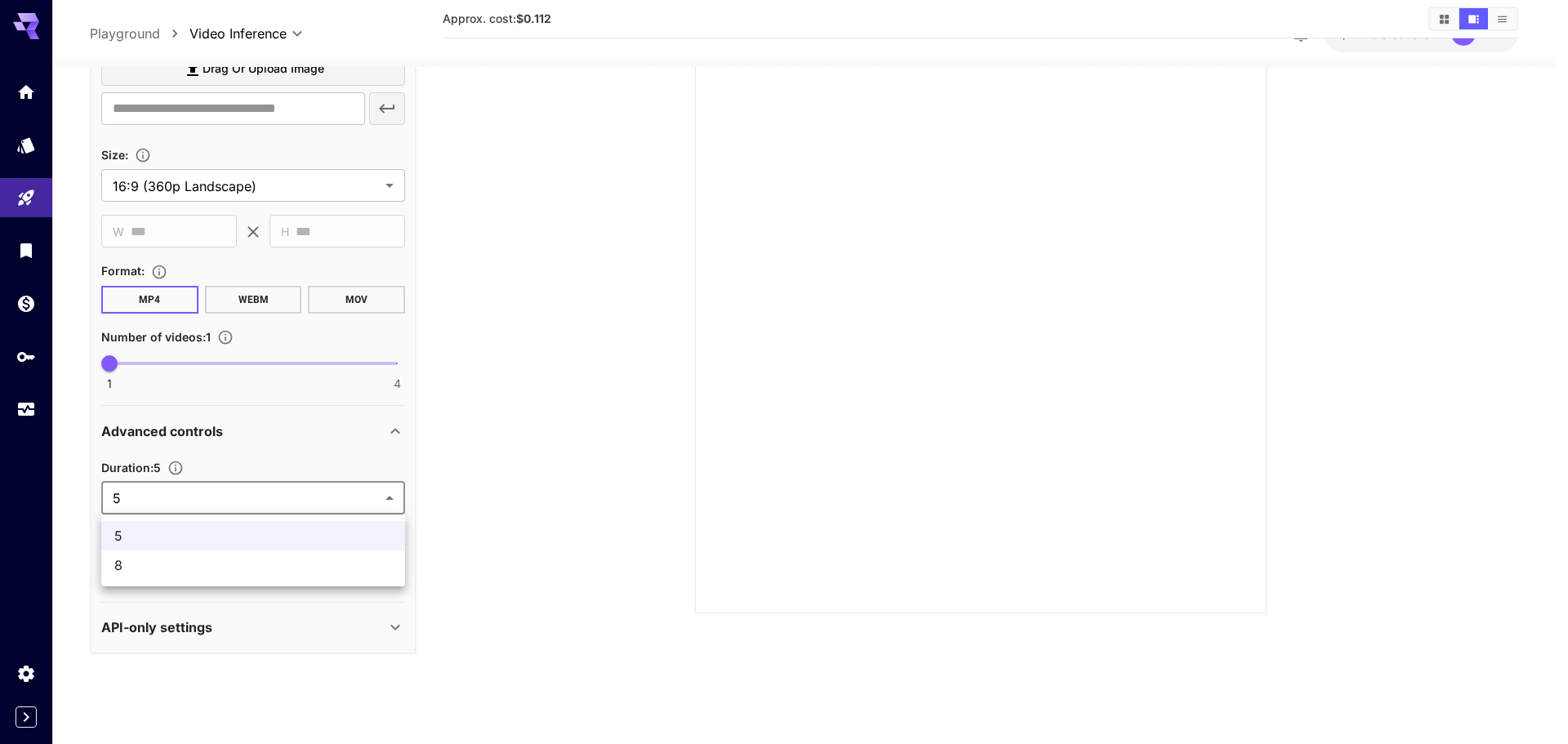
click at [244, 493] on body "**********" at bounding box center [784, 308] width 1568 height 874
click at [244, 493] on div at bounding box center [784, 372] width 1568 height 744
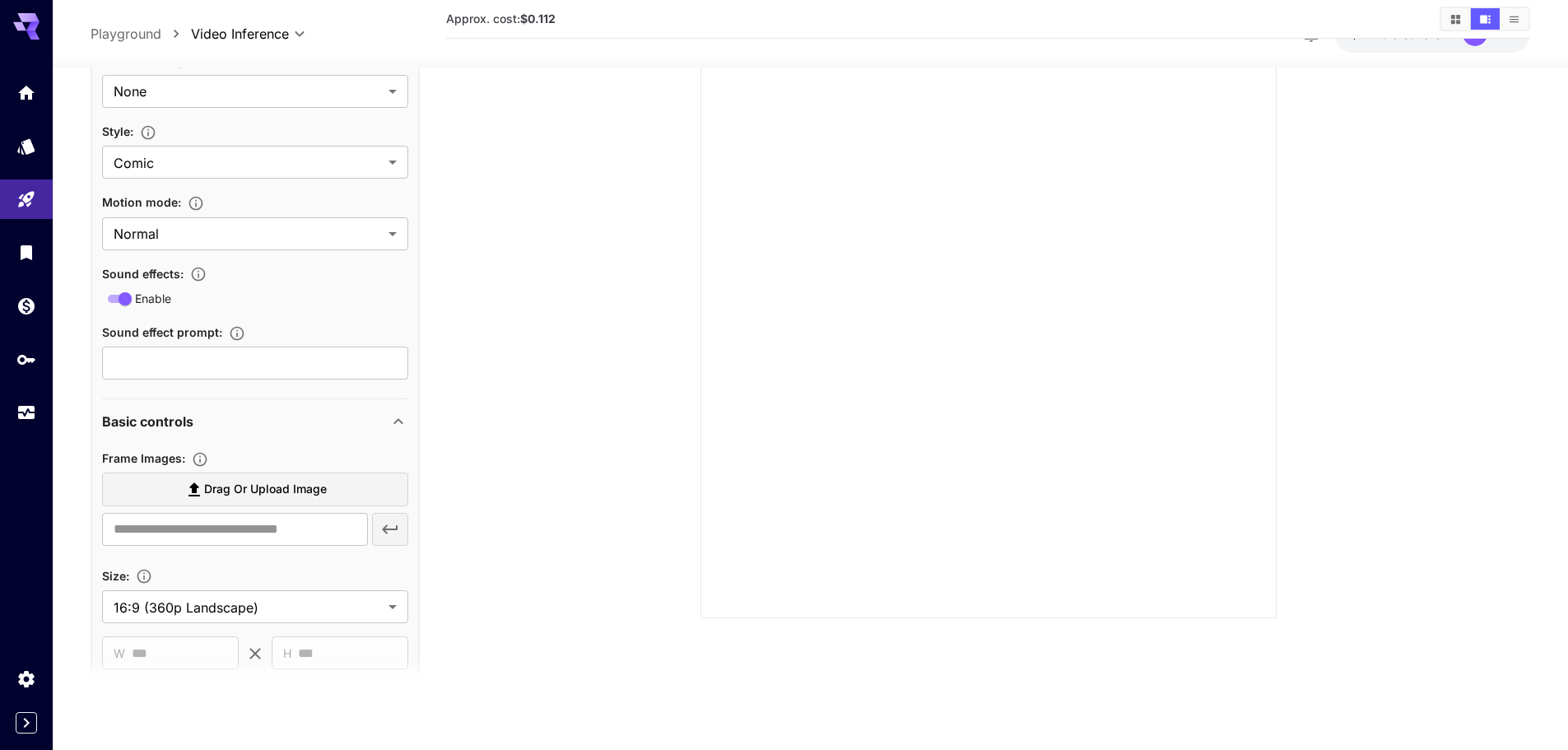
scroll to position [0, 0]
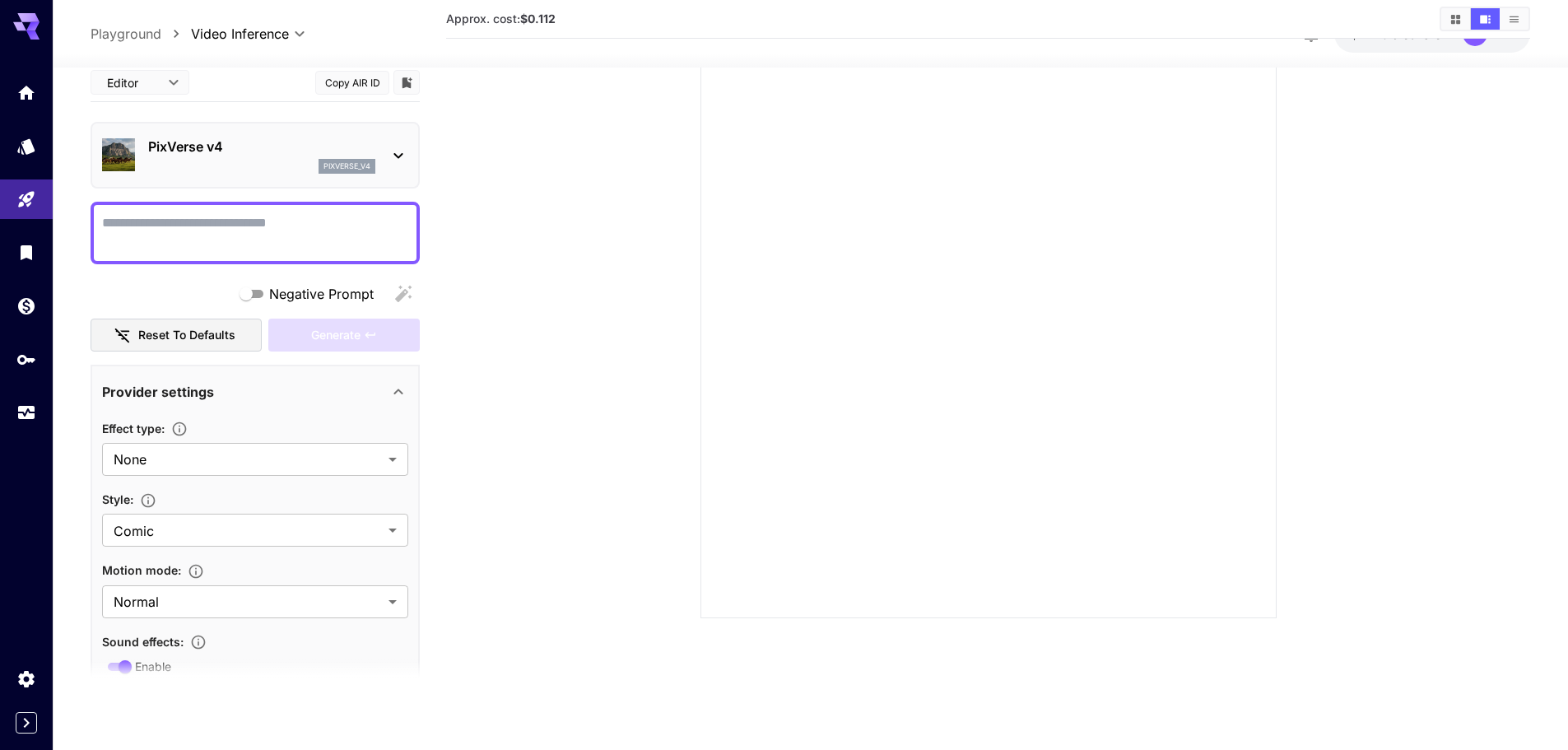
click at [279, 211] on div at bounding box center [255, 231] width 329 height 62
click at [273, 235] on textarea "Negative Prompt" at bounding box center [255, 232] width 306 height 39
paste textarea "**********"
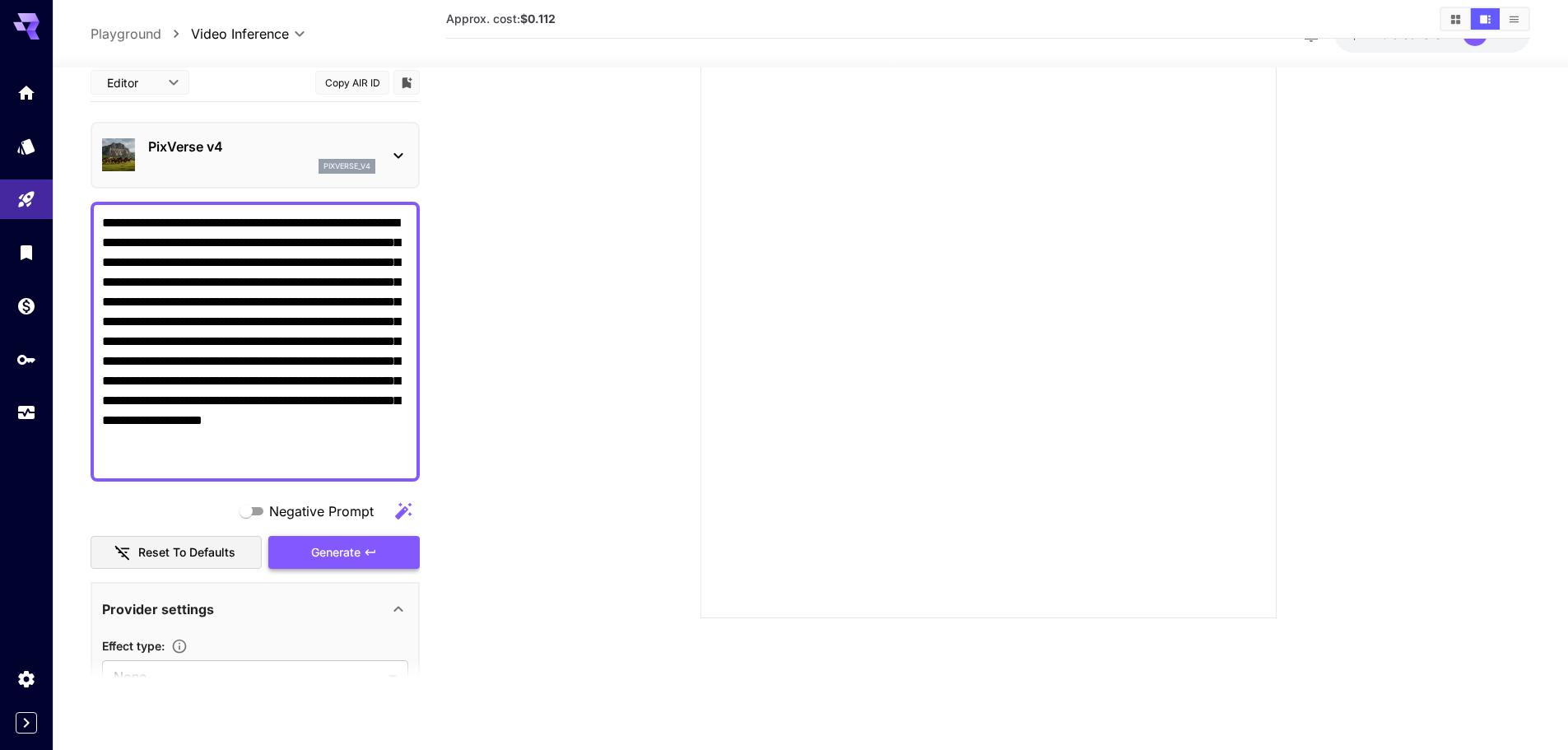
type textarea "**********"
click at [335, 567] on div "Generate" at bounding box center [345, 552] width 152 height 34
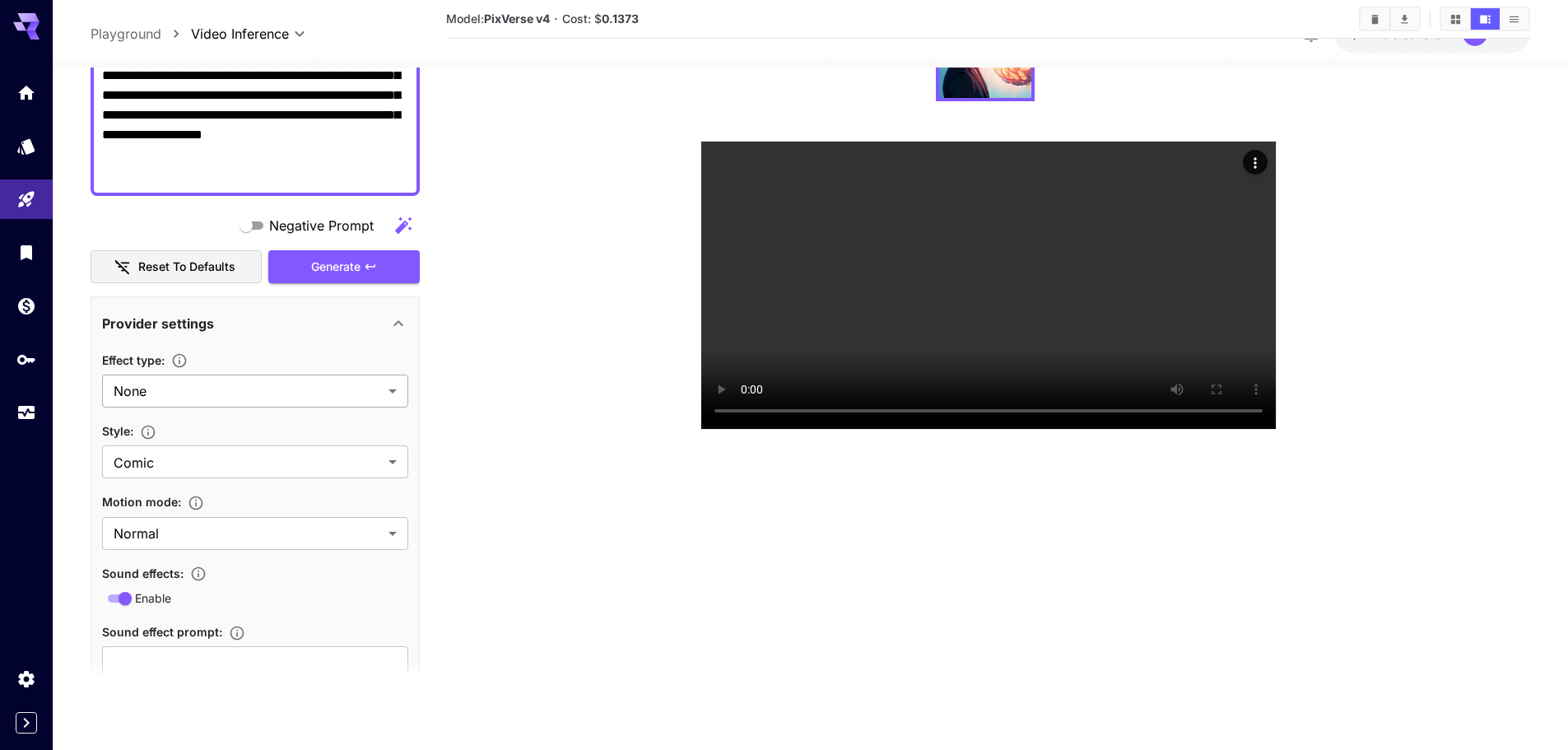
scroll to position [274, 0]
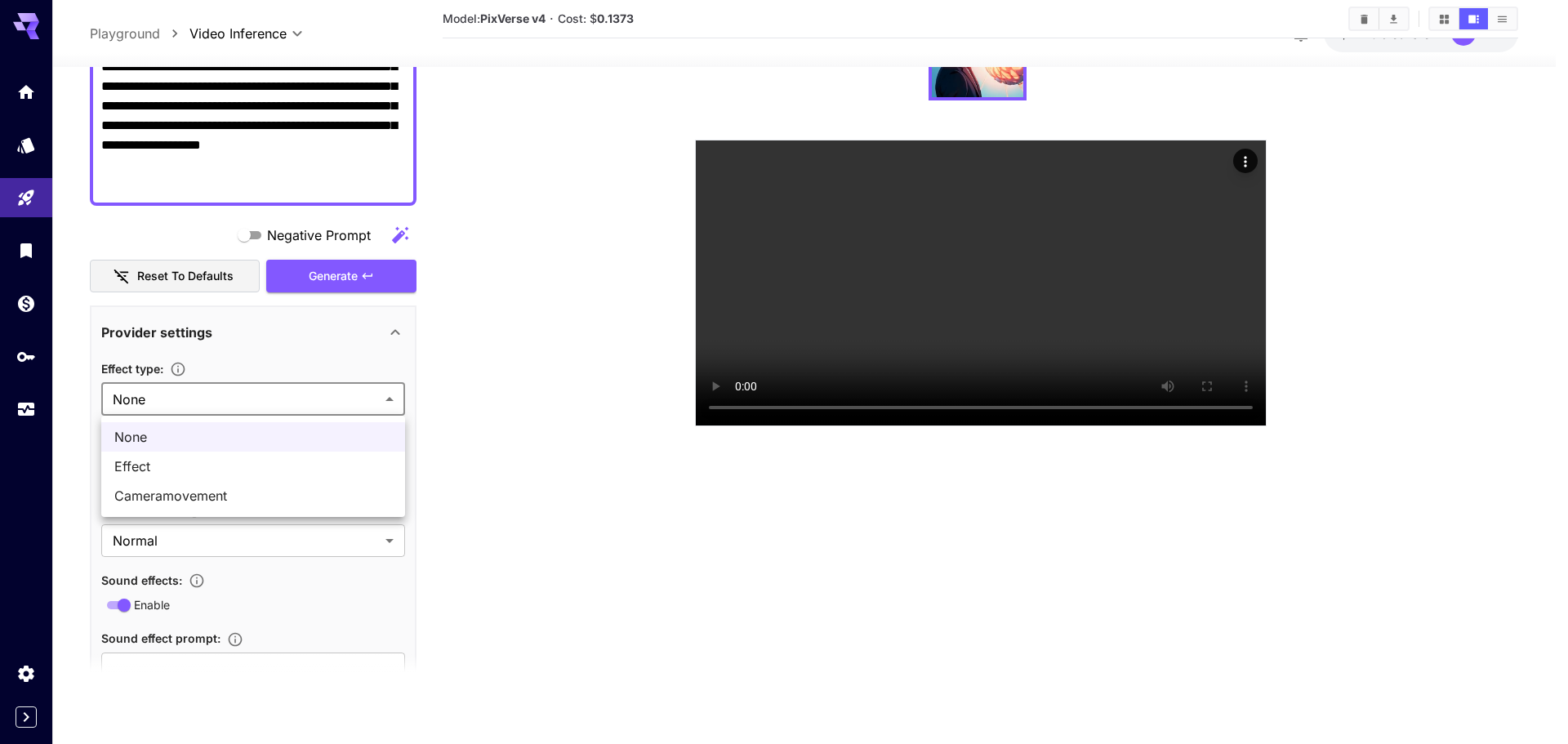
click at [264, 409] on body "**********" at bounding box center [784, 308] width 1568 height 874
click at [277, 397] on div at bounding box center [784, 372] width 1568 height 744
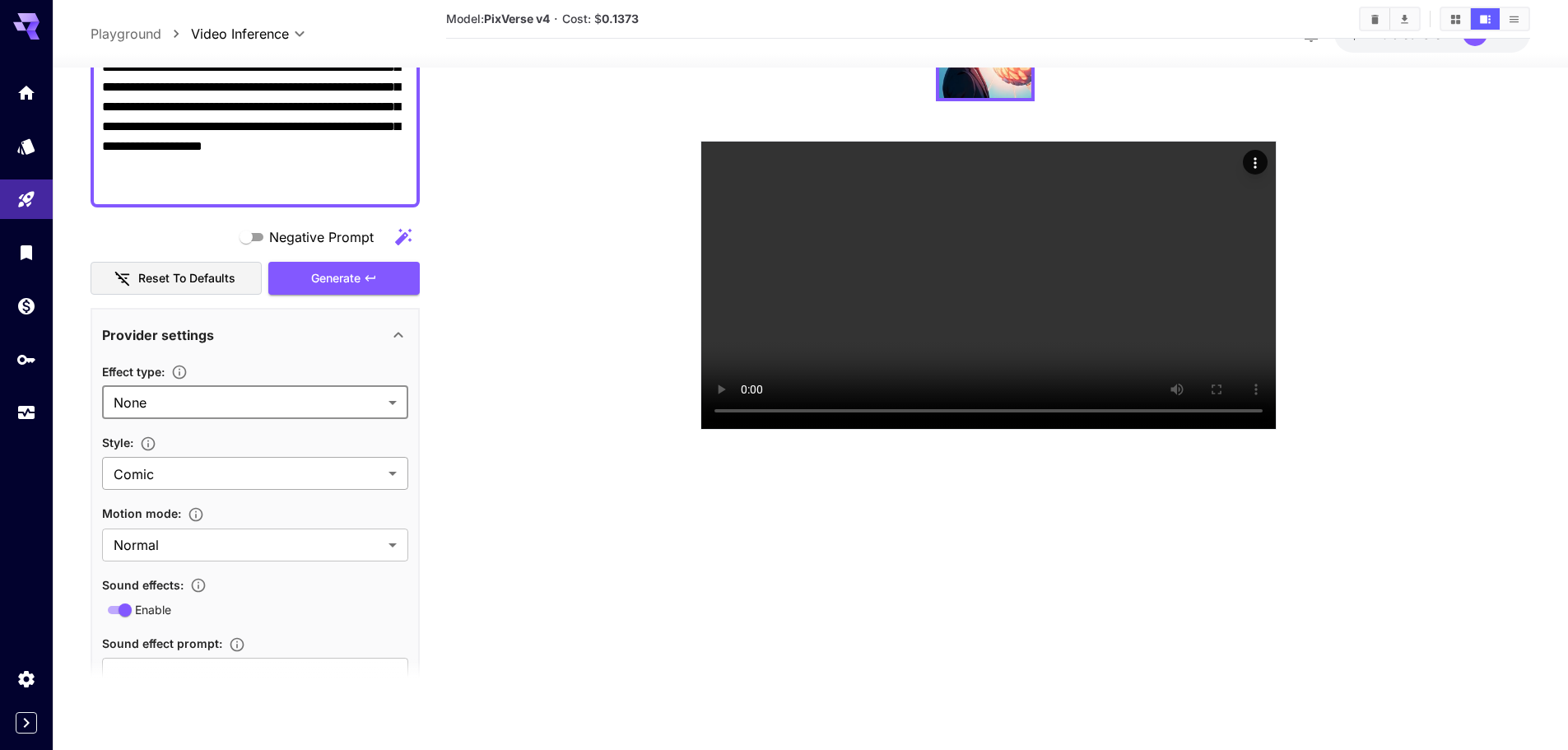
click at [205, 472] on body "**********" at bounding box center [784, 311] width 1568 height 881
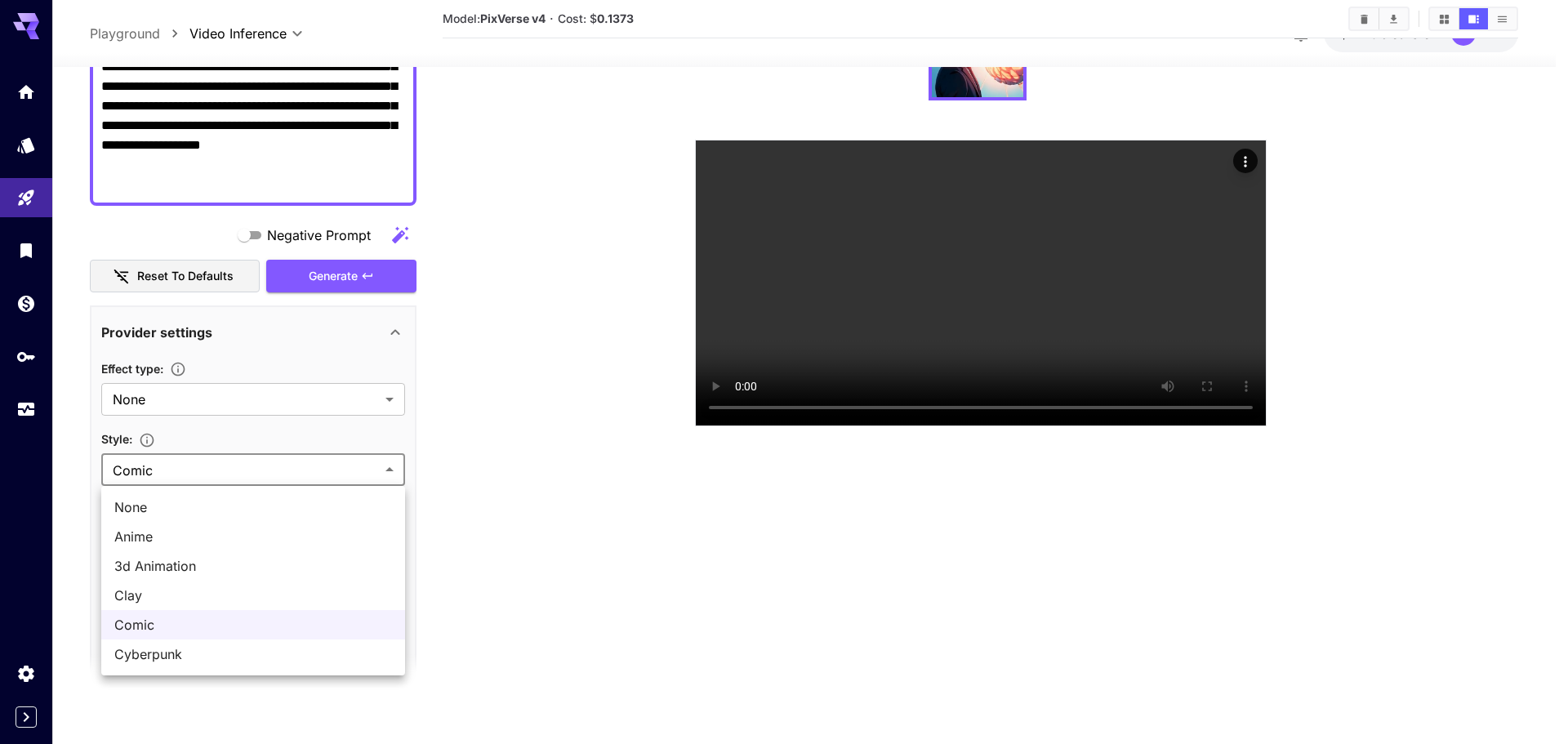
click at [181, 520] on li "None" at bounding box center [253, 507] width 304 height 30
type input "*******"
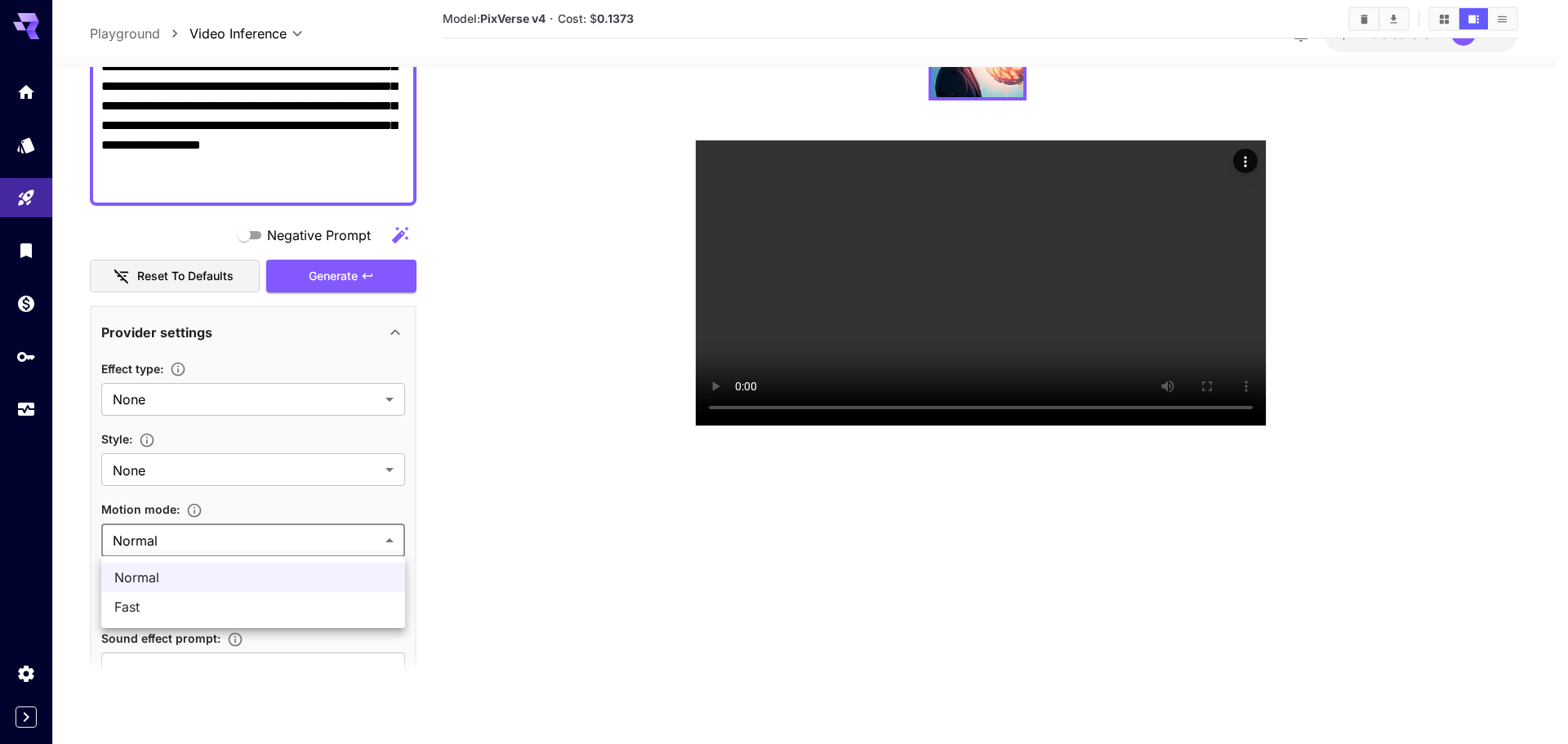
click at [184, 537] on body "**********" at bounding box center [784, 308] width 1568 height 874
click at [184, 537] on div at bounding box center [784, 372] width 1568 height 744
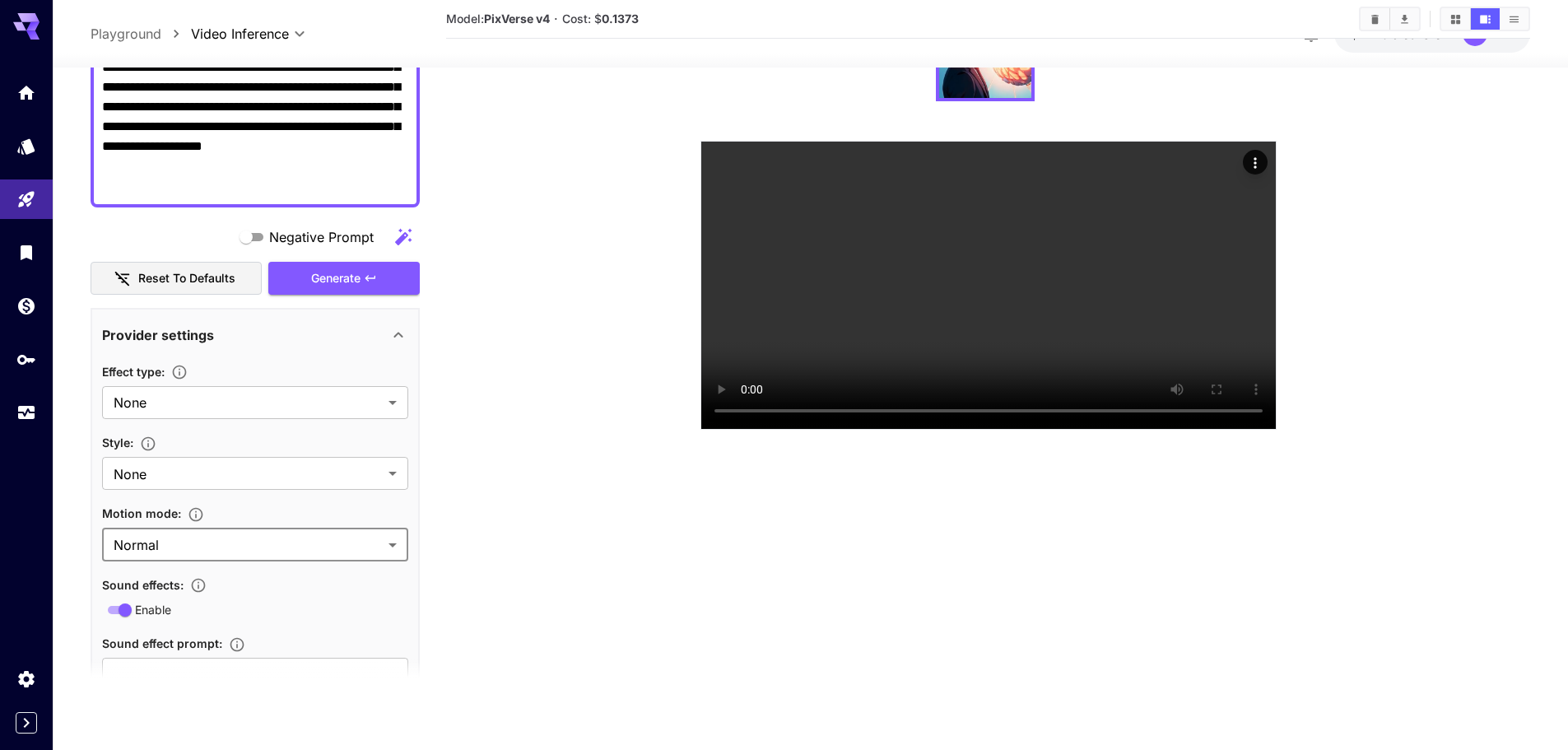
scroll to position [549, 0]
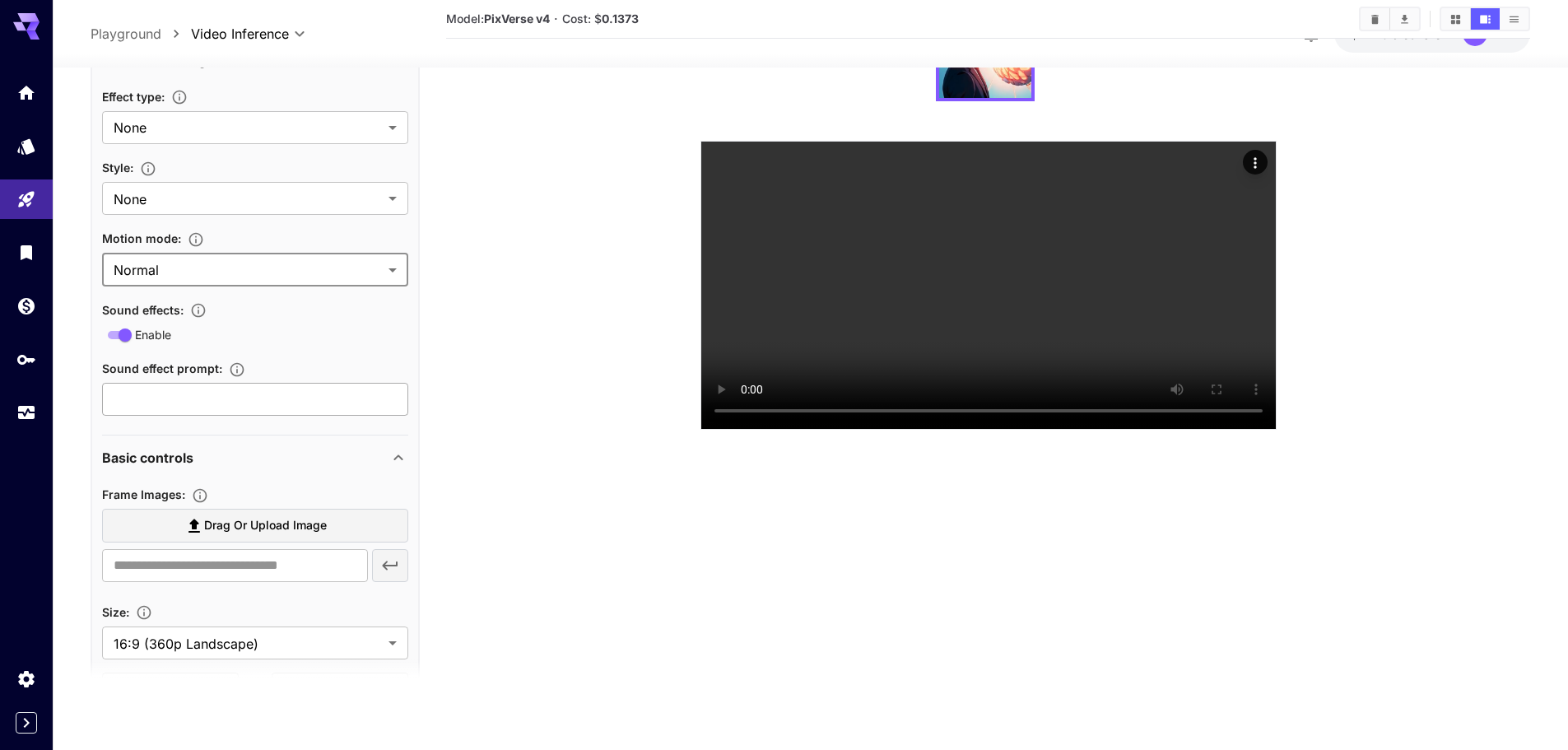
click at [206, 408] on input "text" at bounding box center [255, 399] width 306 height 33
